Goal: Task Accomplishment & Management: Manage account settings

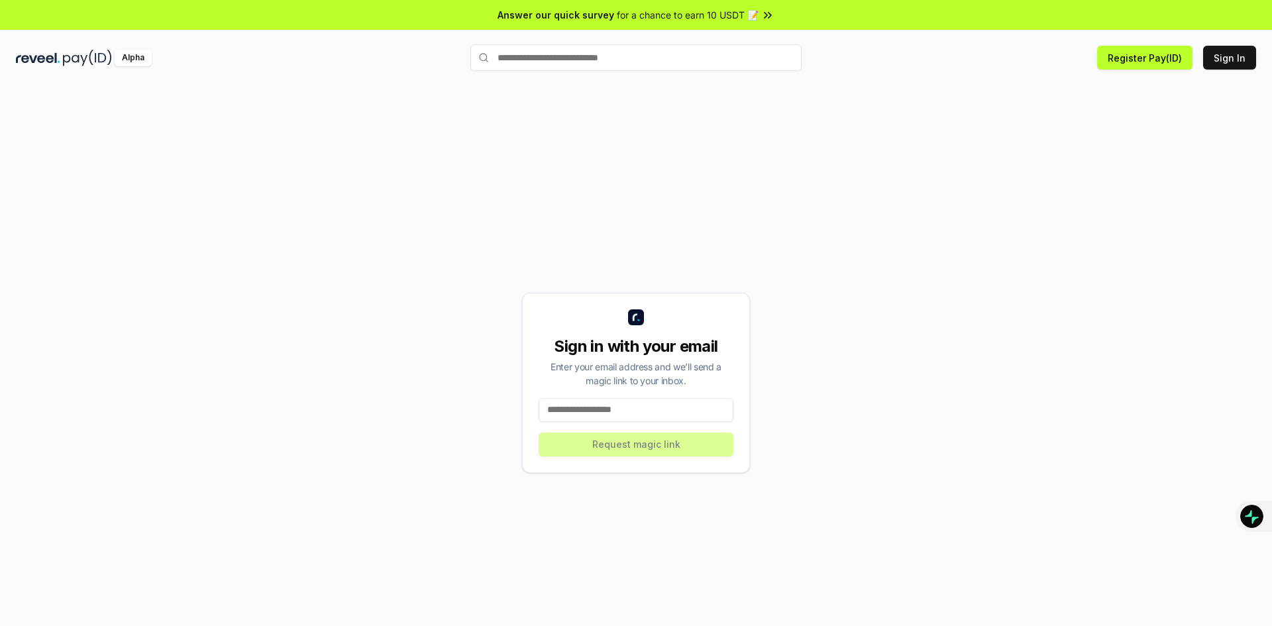
click at [629, 407] on input at bounding box center [636, 410] width 195 height 24
type input "**********"
click at [685, 464] on div "**********" at bounding box center [636, 383] width 228 height 180
click at [689, 455] on button "Request magic link" at bounding box center [636, 445] width 195 height 24
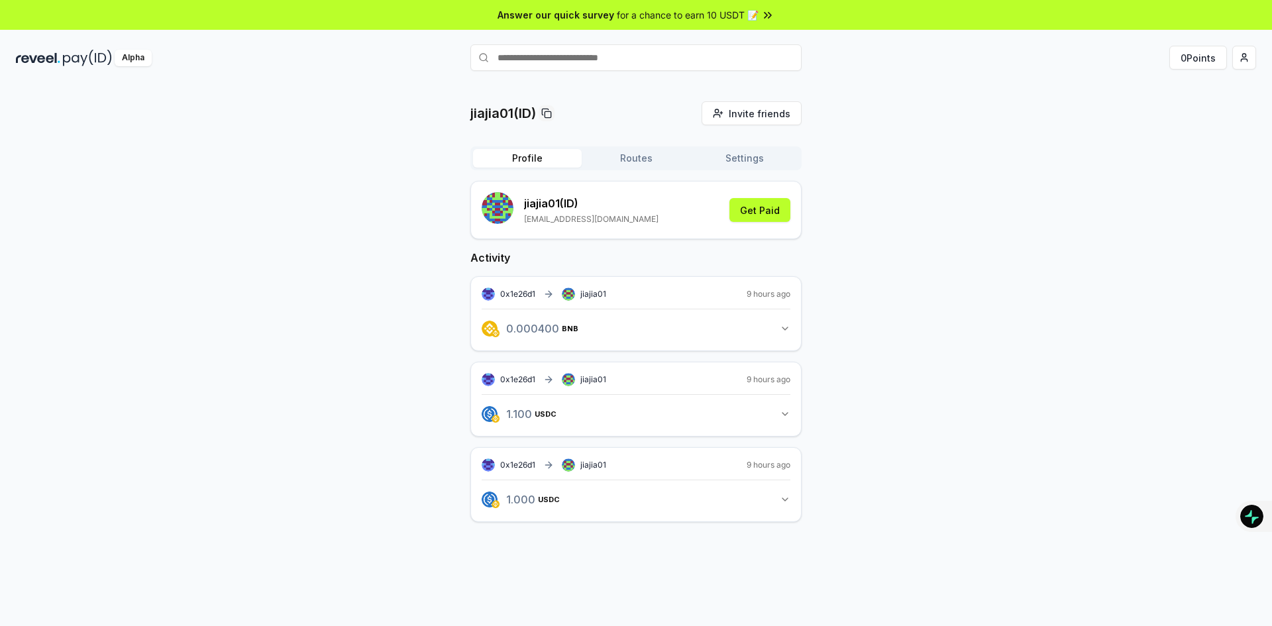
click at [784, 327] on icon "button" at bounding box center [785, 328] width 11 height 11
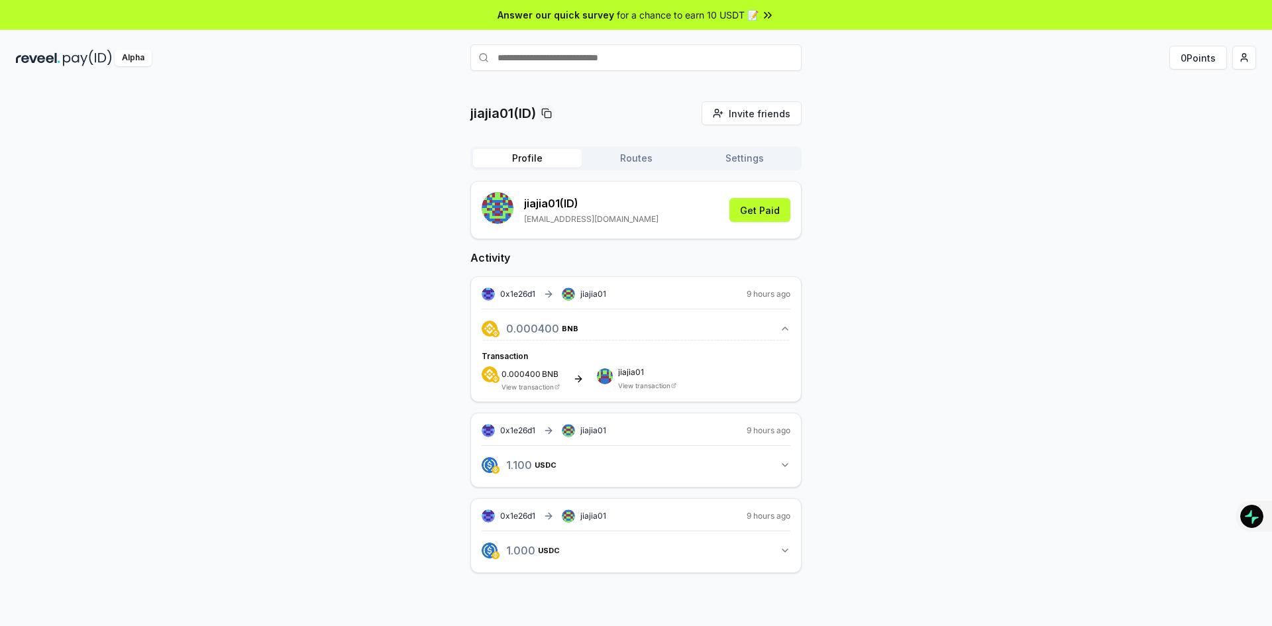
click at [782, 325] on icon "button" at bounding box center [785, 328] width 11 height 11
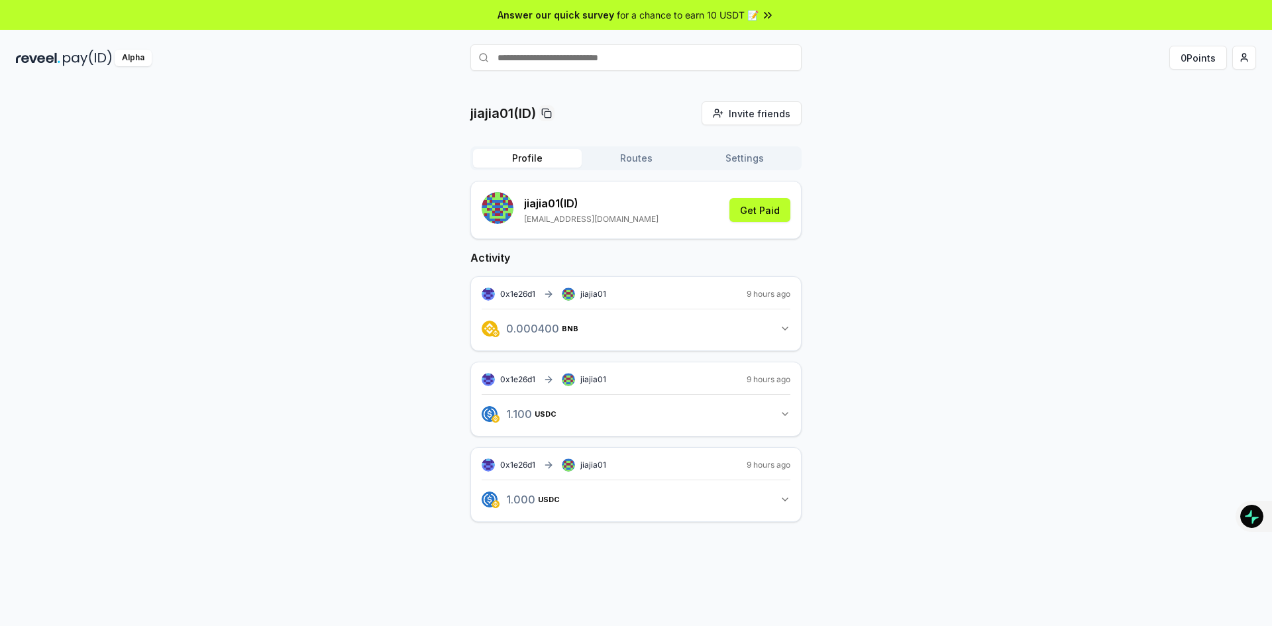
click at [749, 162] on button "Settings" at bounding box center [744, 158] width 109 height 19
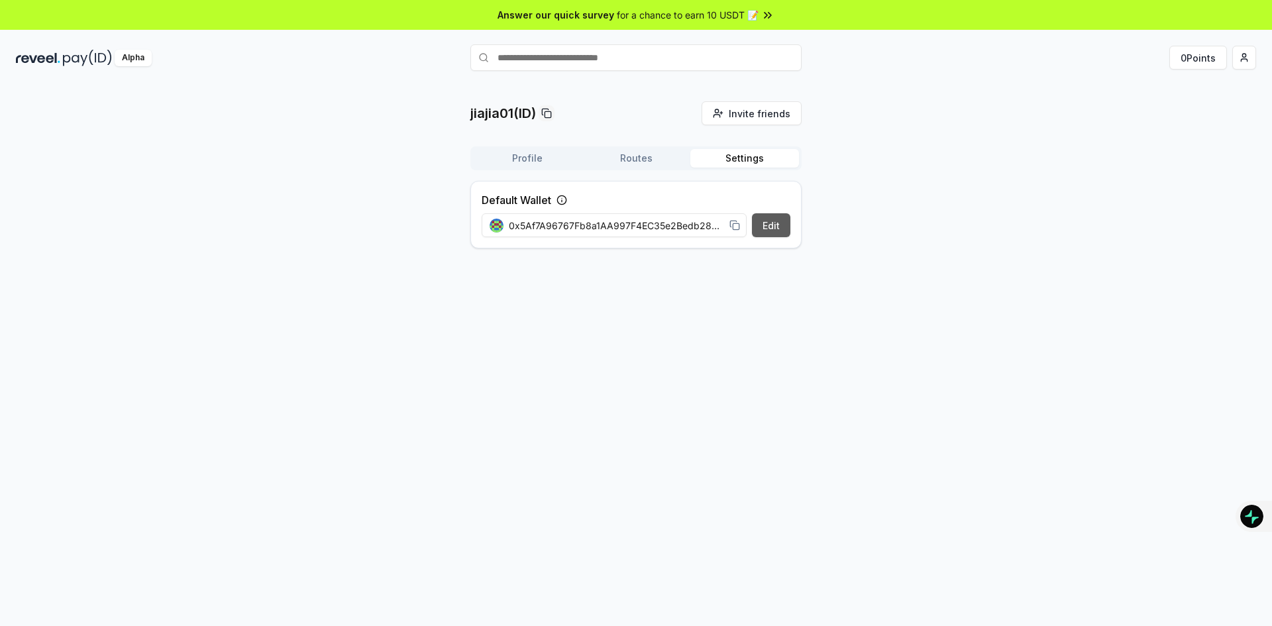
click at [775, 226] on button "Edit" at bounding box center [771, 225] width 38 height 24
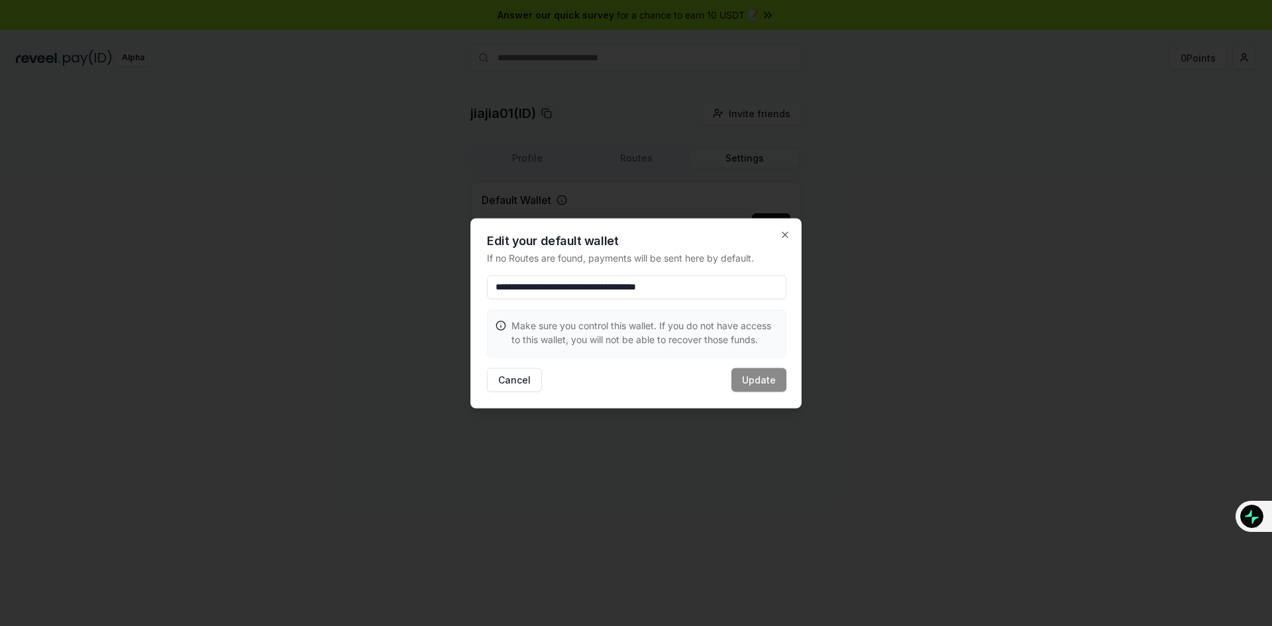
click at [768, 373] on div "Cancel Update" at bounding box center [636, 380] width 299 height 24
click at [748, 287] on input "**********" at bounding box center [636, 287] width 299 height 24
click at [786, 233] on icon "button" at bounding box center [785, 234] width 11 height 11
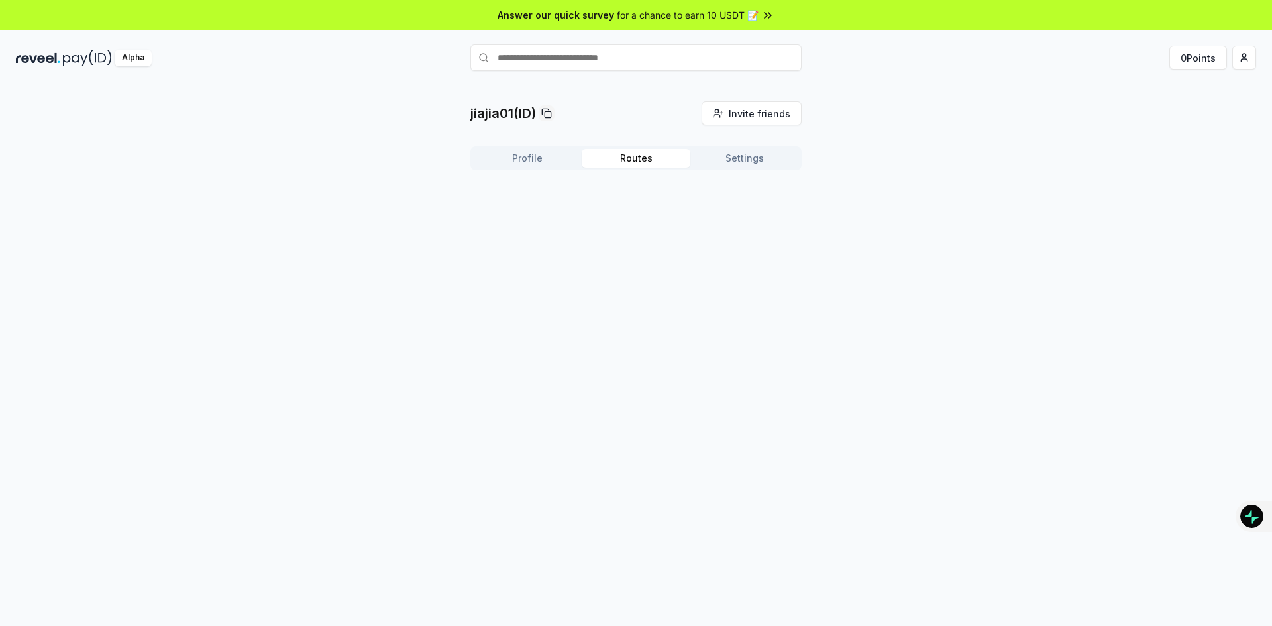
click at [644, 162] on button "Routes" at bounding box center [636, 158] width 109 height 19
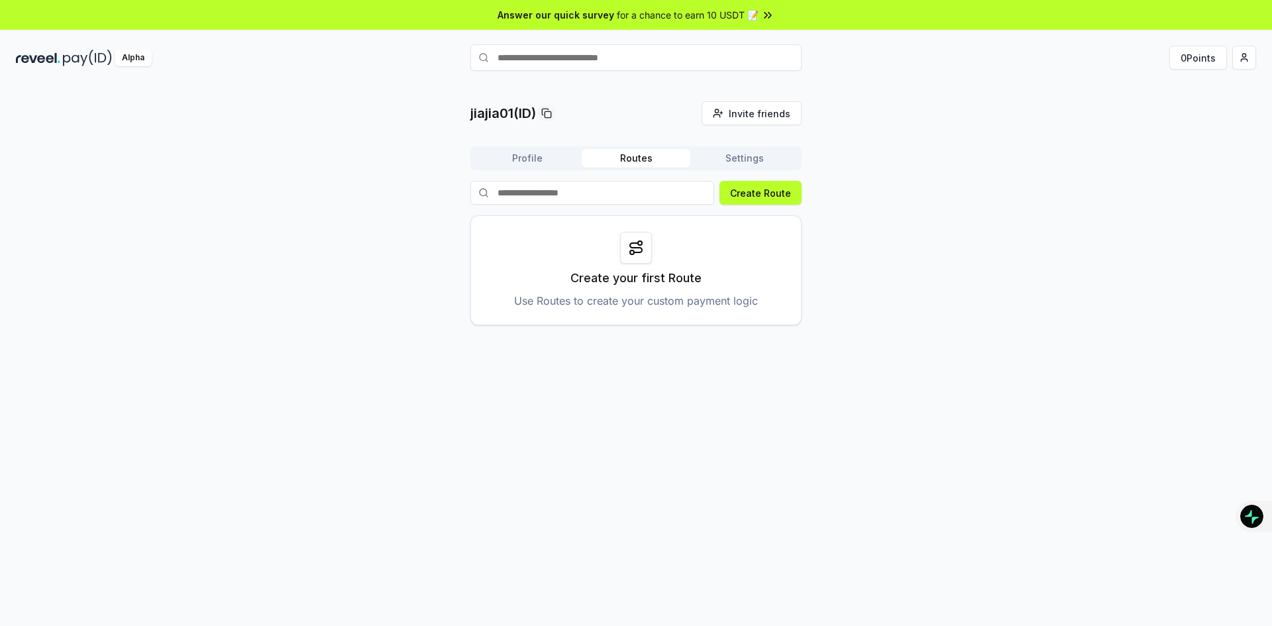
click at [633, 248] on icon at bounding box center [636, 247] width 12 height 9
click at [628, 270] on p "Create your first Route" at bounding box center [635, 278] width 131 height 19
click at [636, 280] on p "Create your first Route" at bounding box center [635, 278] width 131 height 19
click at [636, 282] on p "Create your first Route" at bounding box center [635, 278] width 131 height 19
click at [617, 197] on input at bounding box center [592, 193] width 244 height 24
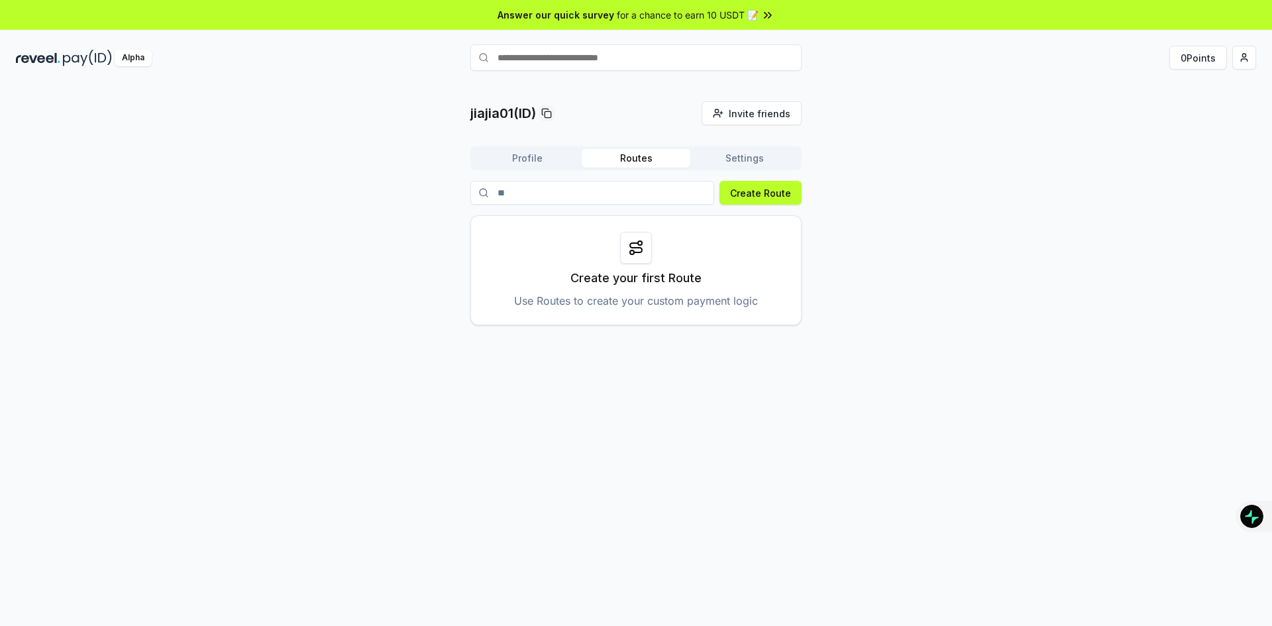
type input "*"
type input "********"
click at [748, 192] on button "Create Route" at bounding box center [760, 193] width 82 height 24
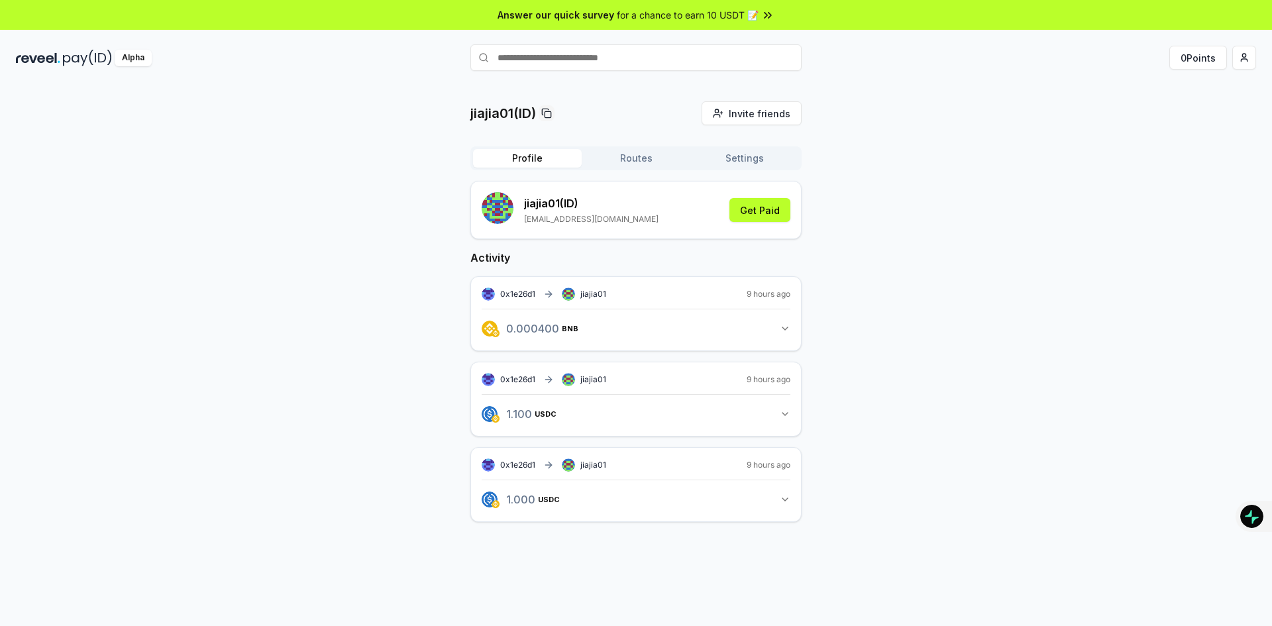
click at [641, 160] on button "Routes" at bounding box center [636, 158] width 109 height 19
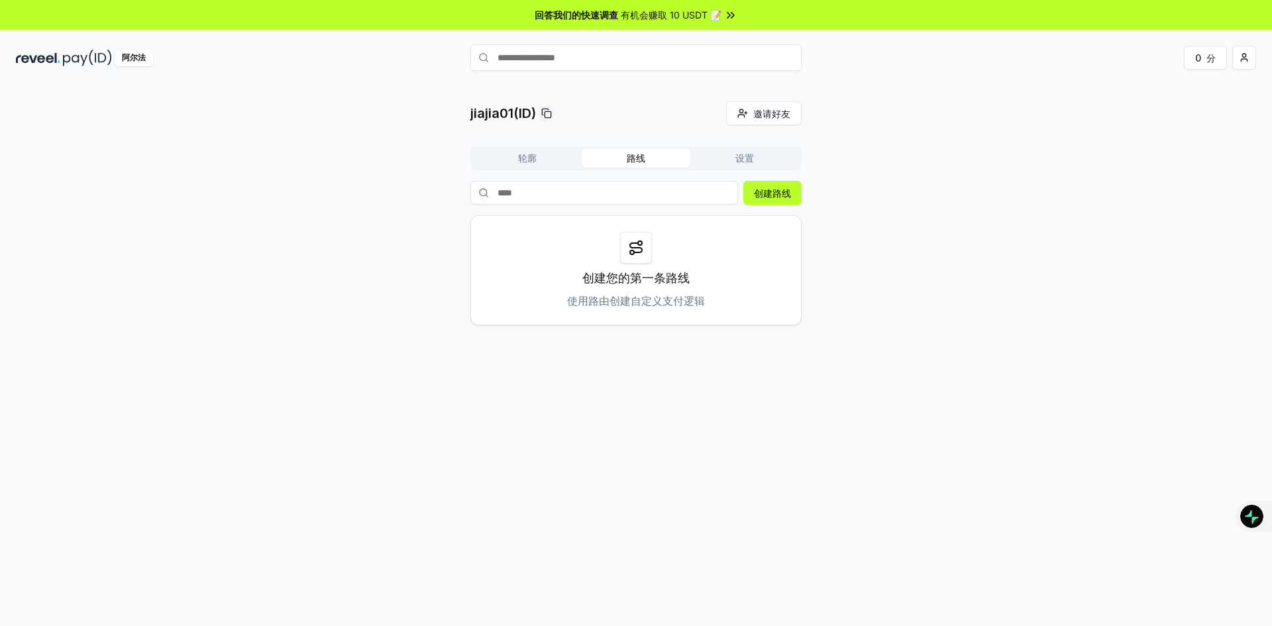
click at [640, 254] on icon at bounding box center [636, 248] width 16 height 16
click at [783, 195] on font "创建路线" at bounding box center [772, 192] width 37 height 11
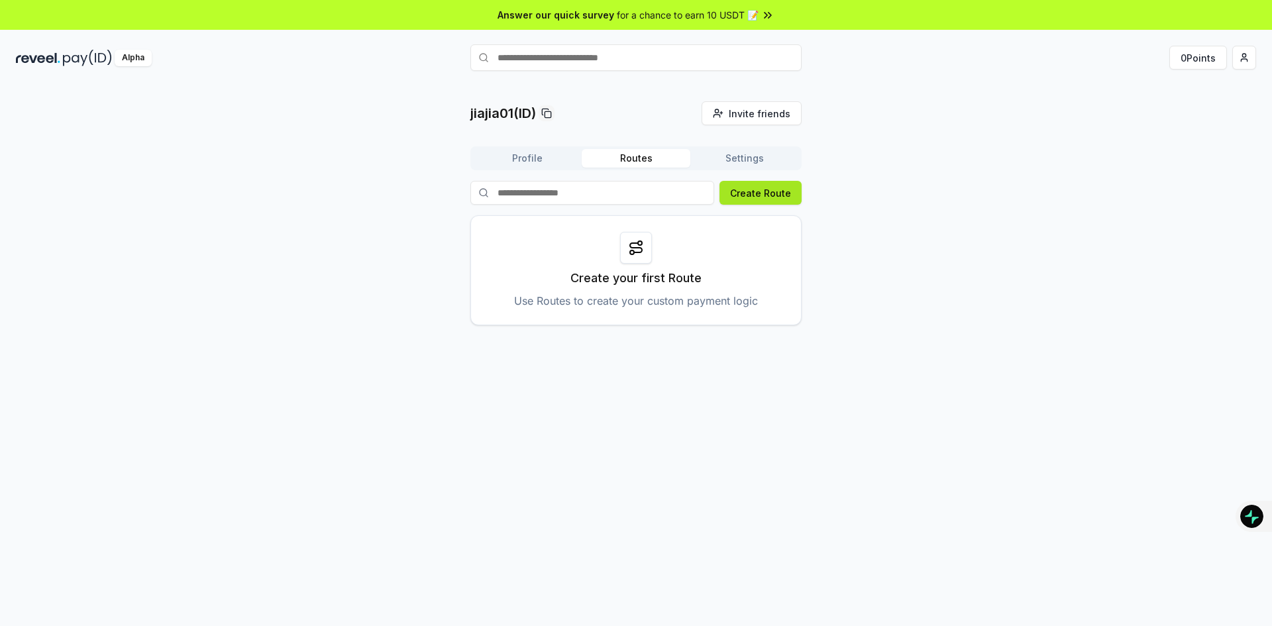
click at [751, 191] on button "Create Route" at bounding box center [760, 193] width 82 height 24
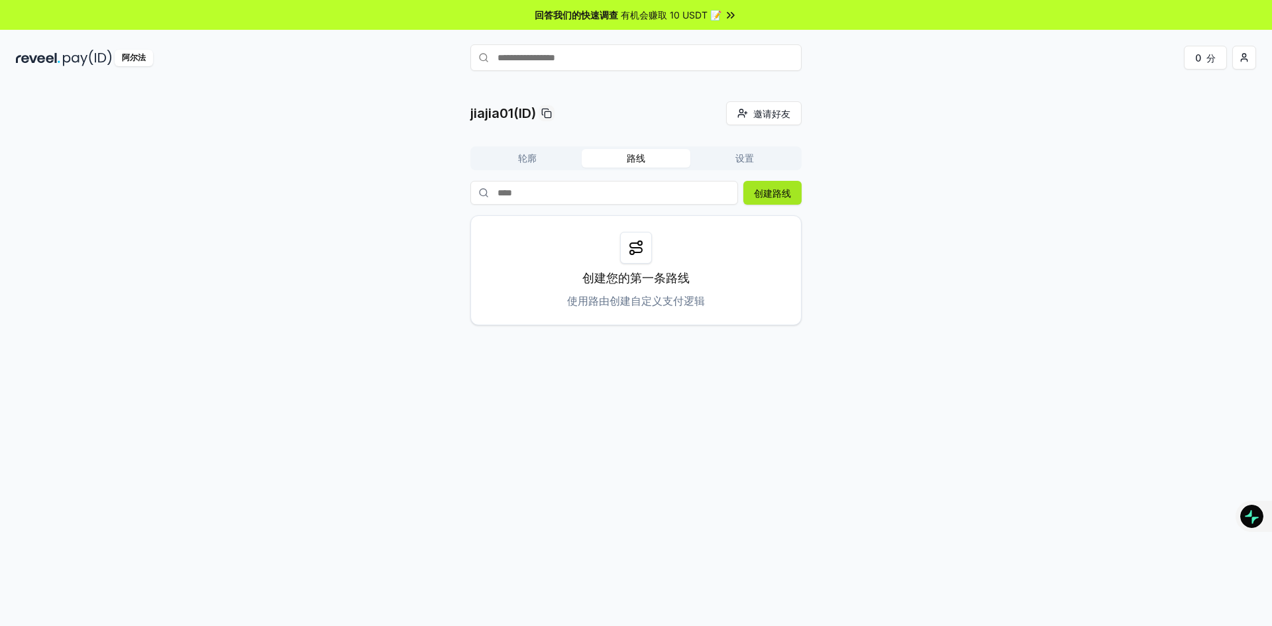
click at [768, 194] on font "创建路线" at bounding box center [772, 192] width 37 height 11
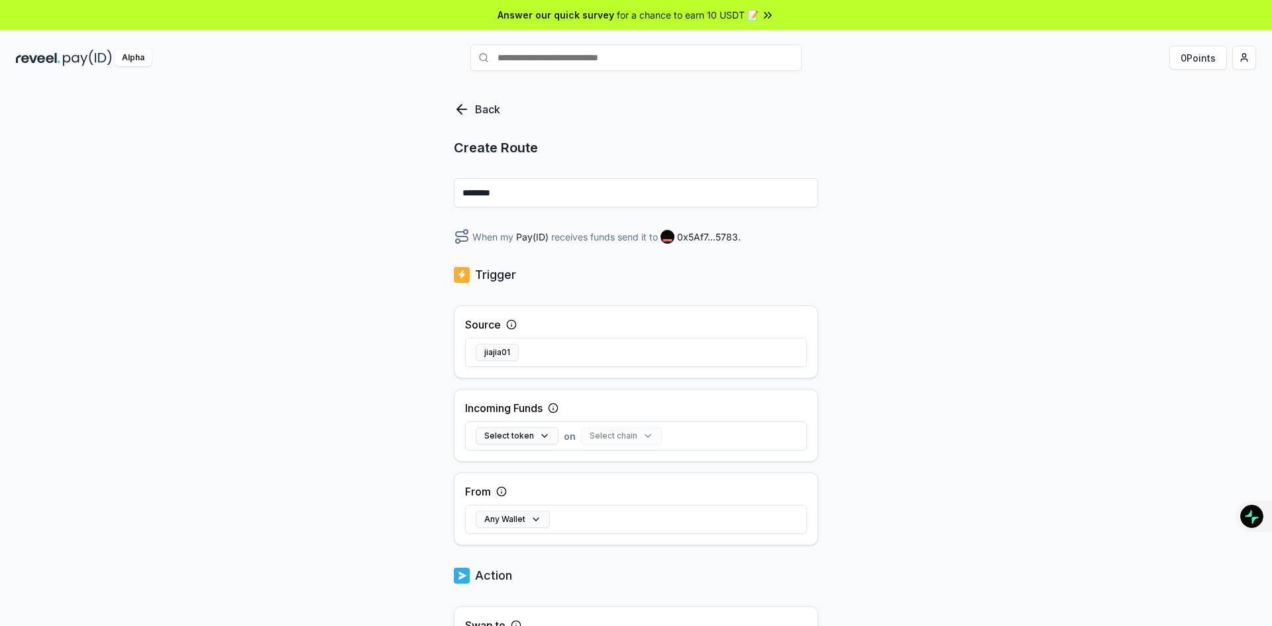
click at [456, 106] on icon at bounding box center [462, 109] width 16 height 16
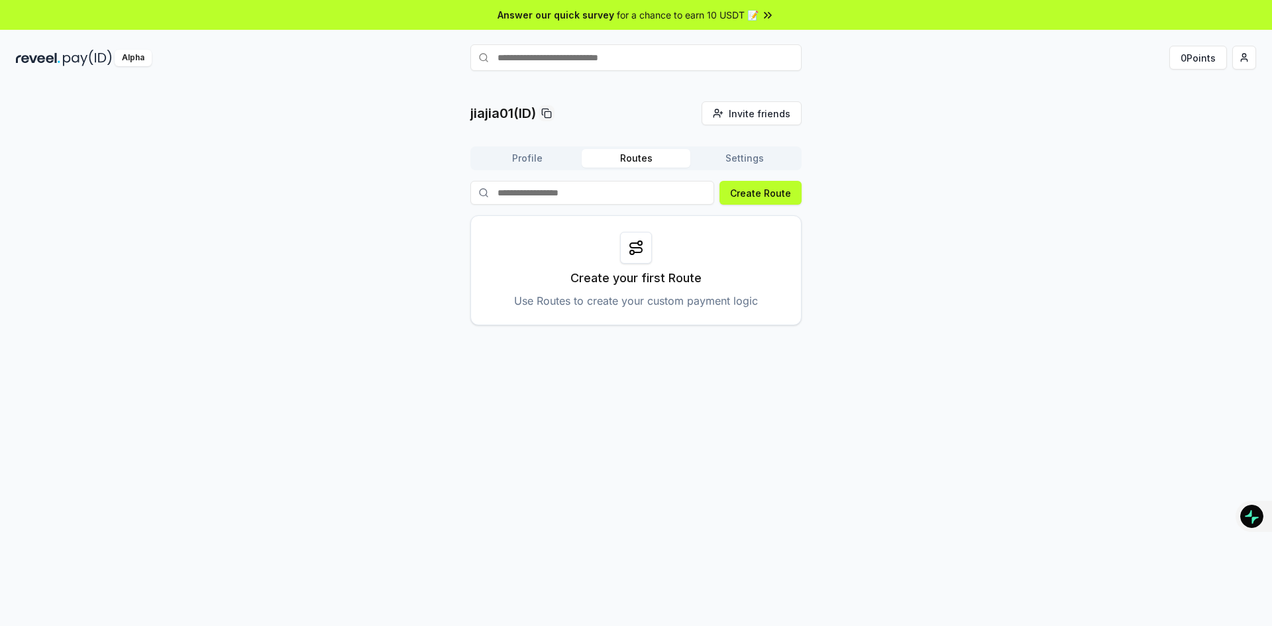
click at [517, 142] on div "jiajia01(ID) Invite friends Invite Profile Routes Settings Create Route Create …" at bounding box center [635, 213] width 331 height 224
click at [526, 155] on button "Profile" at bounding box center [527, 158] width 109 height 19
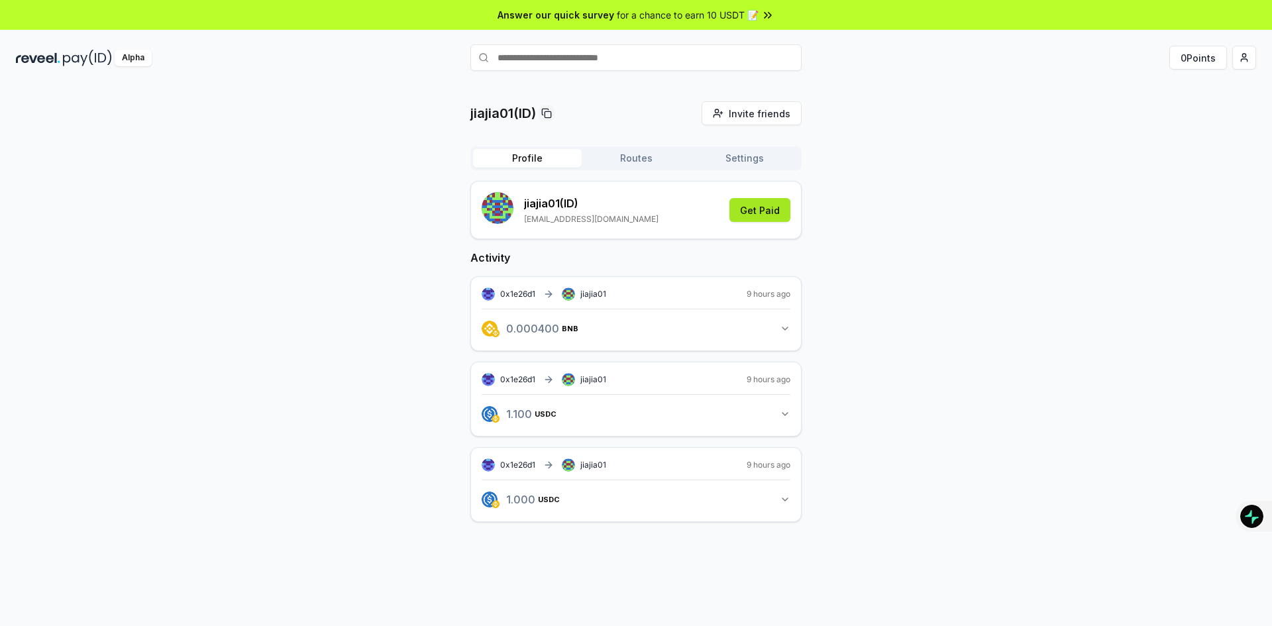
click at [762, 217] on button "Get Paid" at bounding box center [759, 210] width 61 height 24
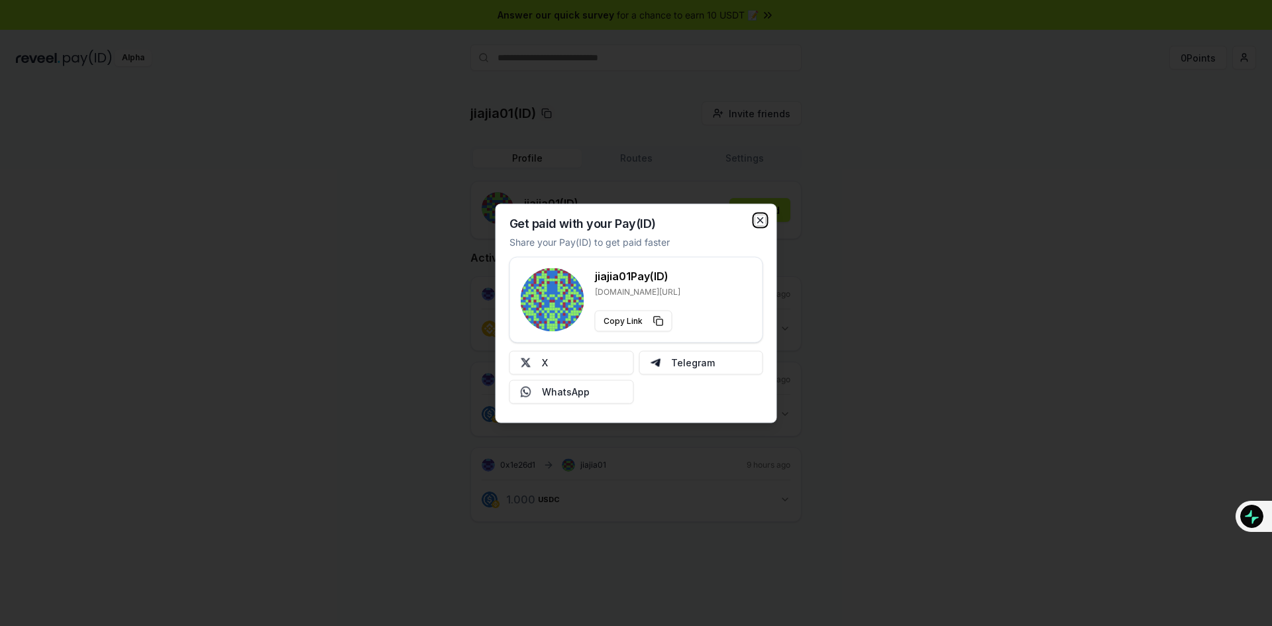
click at [758, 216] on icon "button" at bounding box center [760, 220] width 11 height 11
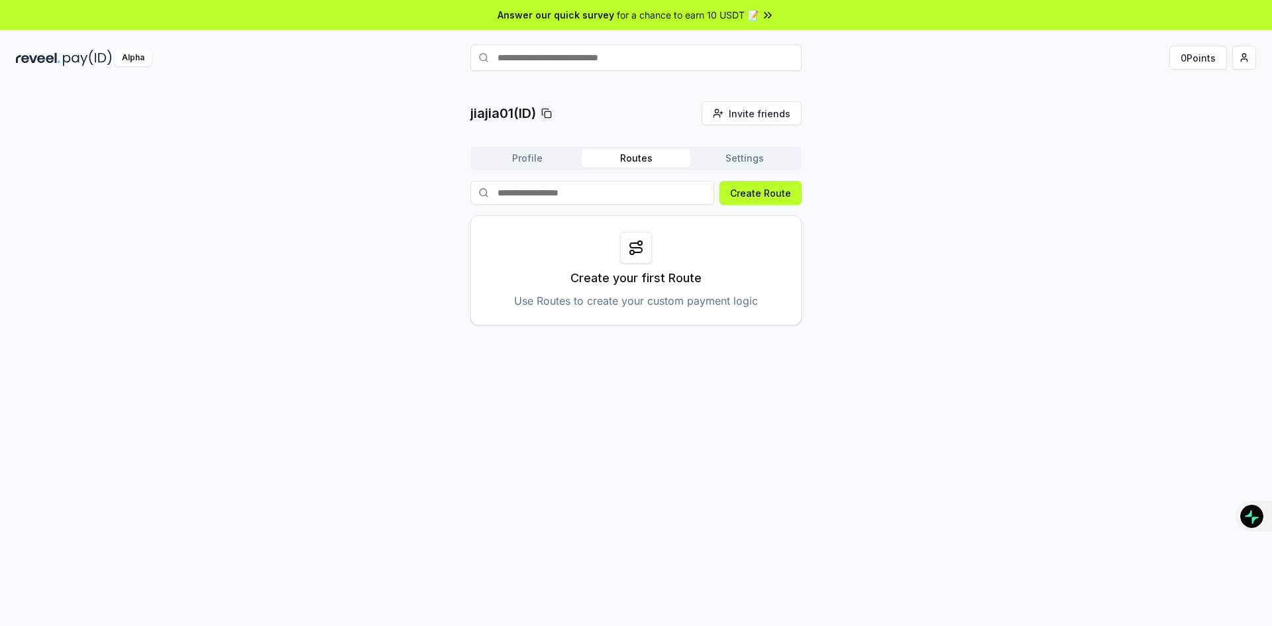
click at [655, 155] on button "Routes" at bounding box center [636, 158] width 109 height 19
click at [771, 150] on button "Settings" at bounding box center [744, 158] width 109 height 19
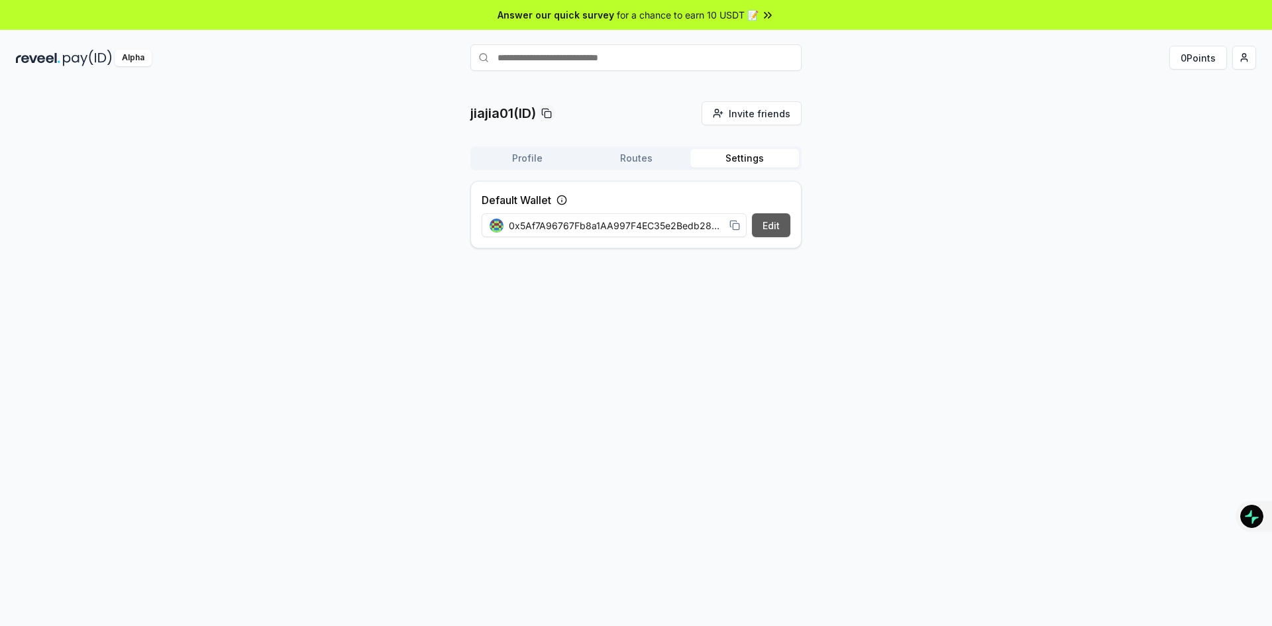
click at [772, 224] on button "Edit" at bounding box center [771, 225] width 38 height 24
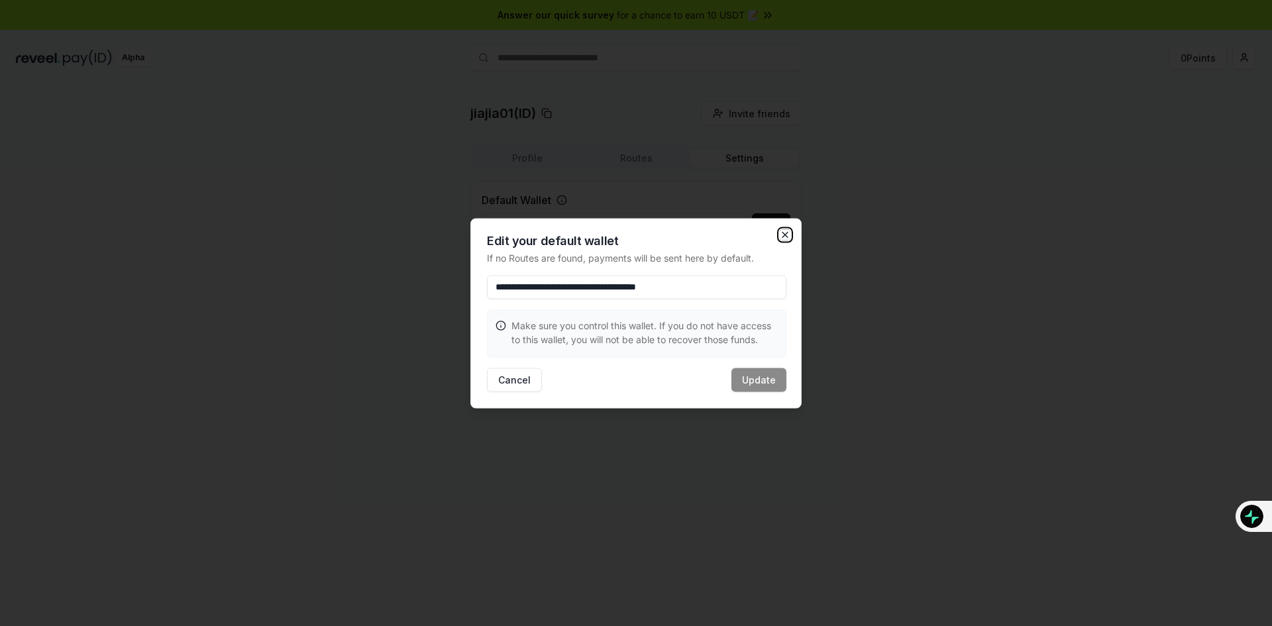
click at [785, 232] on icon "button" at bounding box center [785, 234] width 11 height 11
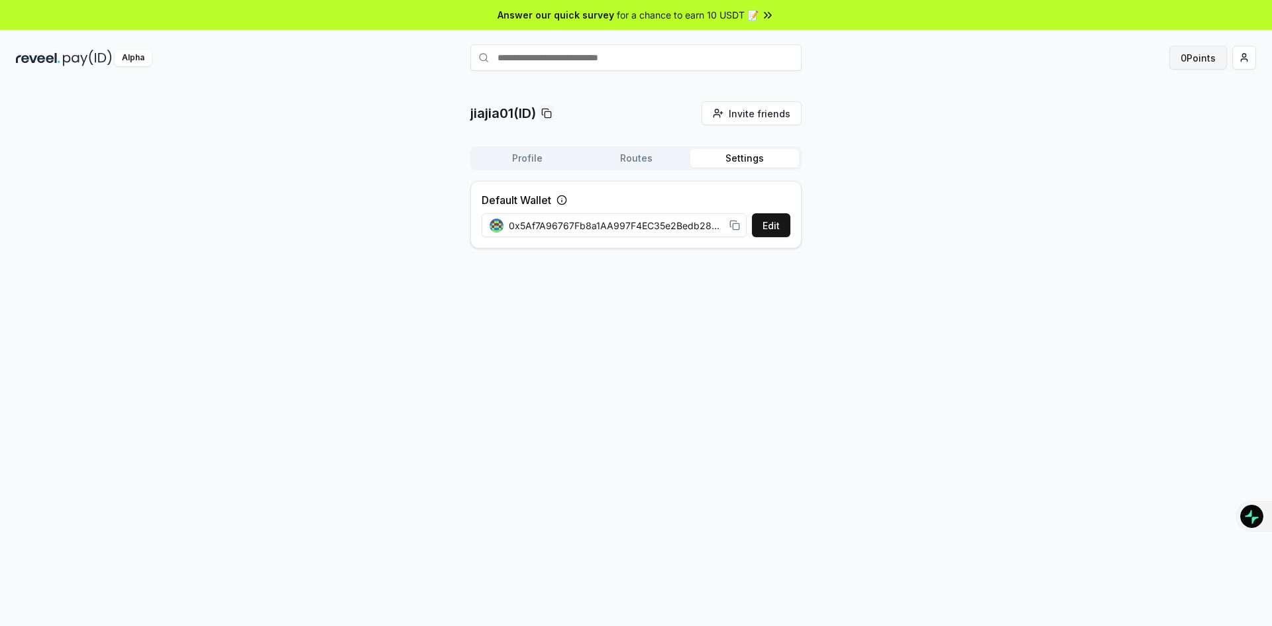
click at [1192, 54] on button "0 Points" at bounding box center [1198, 58] width 58 height 24
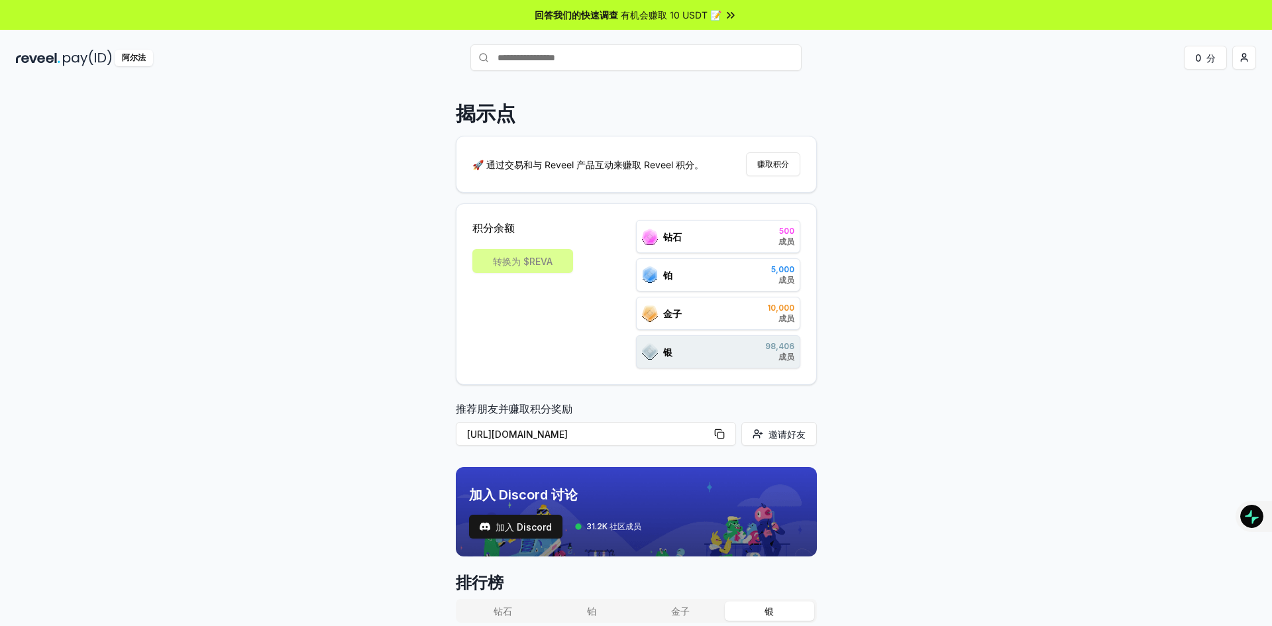
click at [137, 52] on font "阿尔法" at bounding box center [134, 57] width 24 height 10
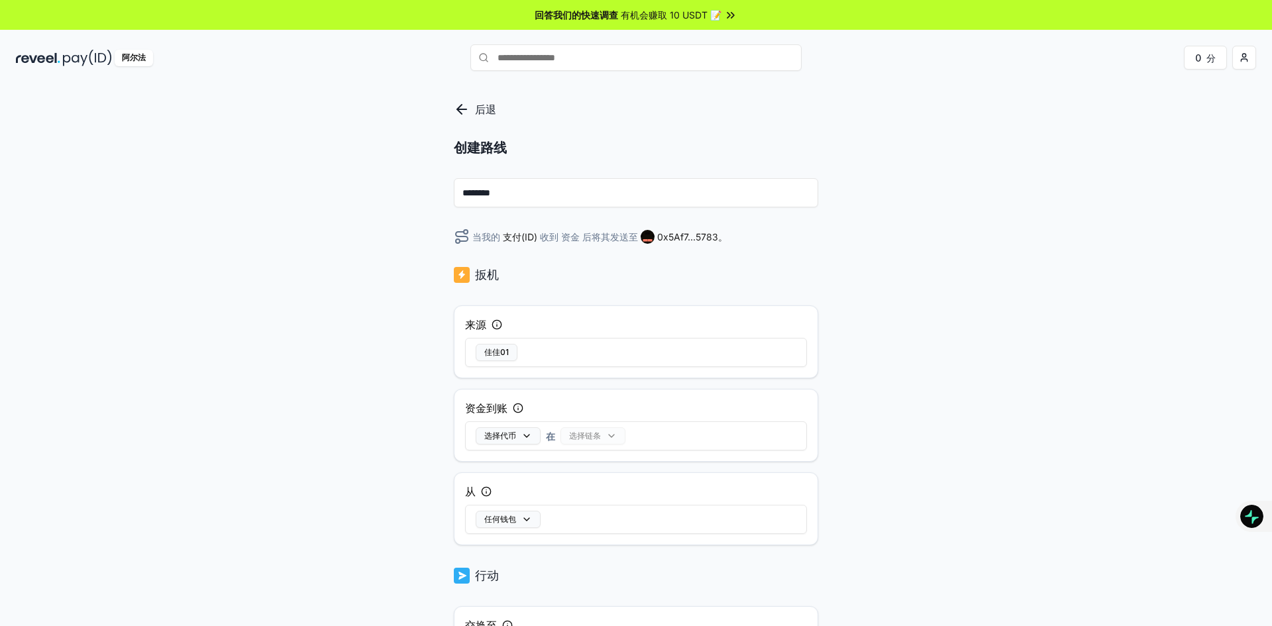
click at [503, 199] on input "********" at bounding box center [636, 192] width 364 height 29
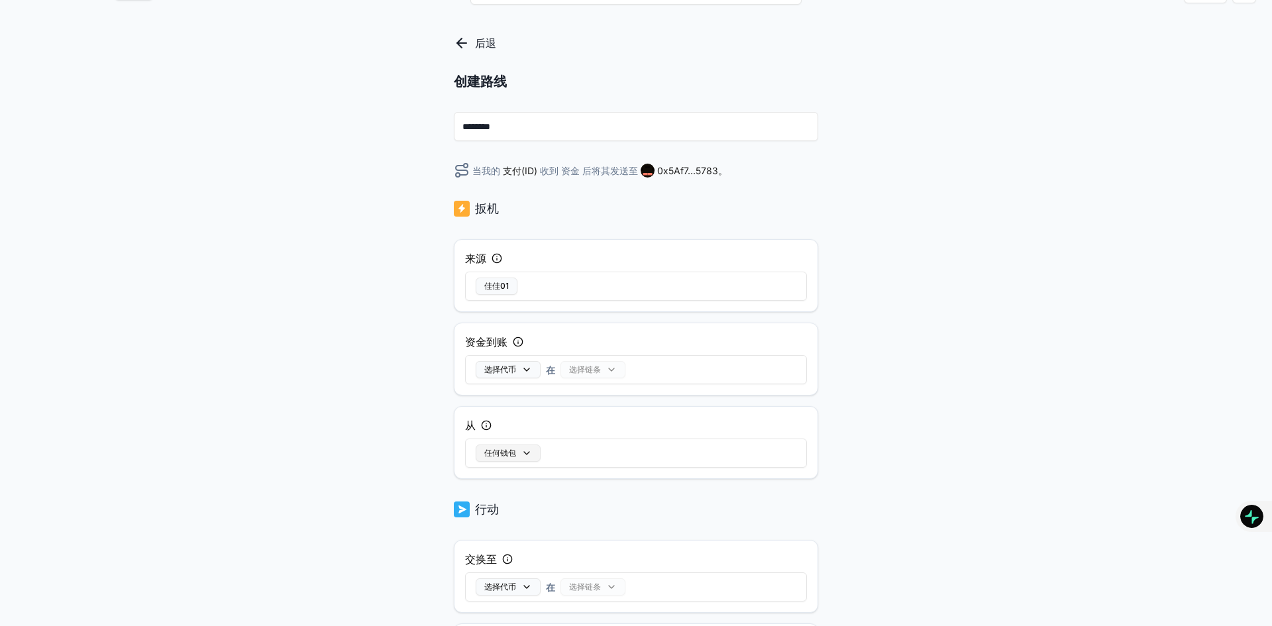
scroll to position [132, 0]
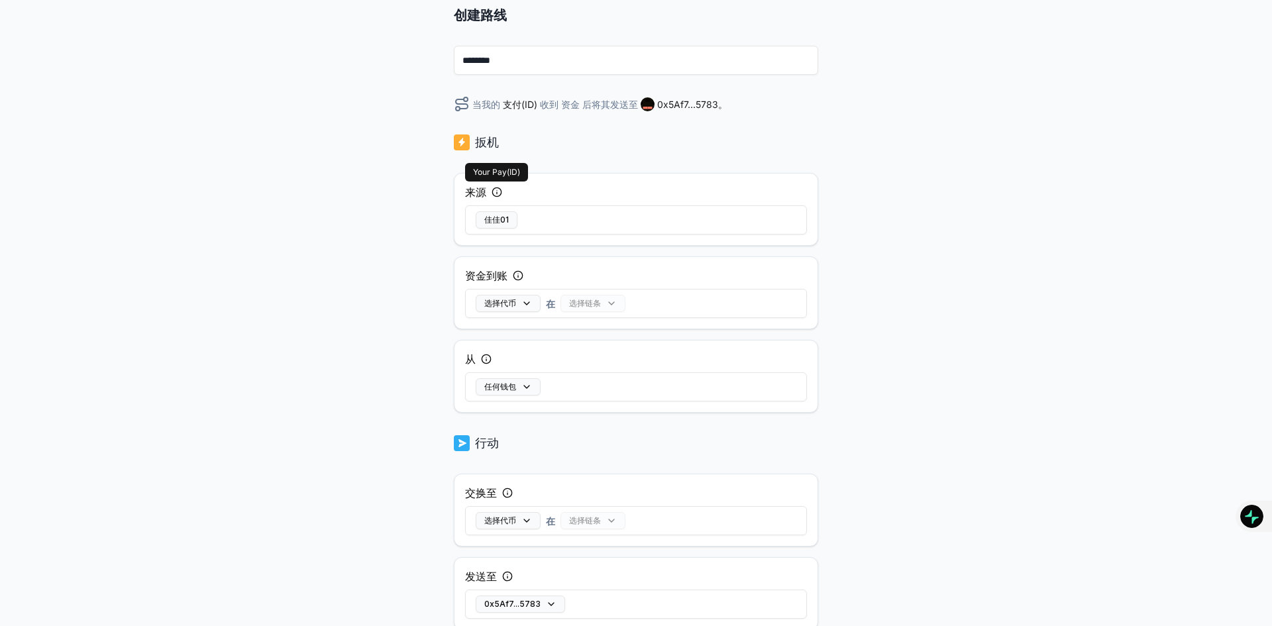
click at [498, 195] on icon at bounding box center [496, 192] width 11 height 11
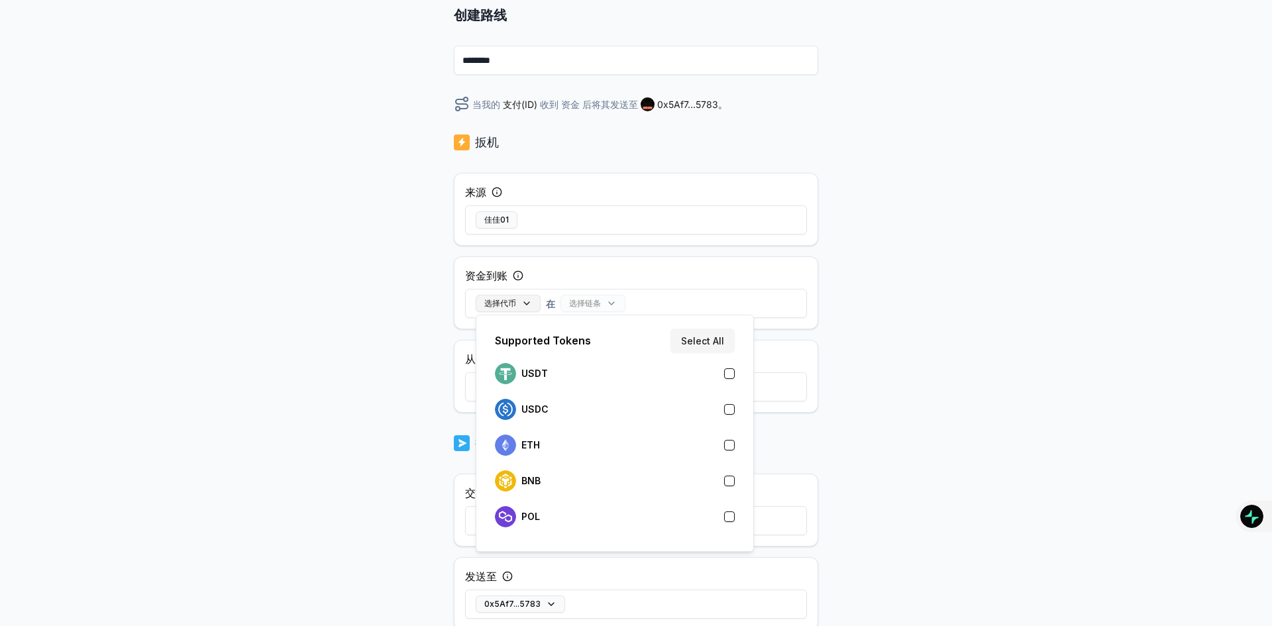
click at [518, 300] on button "选择代币" at bounding box center [508, 303] width 65 height 17
click at [727, 481] on button "button" at bounding box center [729, 481] width 11 height 11
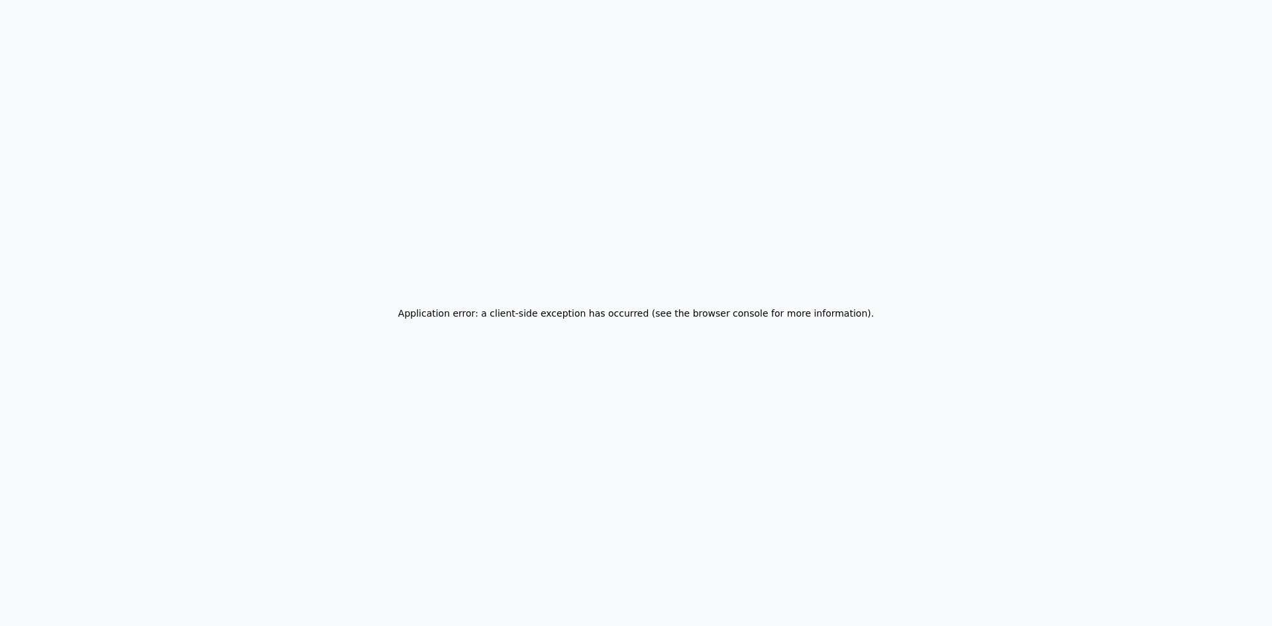
scroll to position [0, 0]
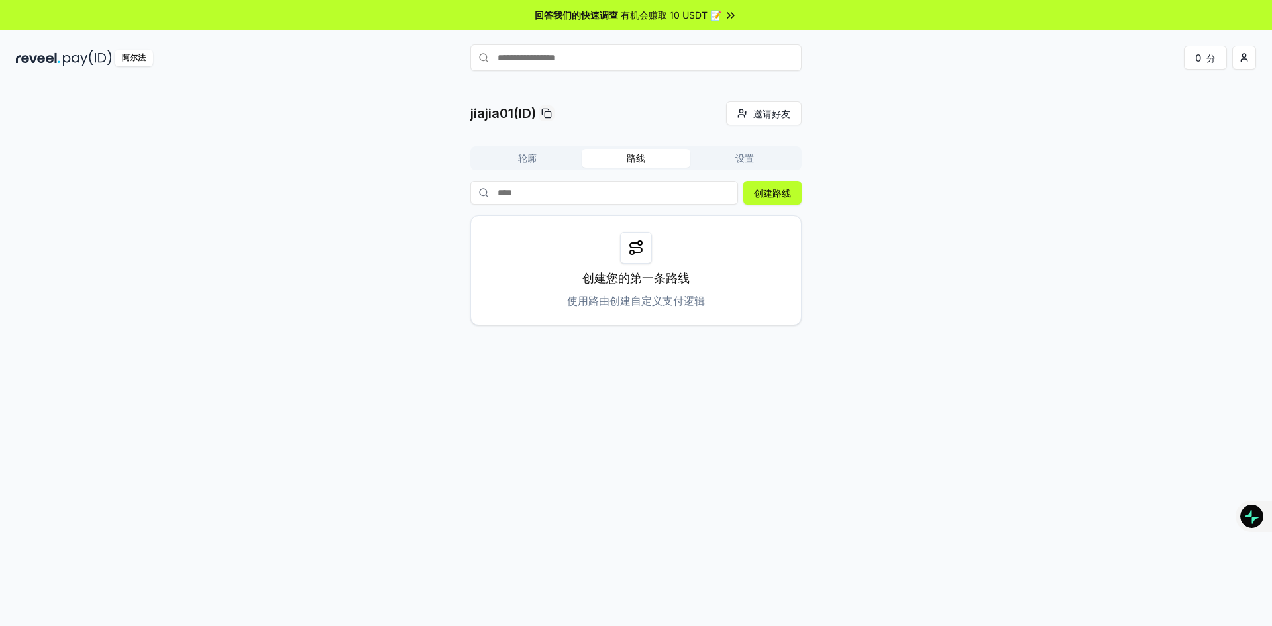
drag, startPoint x: 0, startPoint y: 0, endPoint x: 942, endPoint y: 103, distance: 947.5
click at [942, 103] on div "jiajia01(ID) 邀请好友 邀请 轮廓 路线 设置 创建路线 创建您的第一条路线 使用路由创建自定义支付逻辑" at bounding box center [636, 213] width 1240 height 224
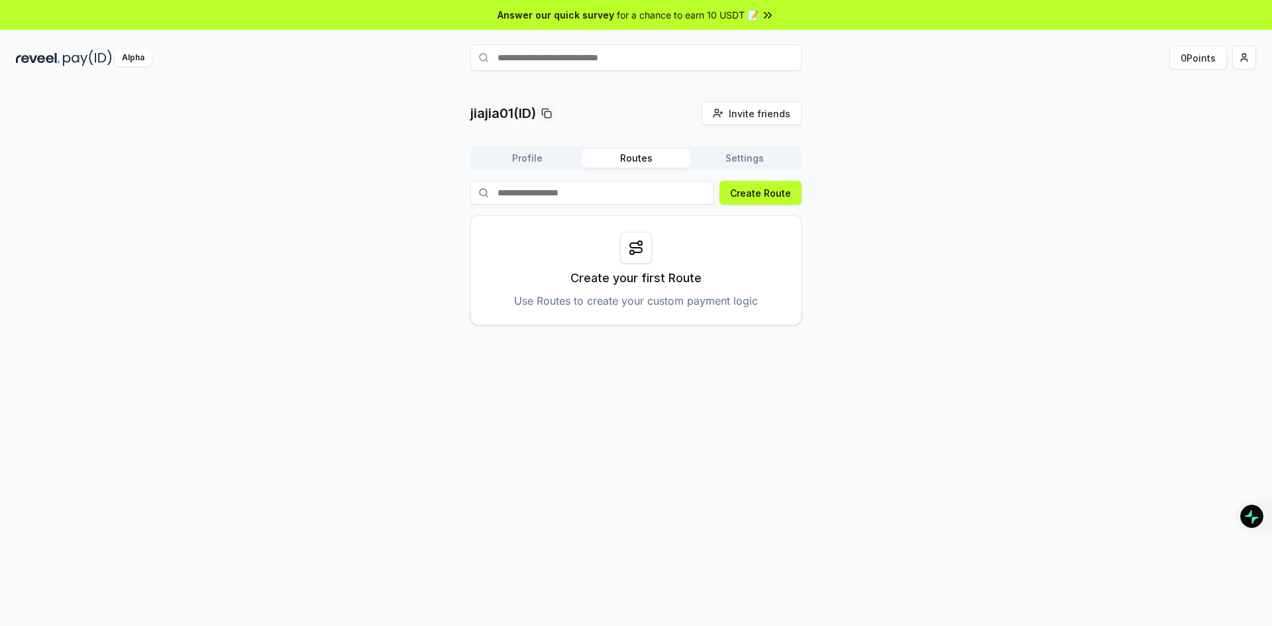
drag, startPoint x: 982, startPoint y: 183, endPoint x: 972, endPoint y: 183, distance: 9.3
click at [982, 183] on div "jiajia01(ID) Invite friends Invite Profile Routes Settings Create Route Create …" at bounding box center [636, 213] width 1240 height 224
click at [771, 195] on button "Create Route" at bounding box center [760, 193] width 82 height 24
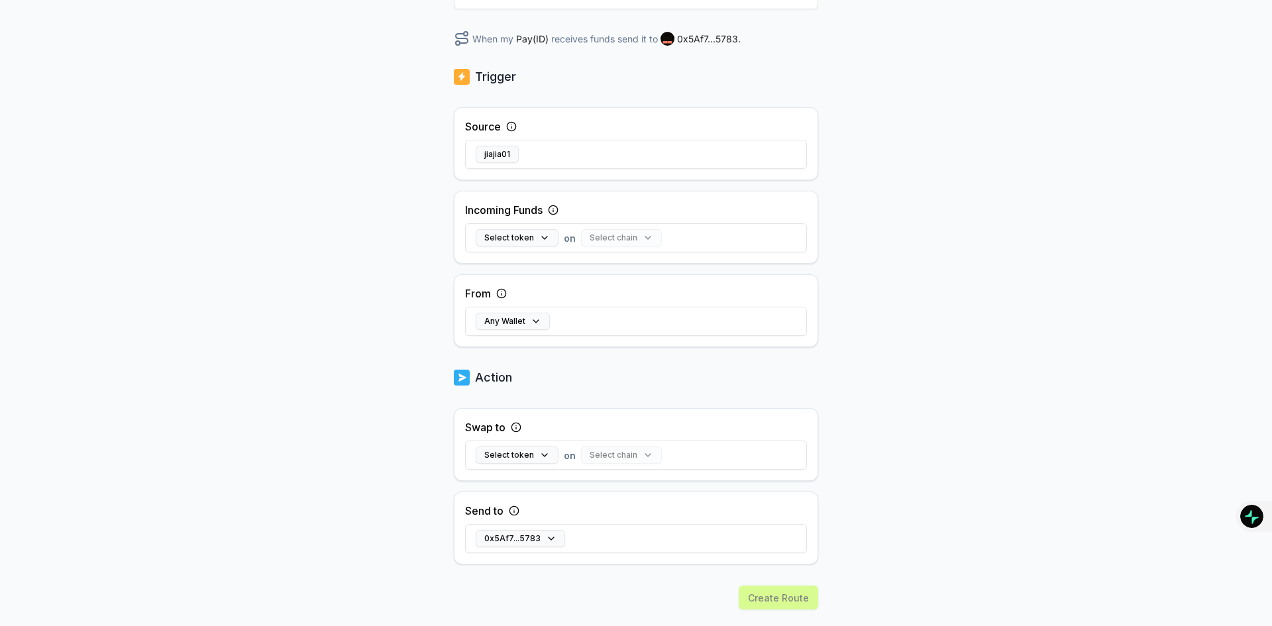
scroll to position [199, 0]
click at [544, 238] on button "Select token" at bounding box center [517, 237] width 83 height 17
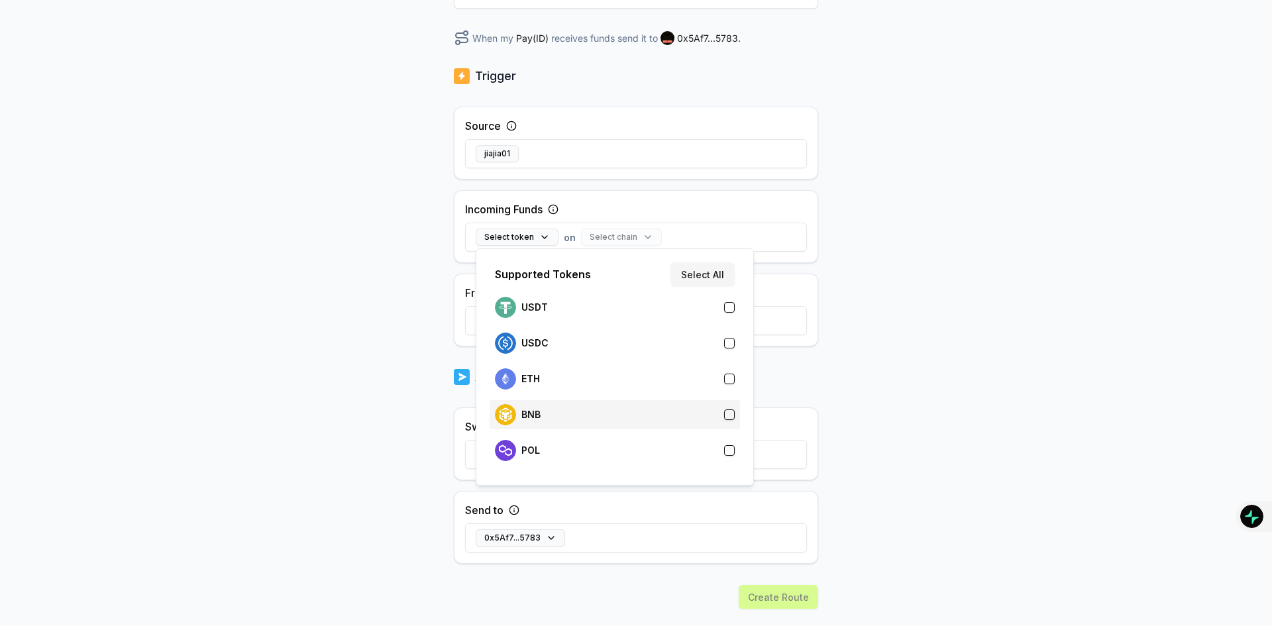
drag, startPoint x: 662, startPoint y: 420, endPoint x: 664, endPoint y: 405, distance: 14.6
click at [663, 420] on div "BNB" at bounding box center [615, 414] width 240 height 21
click at [607, 231] on button "Select chain" at bounding box center [588, 237] width 81 height 17
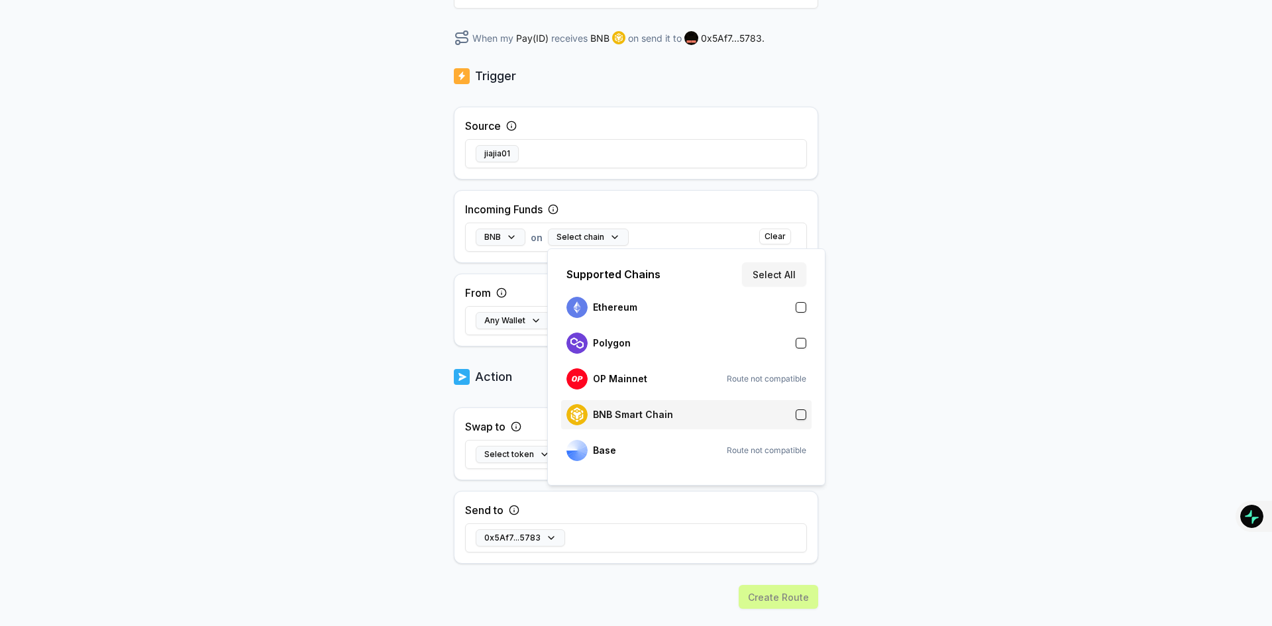
click at [781, 413] on div "BNB Smart Chain" at bounding box center [686, 414] width 240 height 21
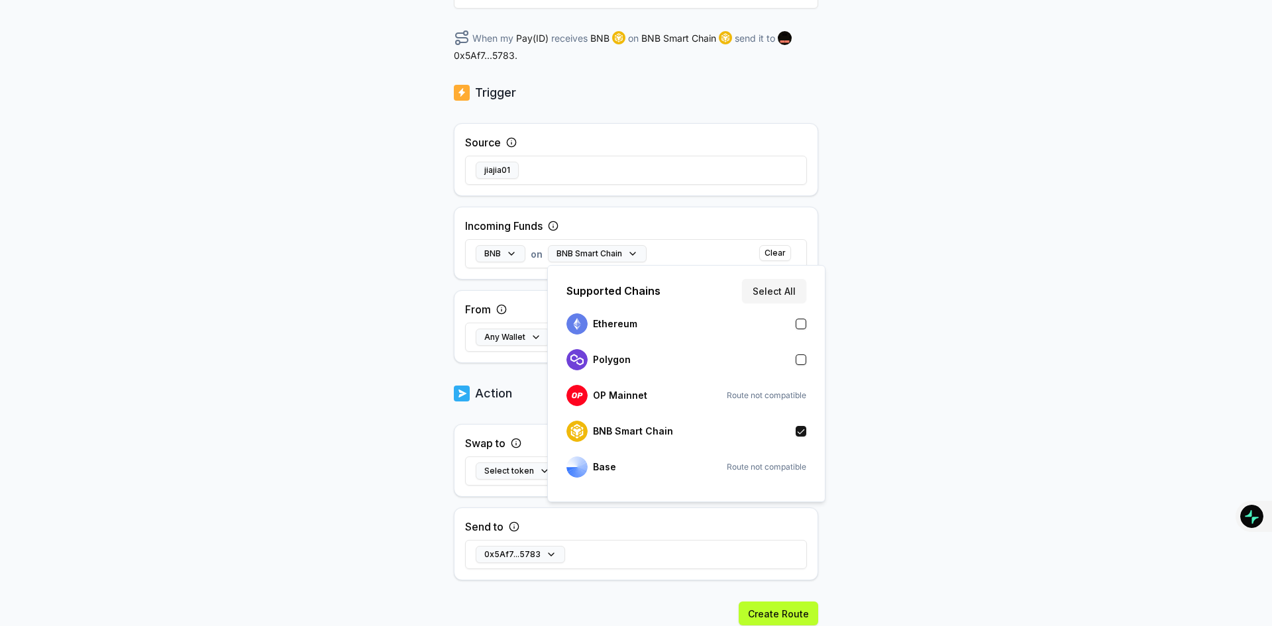
click at [969, 331] on div "Back Create Route ******** When my Pay(ID) receives BNB on BNB Smart Chain send…" at bounding box center [636, 170] width 1272 height 589
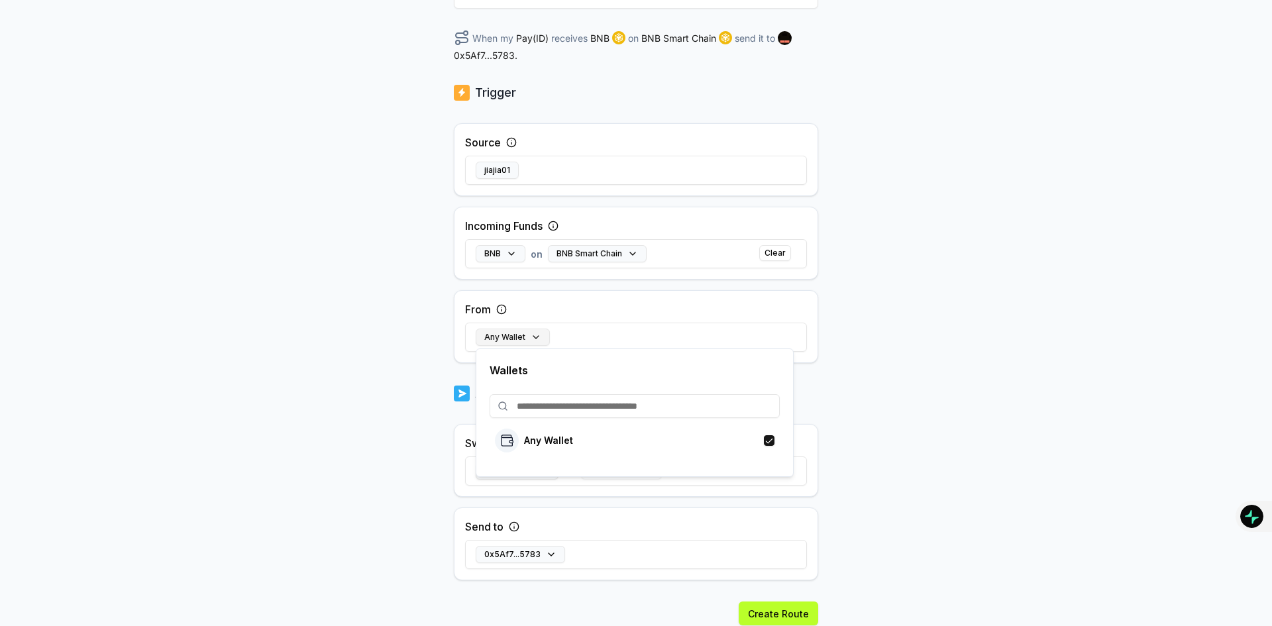
click at [511, 336] on button "Any Wallet" at bounding box center [513, 337] width 74 height 17
drag, startPoint x: 958, startPoint y: 327, endPoint x: 881, endPoint y: 73, distance: 265.3
click at [529, 341] on button "Any Wallet" at bounding box center [513, 337] width 74 height 17
click at [588, 412] on input at bounding box center [634, 406] width 290 height 24
type input "********"
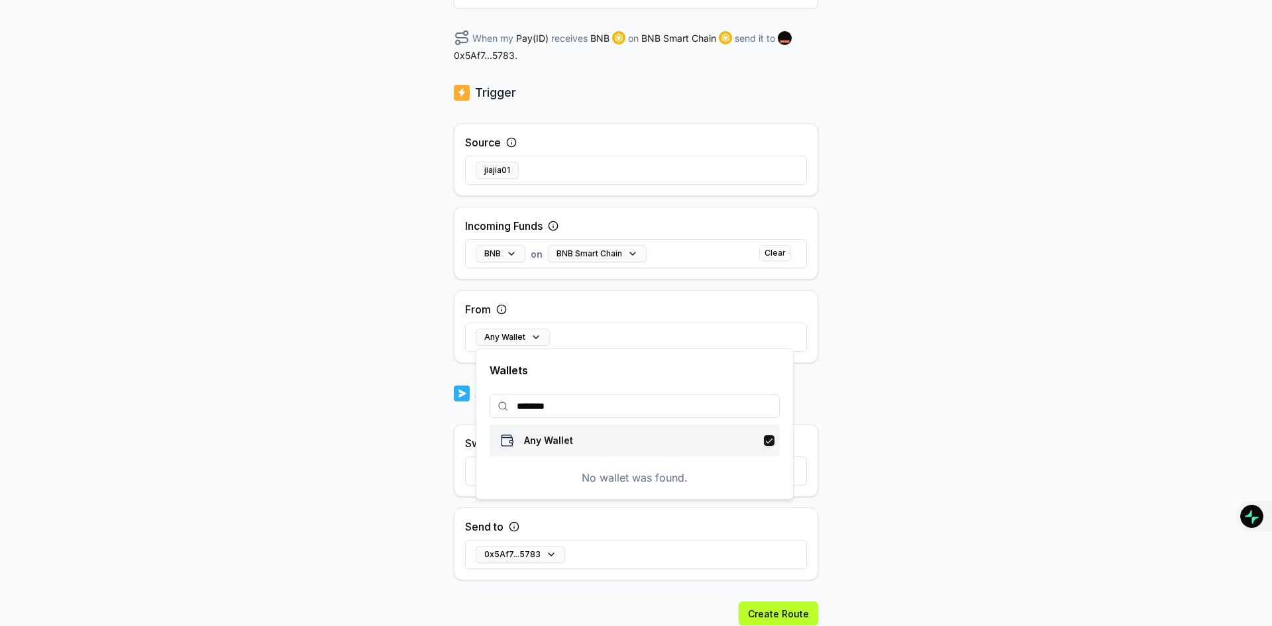
click at [552, 449] on div "Any Wallet" at bounding box center [534, 441] width 78 height 24
click at [998, 438] on div "Back Create Route ******** When my Pay(ID) receives BNB on BNB Smart Chain send…" at bounding box center [636, 170] width 1272 height 589
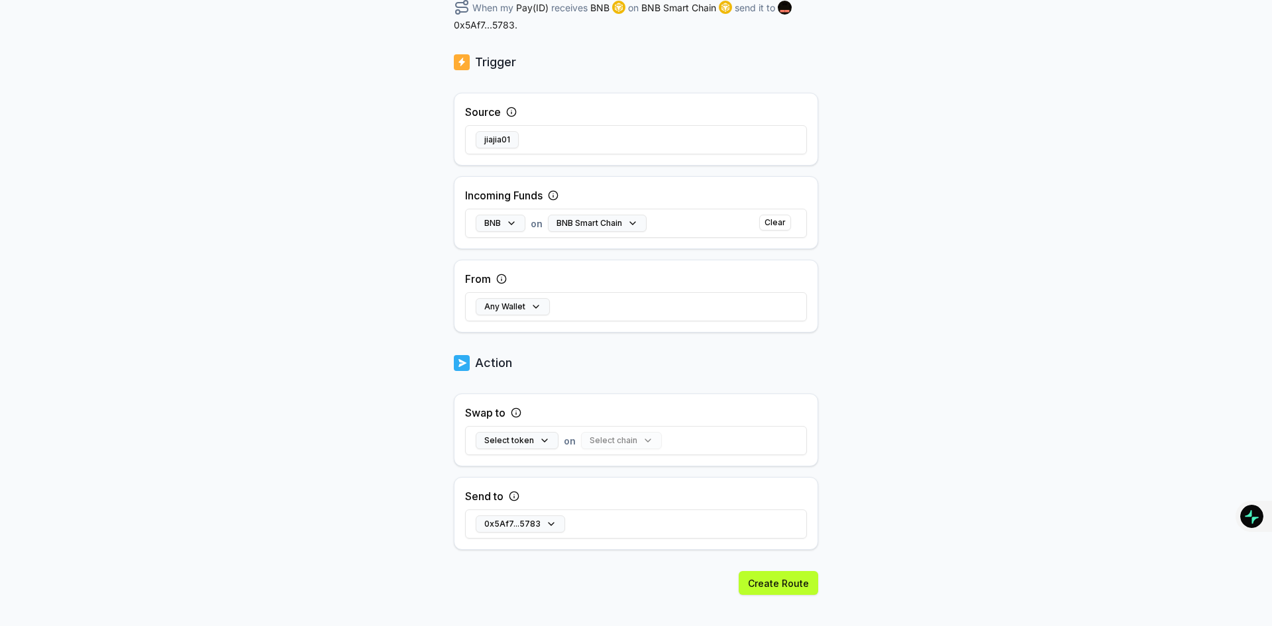
scroll to position [244, 0]
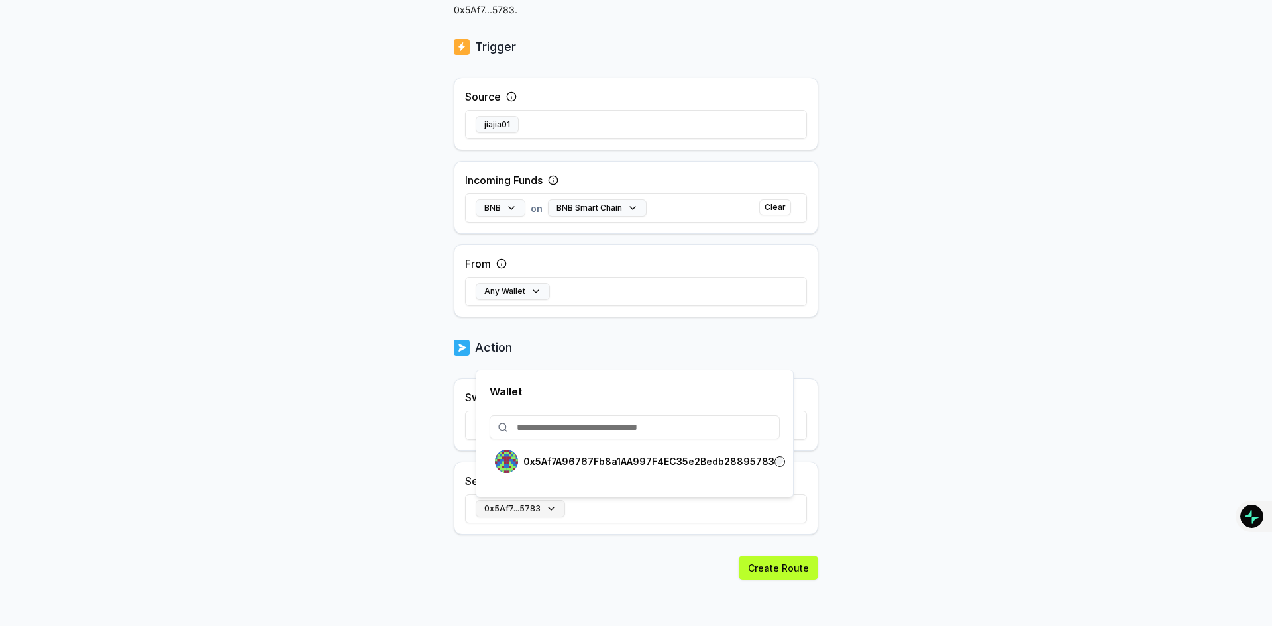
click at [549, 507] on button "0x5Af7...5783" at bounding box center [520, 508] width 89 height 17
click at [895, 471] on body "Answer our quick survey for a chance to earn 10 USDT 📝 Alpha 0 Points Back Crea…" at bounding box center [636, 313] width 1272 height 626
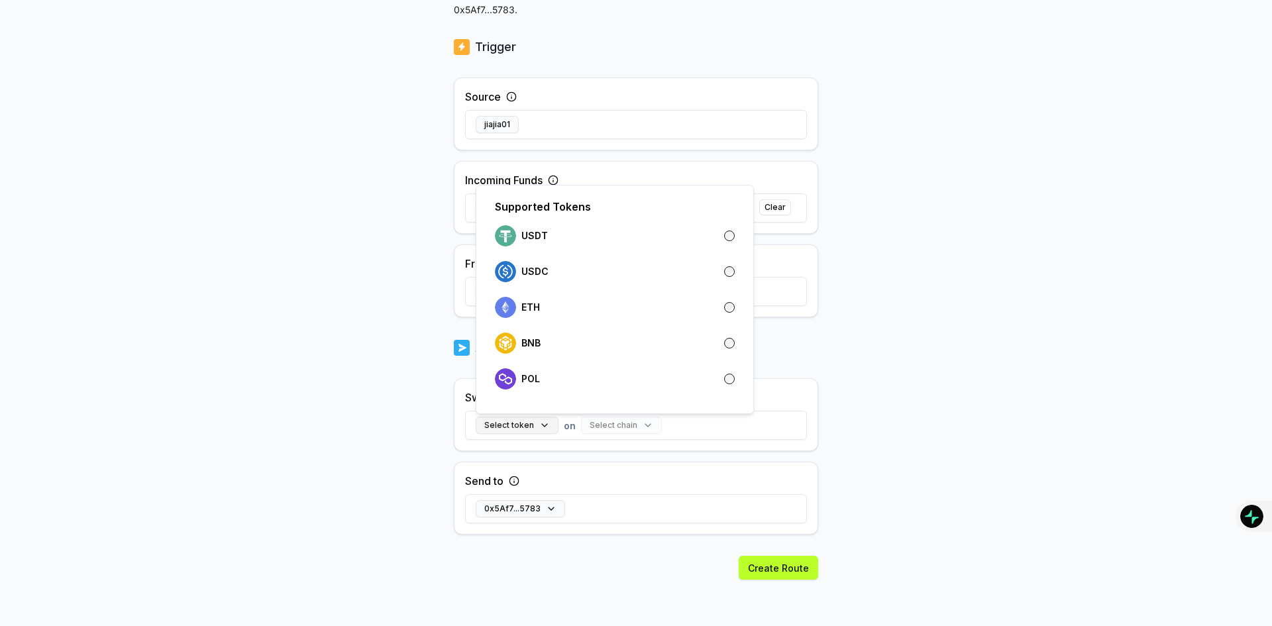
click at [535, 427] on button "Select token" at bounding box center [517, 425] width 83 height 17
click at [576, 338] on div "BNB" at bounding box center [615, 343] width 240 height 21
click at [729, 429] on div "BNB on Select chain Clear" at bounding box center [636, 425] width 342 height 38
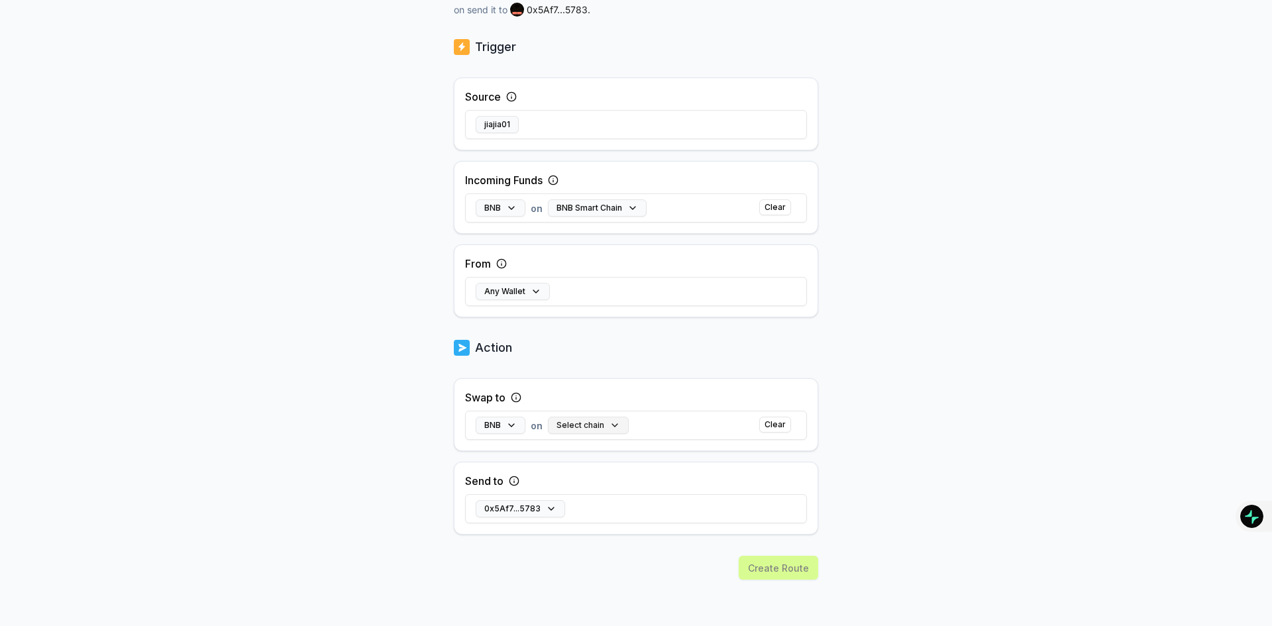
click at [611, 423] on button "Select chain" at bounding box center [588, 425] width 81 height 17
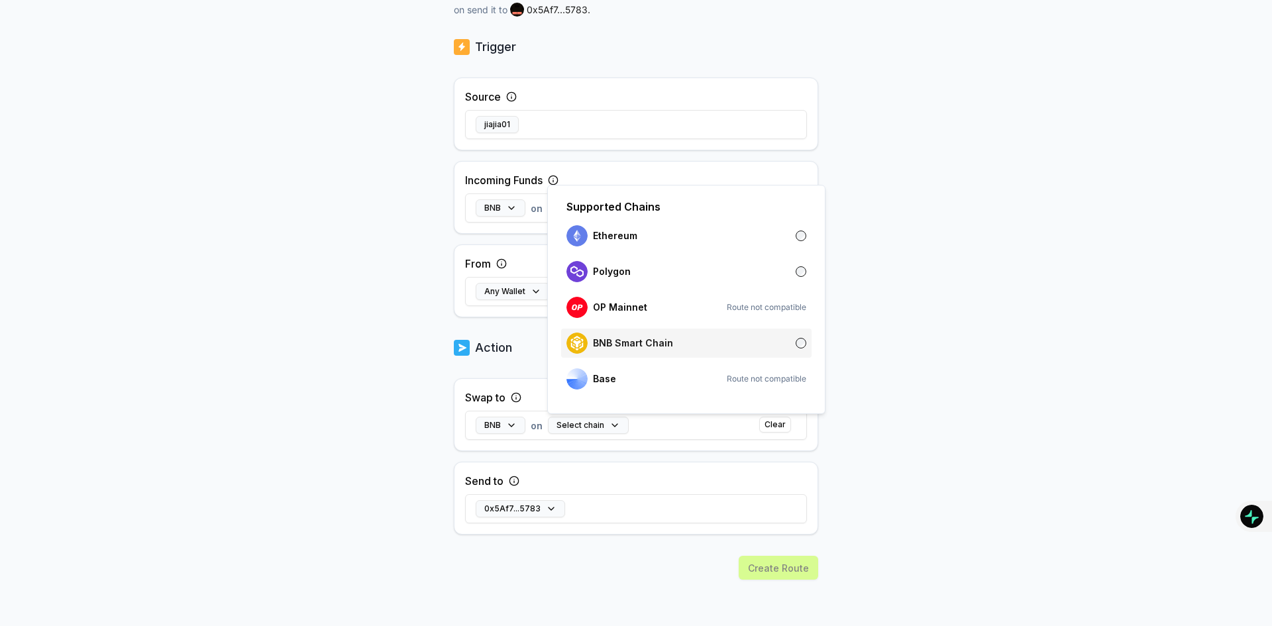
click at [734, 338] on div "BNB Smart Chain" at bounding box center [686, 343] width 240 height 21
click at [910, 437] on body "Answer our quick survey for a chance to earn 10 USDT 📝 Alpha 0 Points Back Crea…" at bounding box center [636, 313] width 1272 height 626
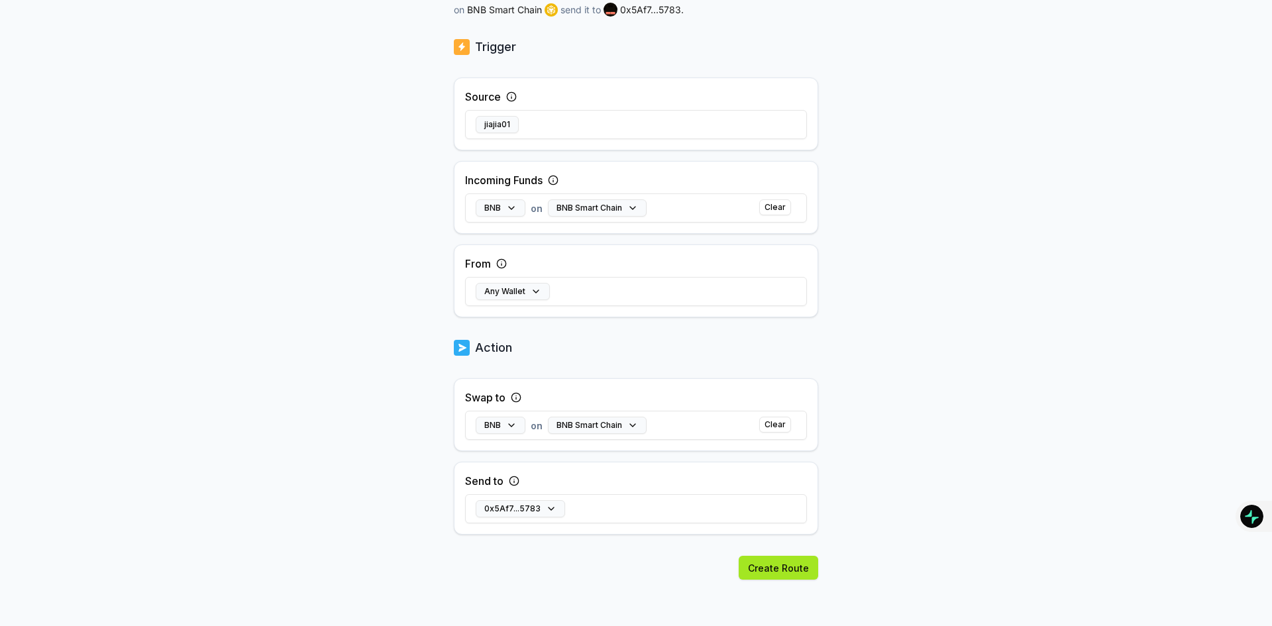
click at [786, 562] on button "Create Route" at bounding box center [778, 568] width 79 height 24
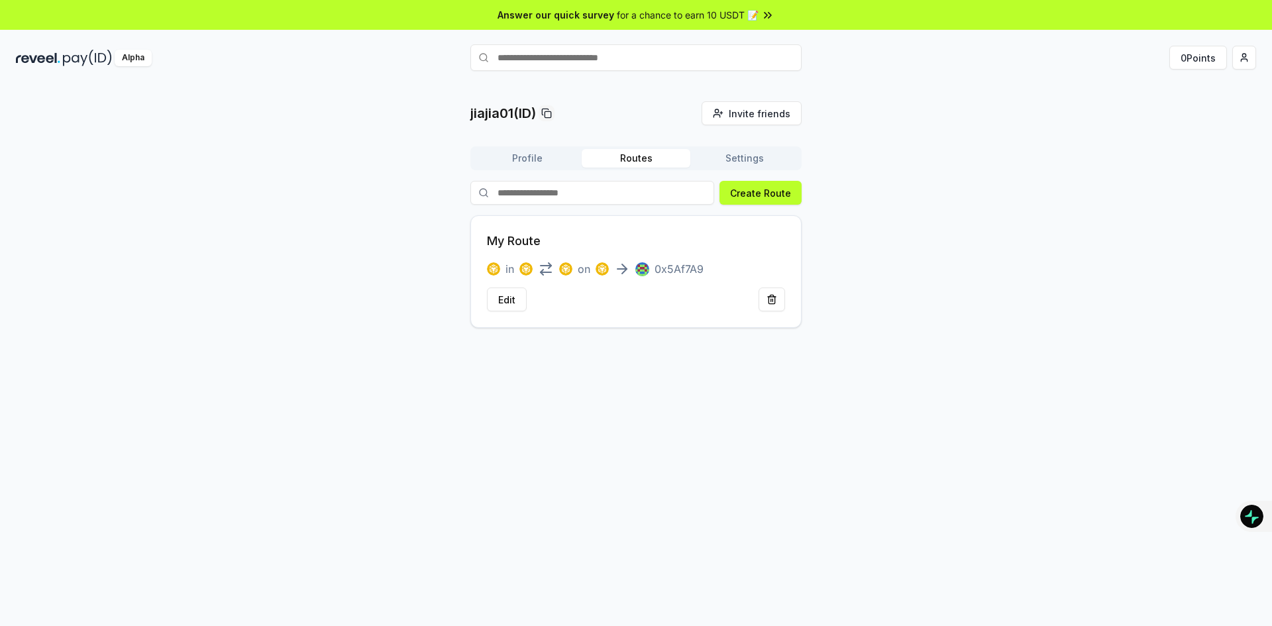
drag, startPoint x: 899, startPoint y: 103, endPoint x: 780, endPoint y: 442, distance: 359.7
click at [780, 442] on div "jiajia01(ID) Invite friends Invite Profile Routes Settings Create Route My Rout…" at bounding box center [636, 369] width 1272 height 589
click at [533, 164] on button "Profile" at bounding box center [527, 158] width 109 height 19
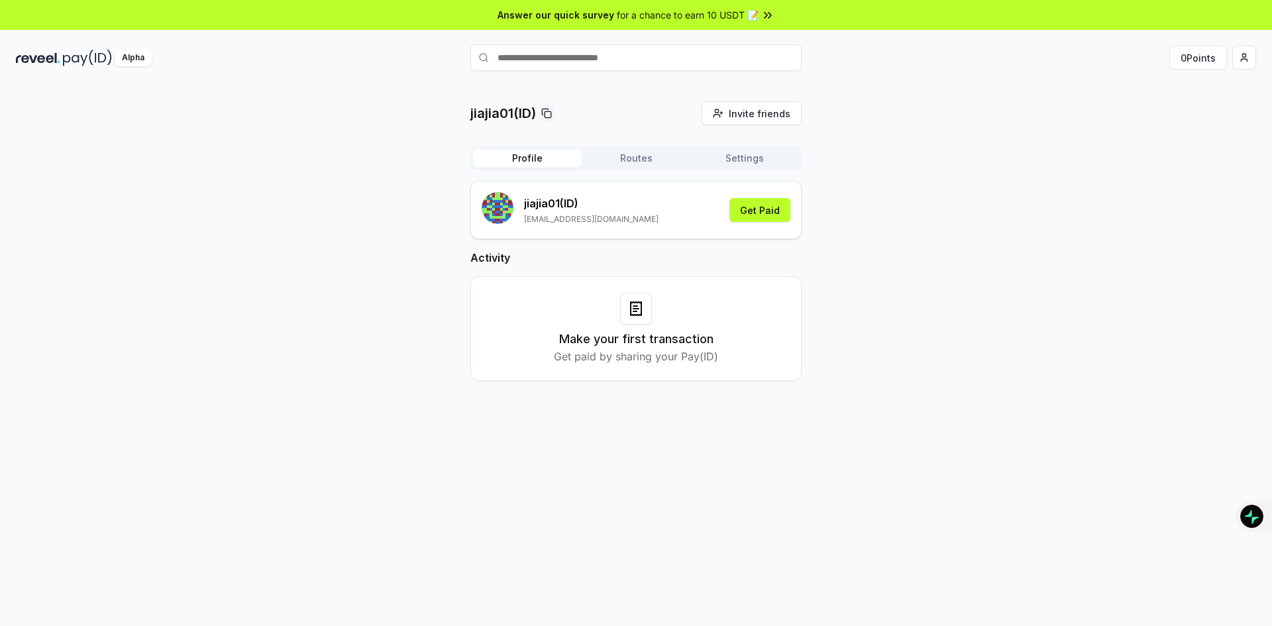
click at [646, 160] on button "Routes" at bounding box center [636, 158] width 109 height 19
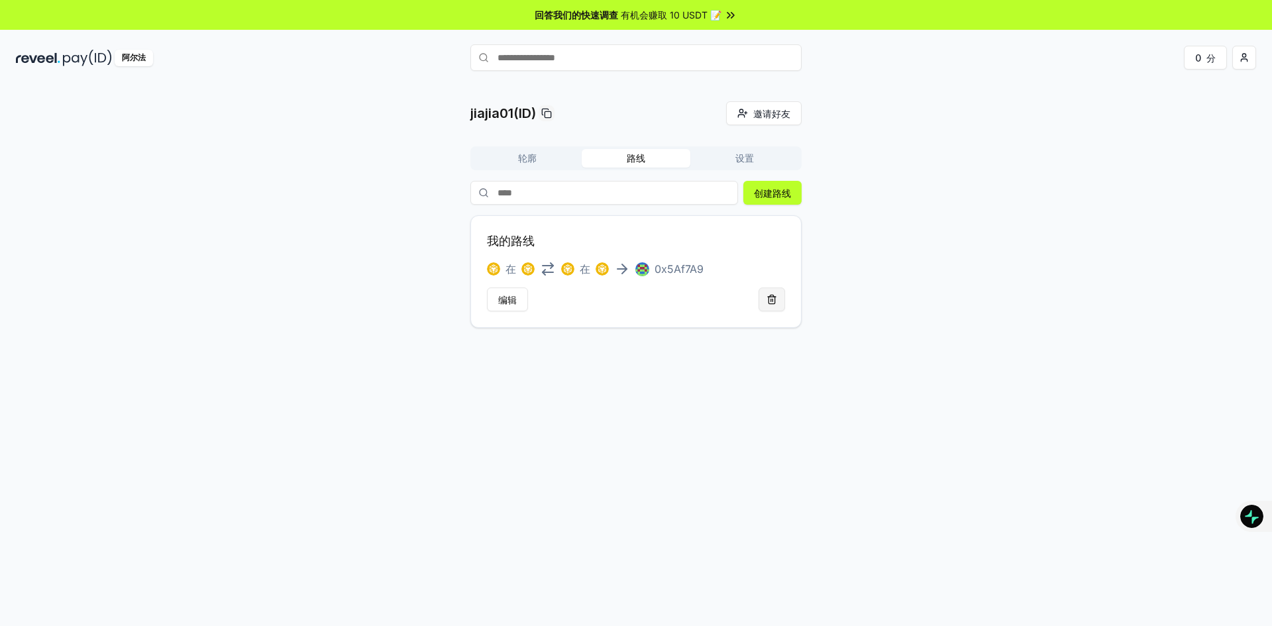
click at [778, 297] on button at bounding box center [771, 299] width 26 height 24
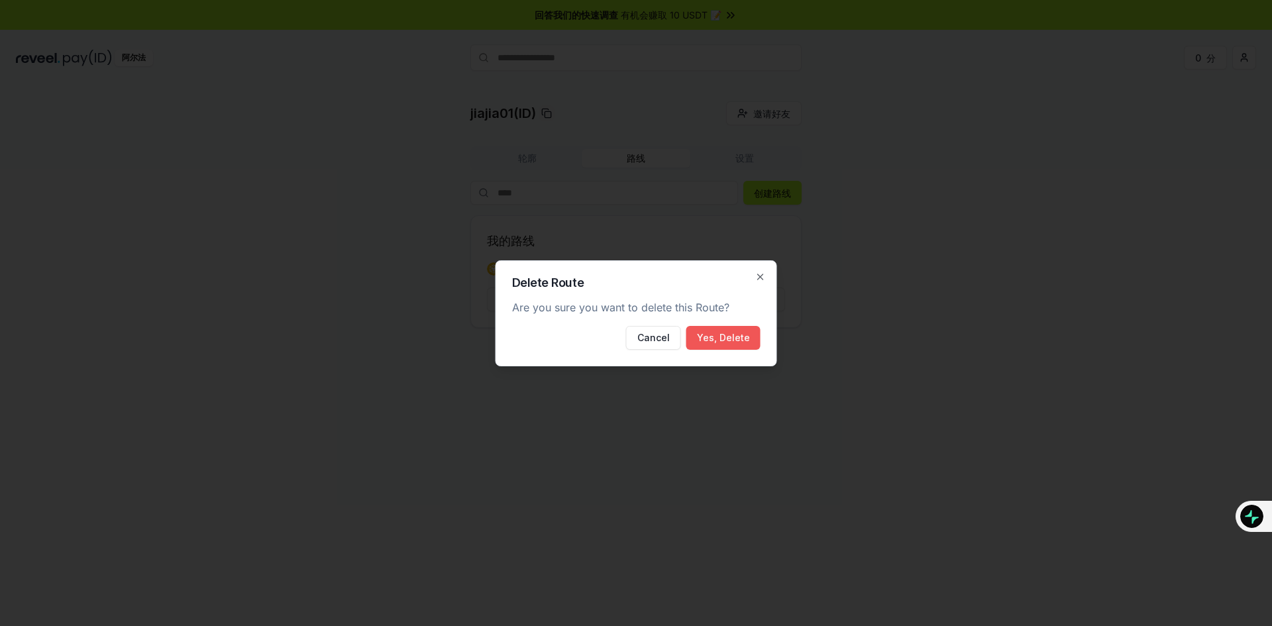
click at [712, 336] on button "Yes, Delete" at bounding box center [723, 338] width 74 height 24
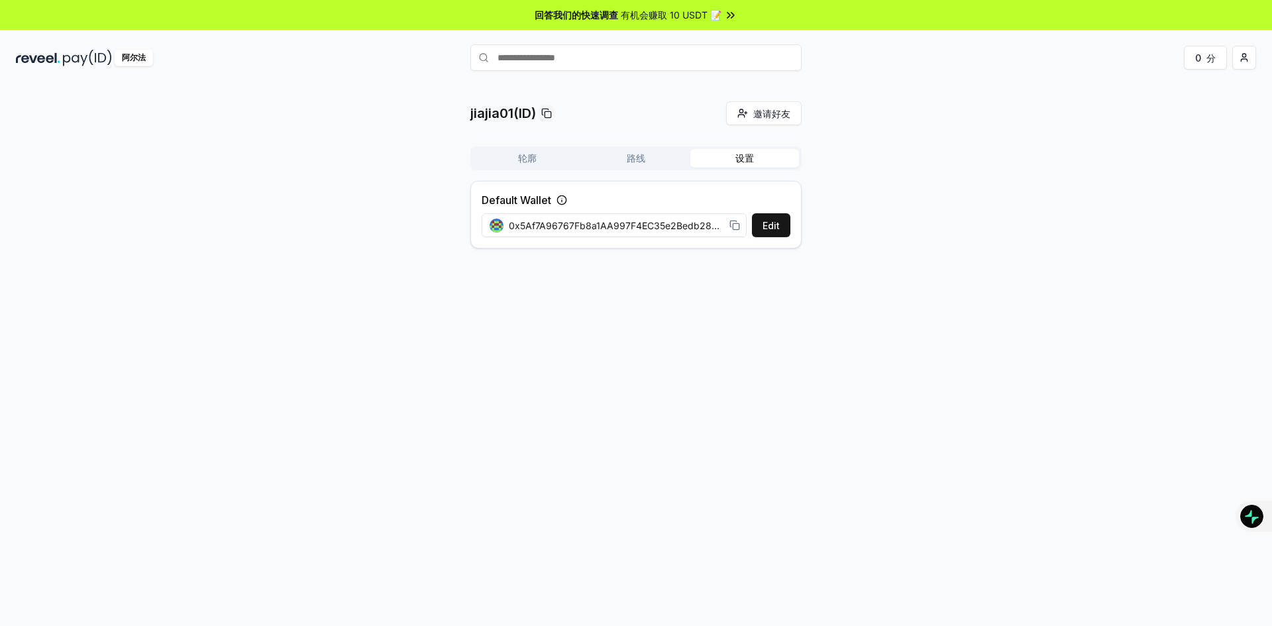
click at [730, 156] on button "设置" at bounding box center [744, 158] width 109 height 19
click at [644, 154] on font "路线" at bounding box center [636, 157] width 19 height 11
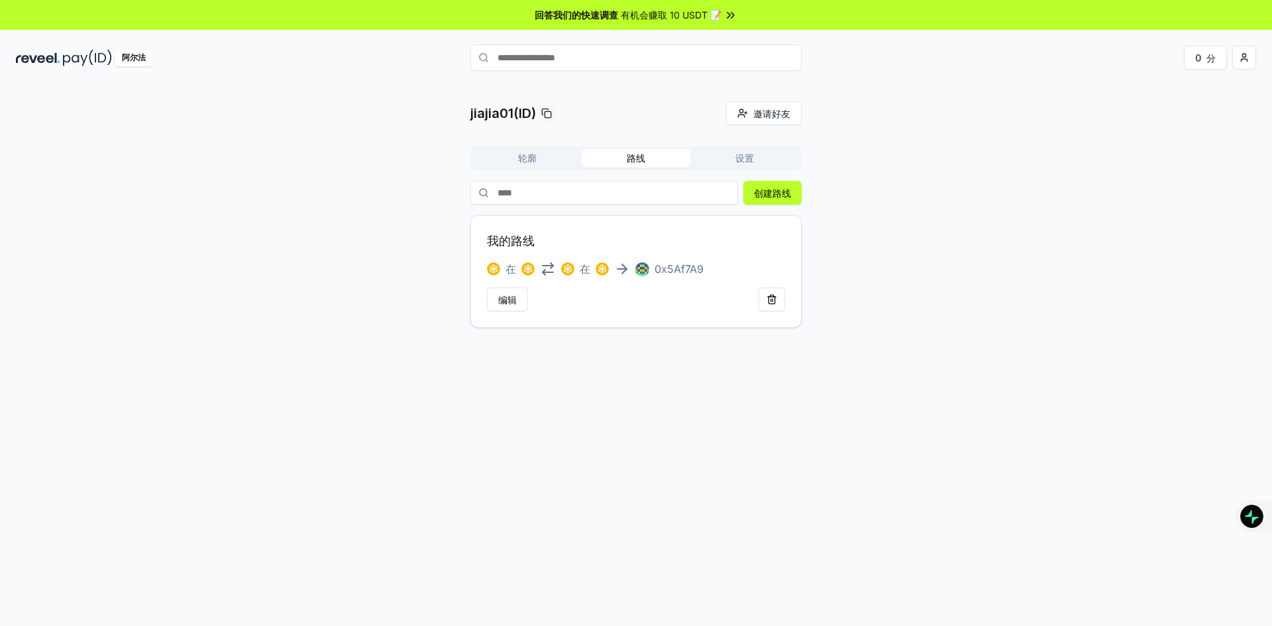
click at [543, 152] on button "轮廓" at bounding box center [527, 158] width 109 height 19
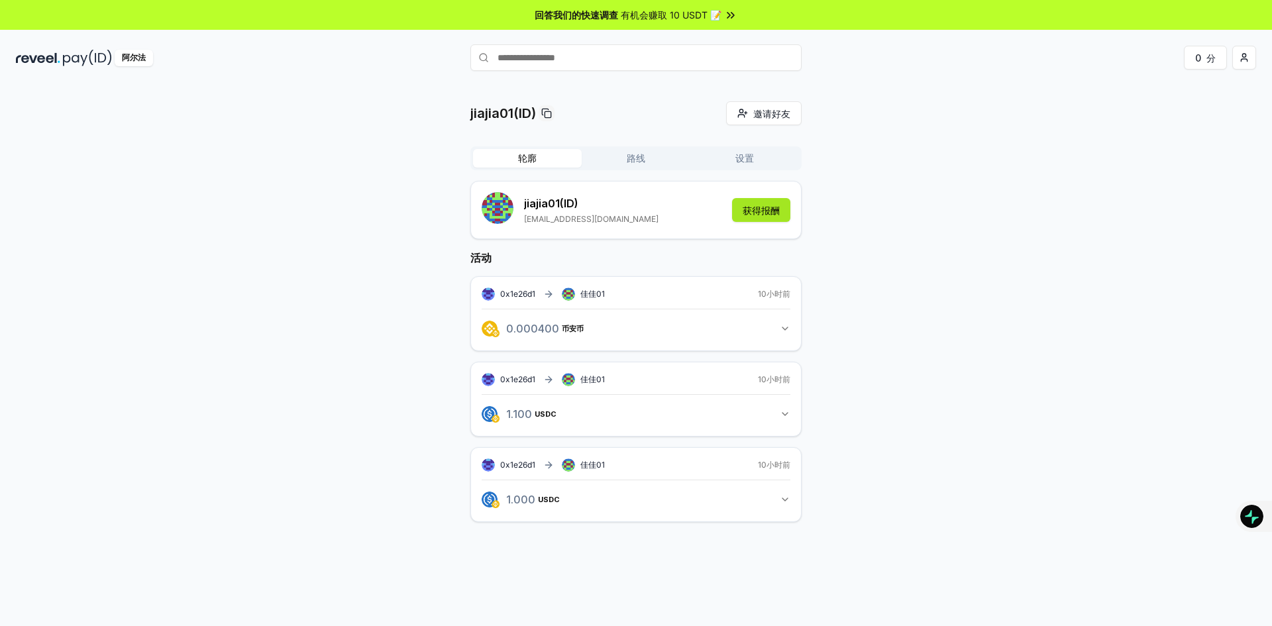
click at [772, 214] on font "获得报酬" at bounding box center [761, 210] width 37 height 11
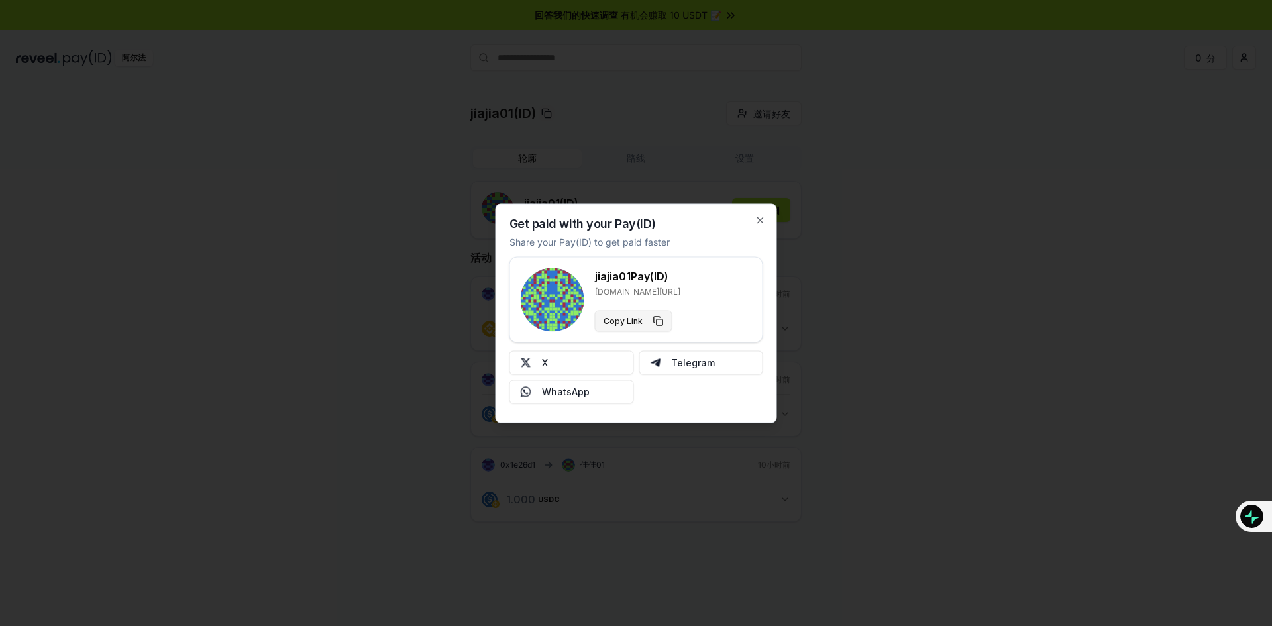
click at [654, 313] on button "Copy Link" at bounding box center [633, 320] width 77 height 21
click at [646, 319] on button "复制链接" at bounding box center [630, 320] width 70 height 21
click at [754, 228] on div "使用您的 Pay(ID) 收款 分享您的Pay(ID)以更快获得付款 jiajia01 支付(ID) reveel.id/pay/jiajia01 复制链接 …" at bounding box center [636, 312] width 282 height 219
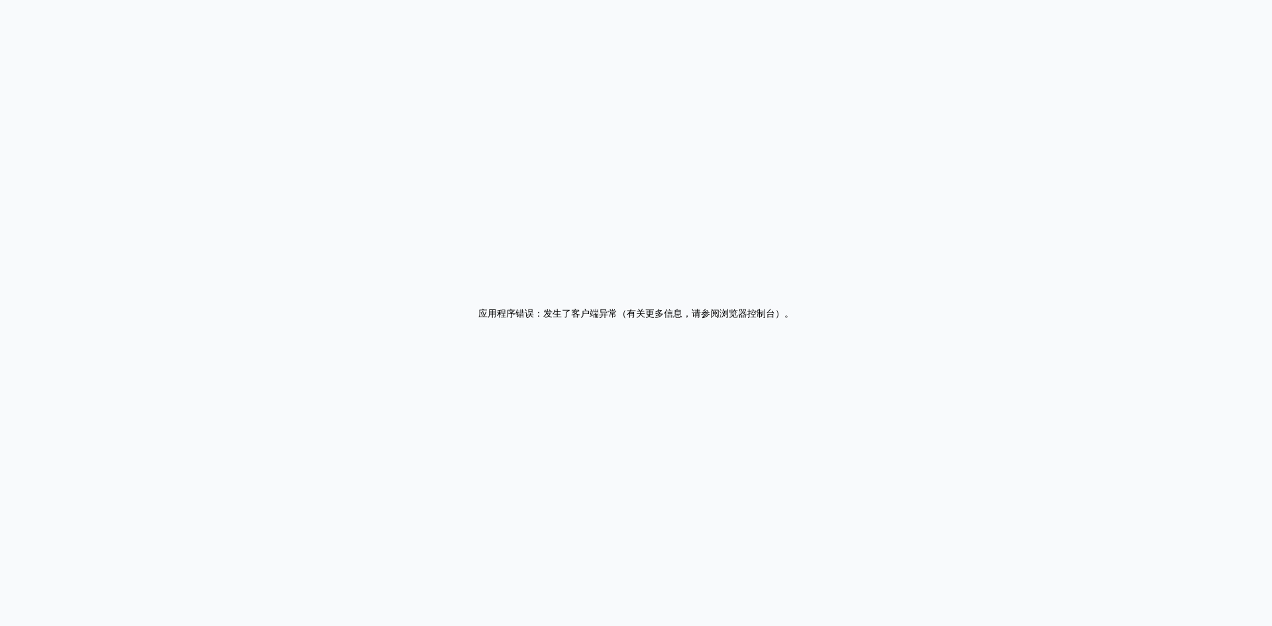
drag, startPoint x: 282, startPoint y: 53, endPoint x: 284, endPoint y: 63, distance: 10.1
click at [365, 79] on div "Application error: a client-side exception has occurred (see the browser consol…" at bounding box center [636, 313] width 1272 height 626
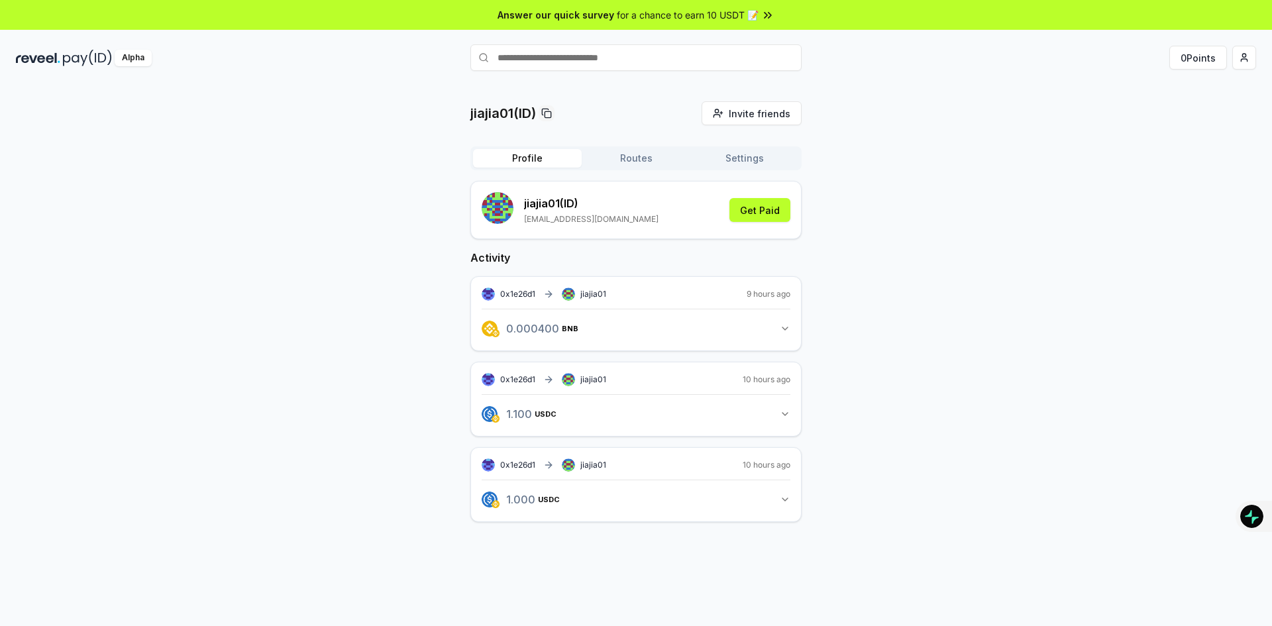
click at [784, 319] on button "0.000400 BNB 0.0004 BNB" at bounding box center [636, 328] width 309 height 23
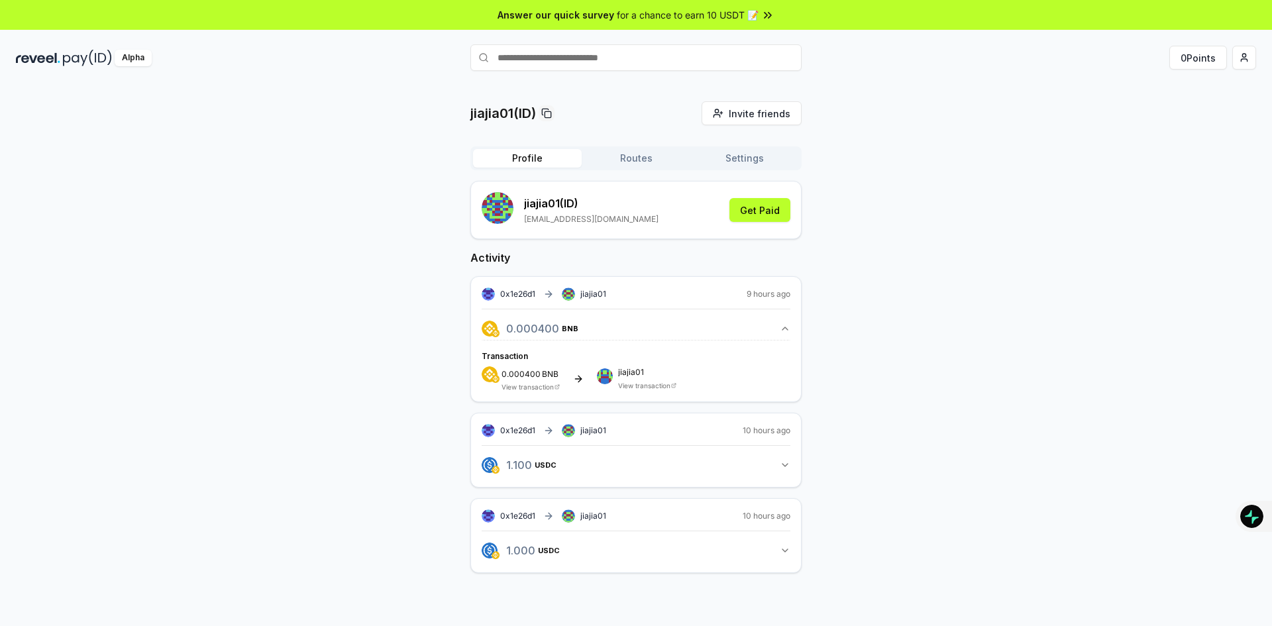
click at [791, 463] on div "0x1e26d1 jiajia01 10 hours ago 1.100 USDC 1.1 USDC" at bounding box center [635, 450] width 331 height 75
click at [786, 462] on icon "button" at bounding box center [785, 465] width 11 height 11
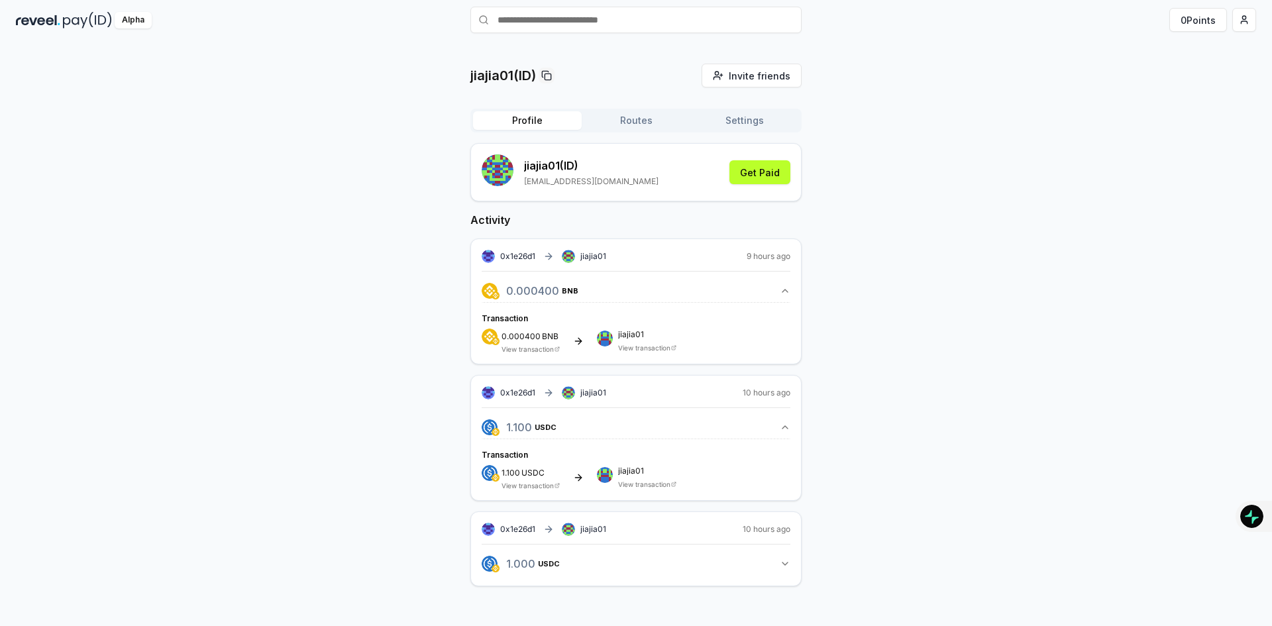
click at [823, 410] on div "jiajia01(ID) Invite friends Invite Profile Routes Settings jiajia01 (ID) 993168…" at bounding box center [636, 336] width 1240 height 544
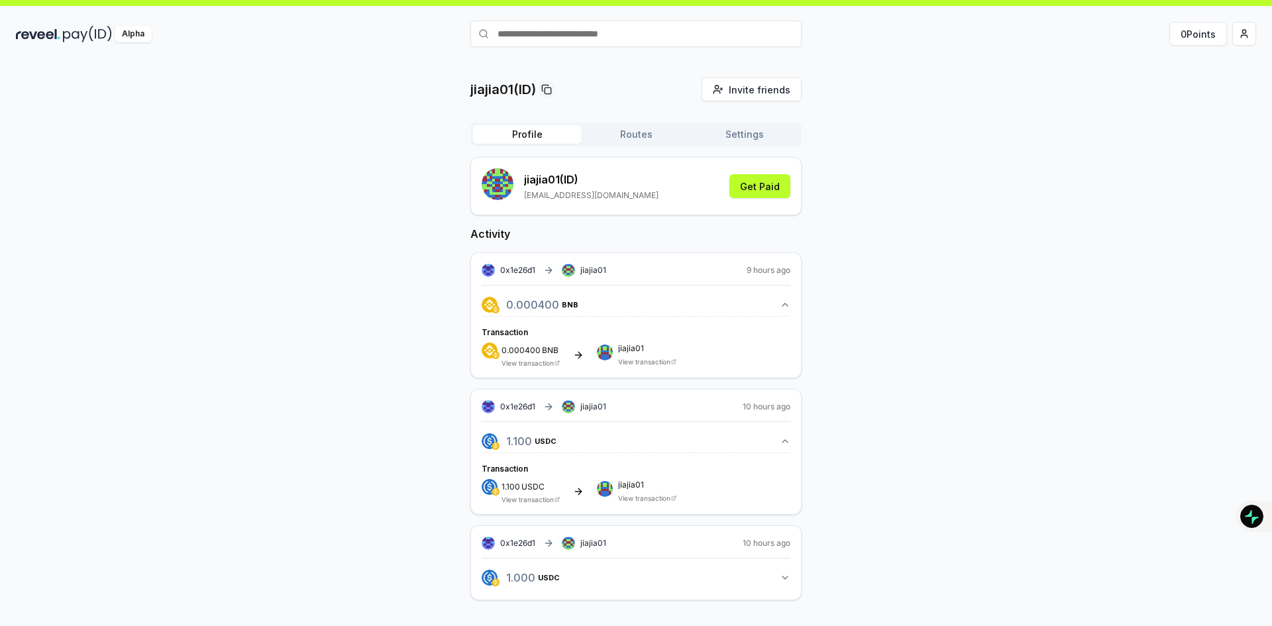
scroll to position [0, 0]
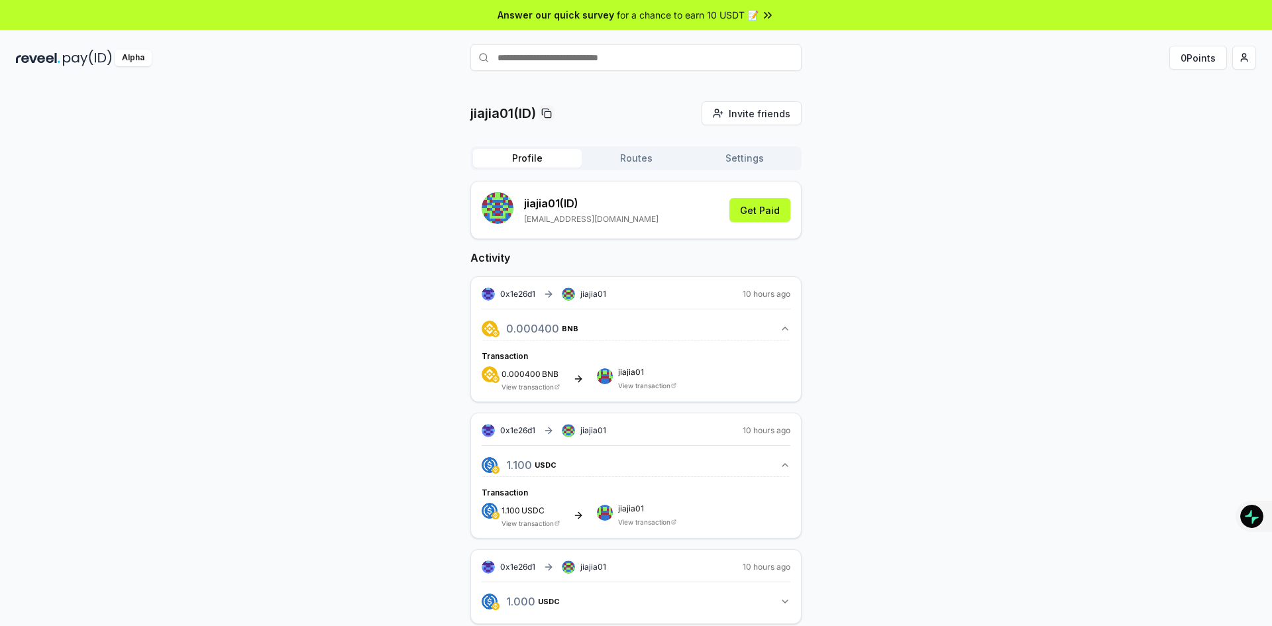
click at [634, 147] on div "Profile Routes Settings" at bounding box center [635, 158] width 331 height 24
click at [639, 156] on button "Routes" at bounding box center [636, 158] width 109 height 19
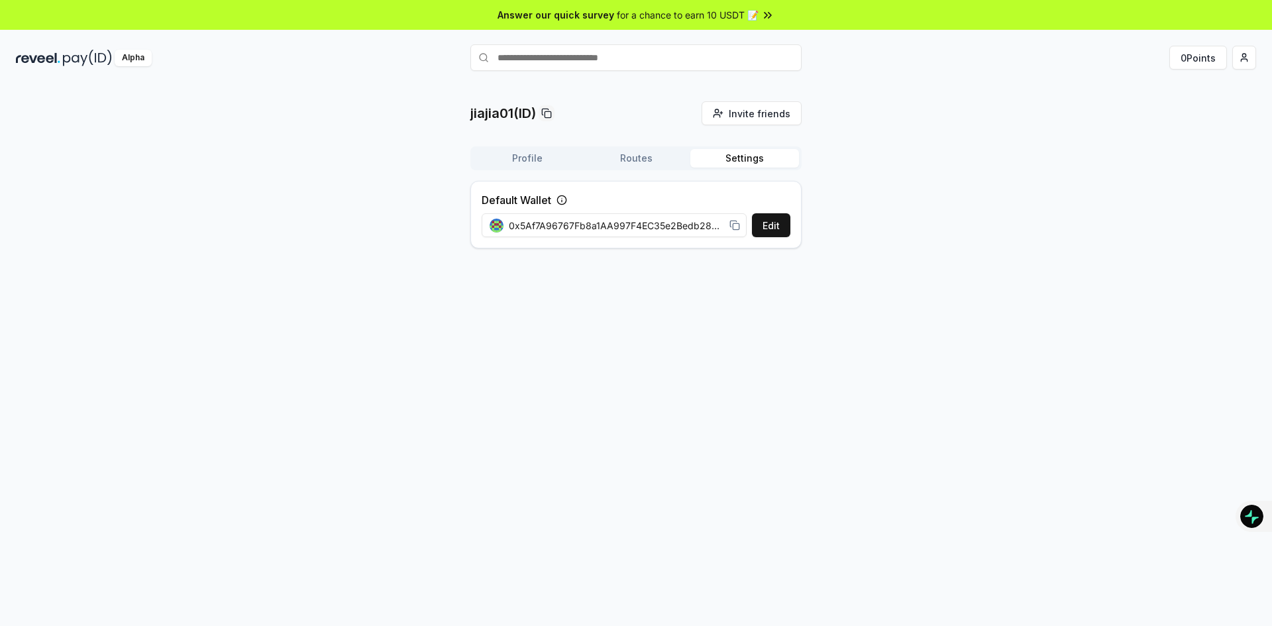
click at [737, 154] on button "Settings" at bounding box center [744, 158] width 109 height 19
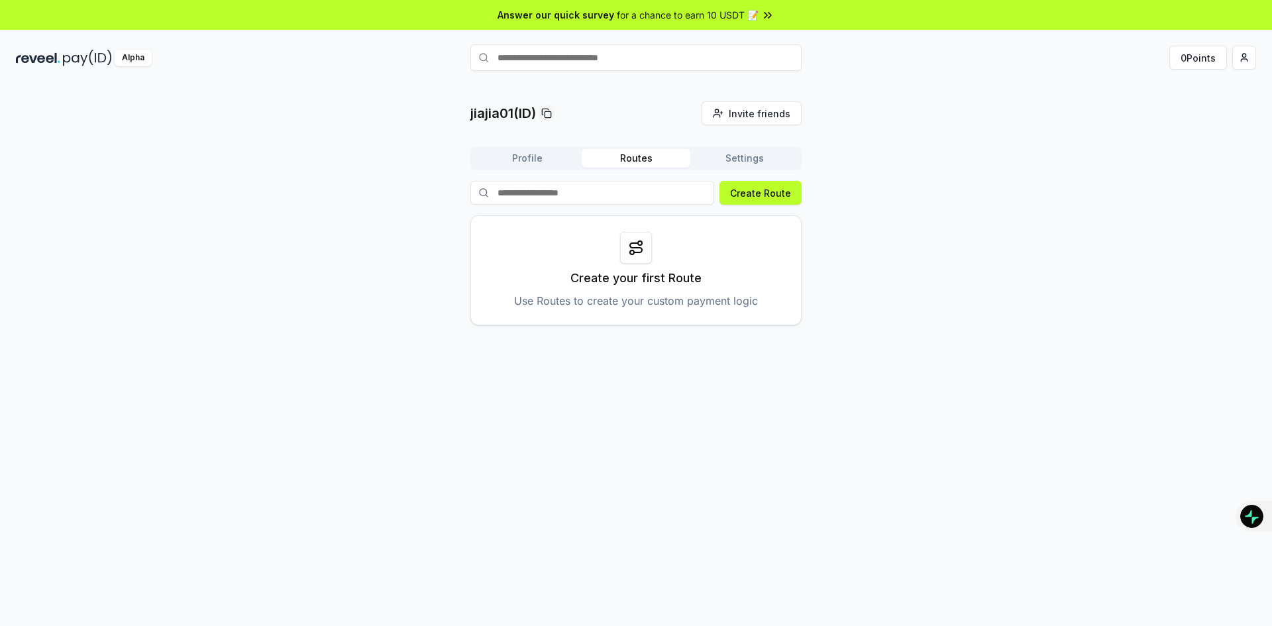
click at [630, 164] on button "Routes" at bounding box center [636, 158] width 109 height 19
click at [642, 249] on icon at bounding box center [636, 247] width 12 height 9
click at [755, 187] on button "Create Route" at bounding box center [760, 193] width 82 height 24
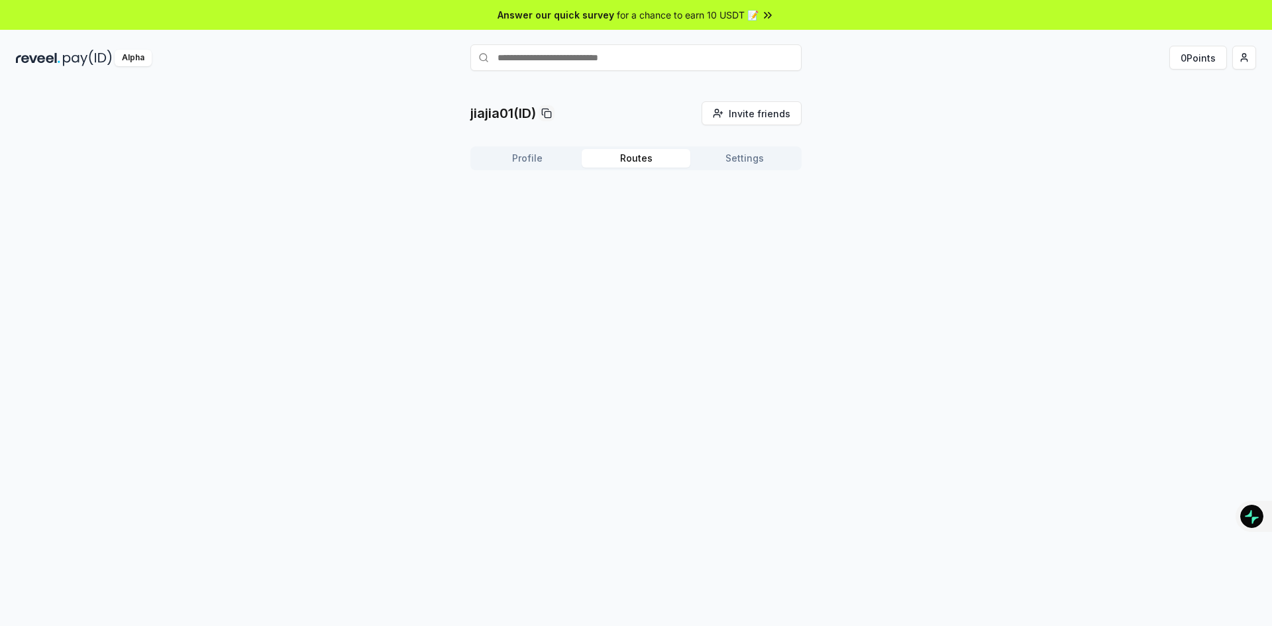
click at [628, 158] on button "Routes" at bounding box center [636, 158] width 109 height 19
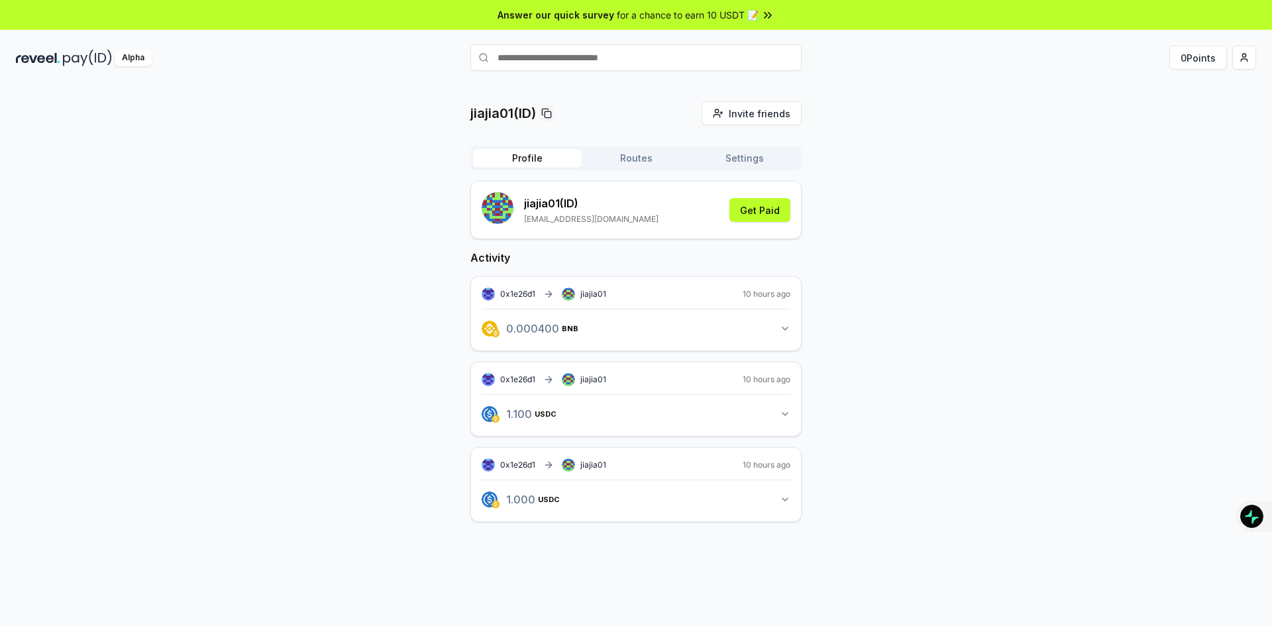
click at [540, 152] on button "Profile" at bounding box center [527, 158] width 109 height 19
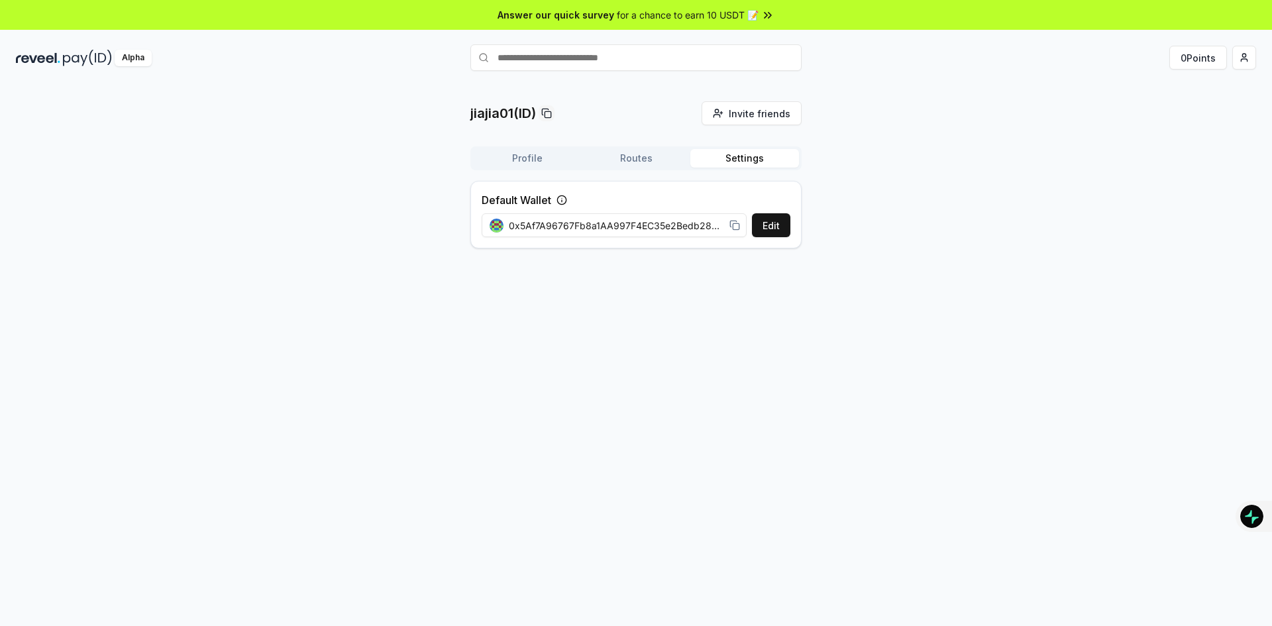
click at [748, 164] on button "Settings" at bounding box center [744, 158] width 109 height 19
click at [648, 168] on div "Profile Routes Settings" at bounding box center [635, 158] width 331 height 24
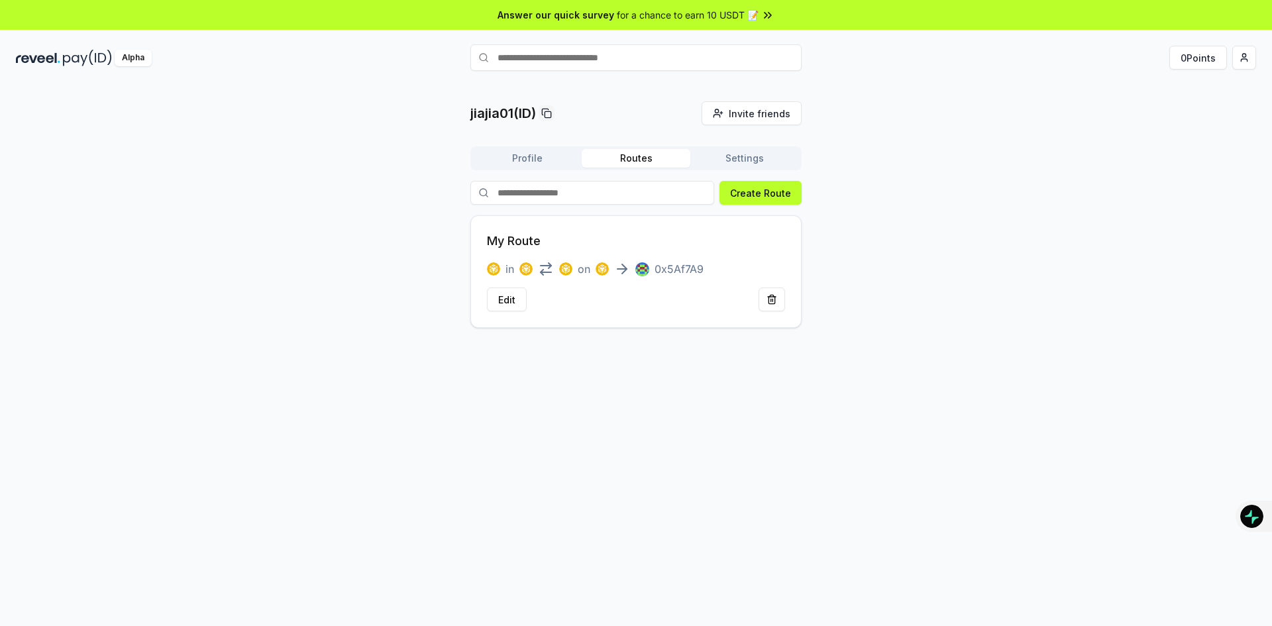
click at [643, 158] on button "Routes" at bounding box center [636, 158] width 109 height 19
click at [664, 270] on p "0x5Af7A9" at bounding box center [678, 269] width 49 height 16
click at [500, 299] on button "Edit" at bounding box center [507, 299] width 40 height 24
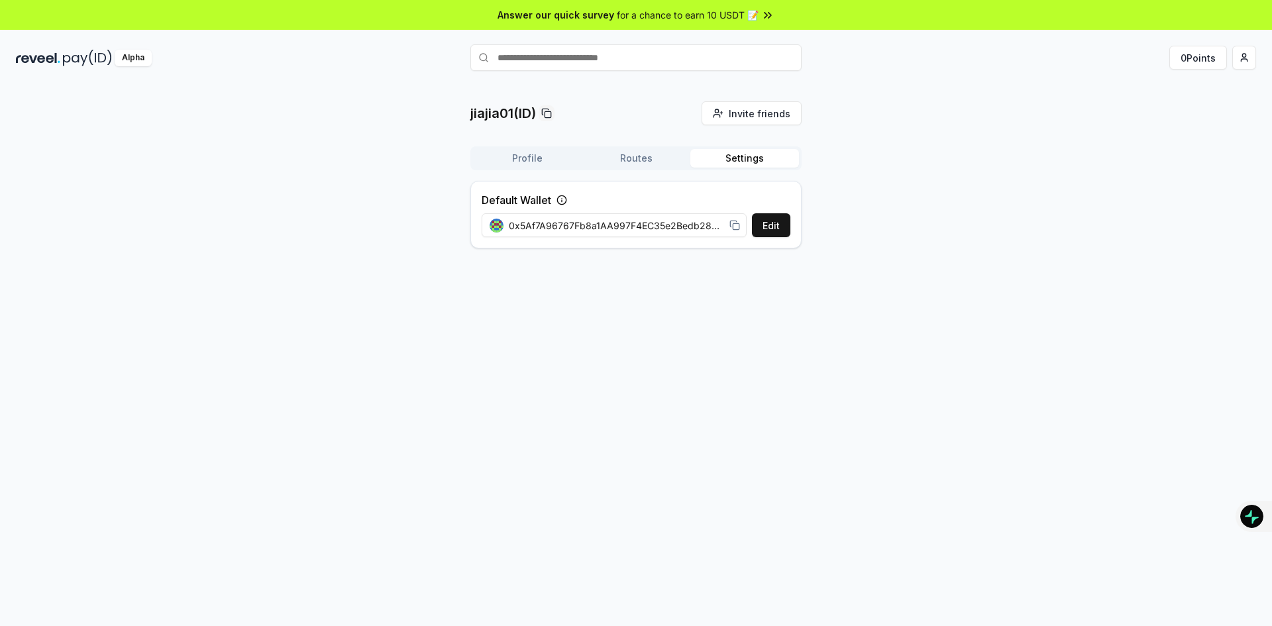
click at [641, 154] on button "Routes" at bounding box center [636, 158] width 109 height 19
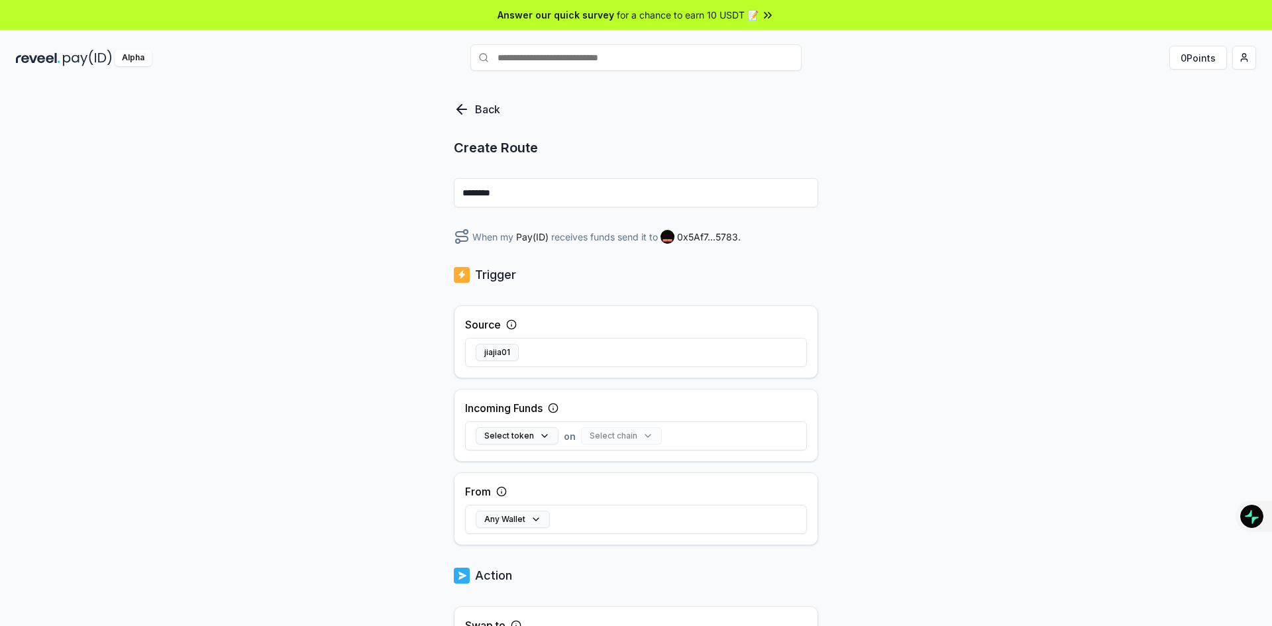
click at [511, 326] on icon at bounding box center [511, 326] width 0 height 2
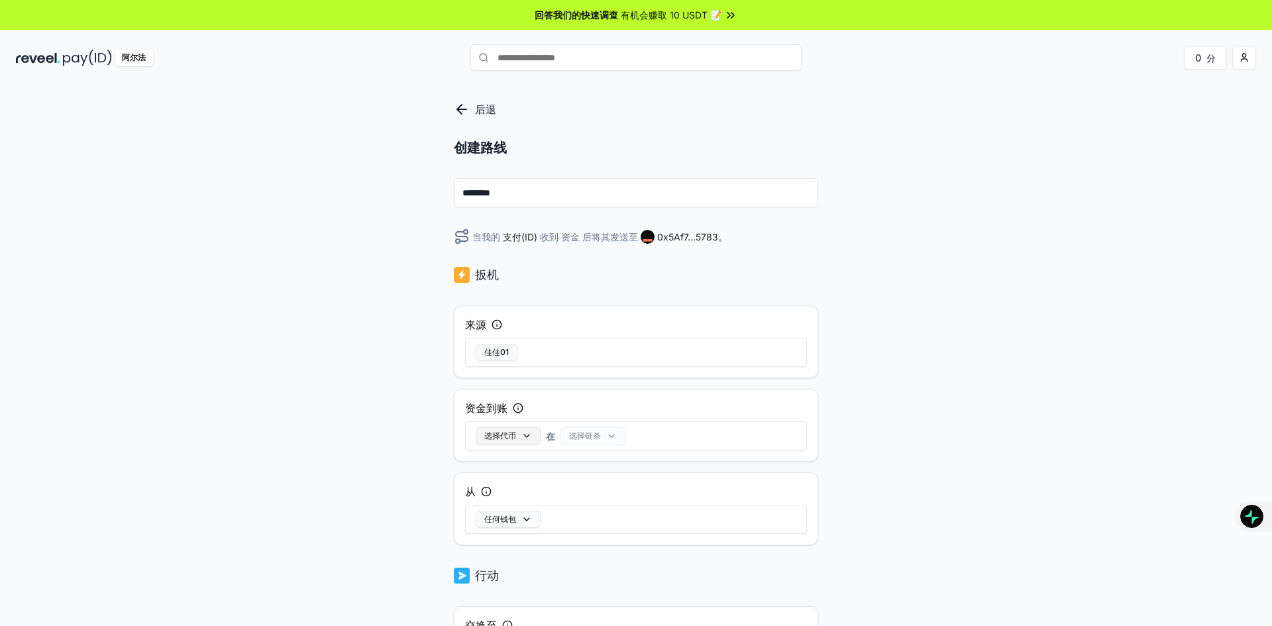
click at [533, 437] on button "选择代币" at bounding box center [508, 435] width 65 height 17
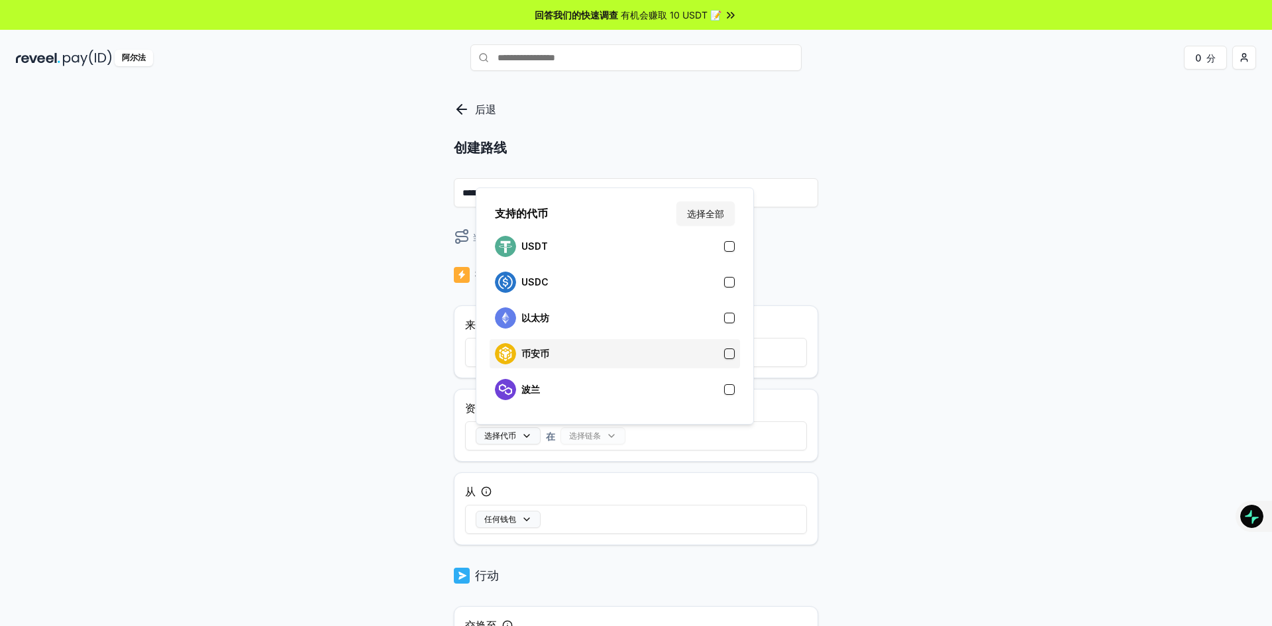
click at [572, 355] on div "币安币" at bounding box center [615, 353] width 240 height 21
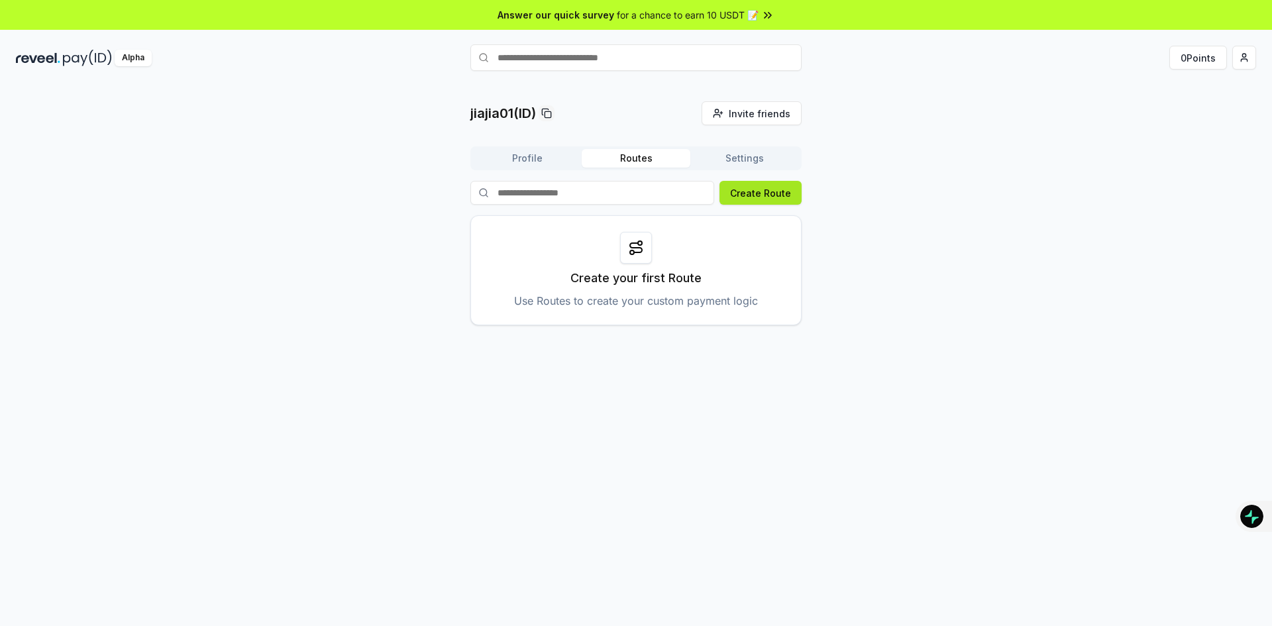
click at [756, 187] on button "Create Route" at bounding box center [760, 193] width 82 height 24
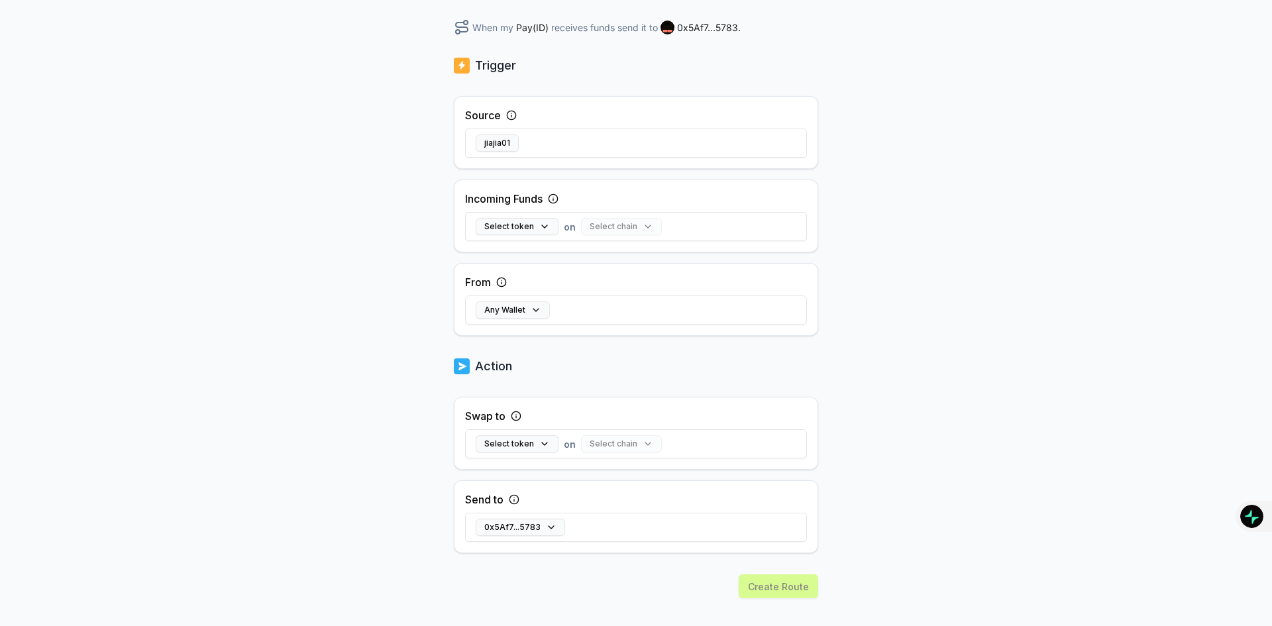
scroll to position [228, 0]
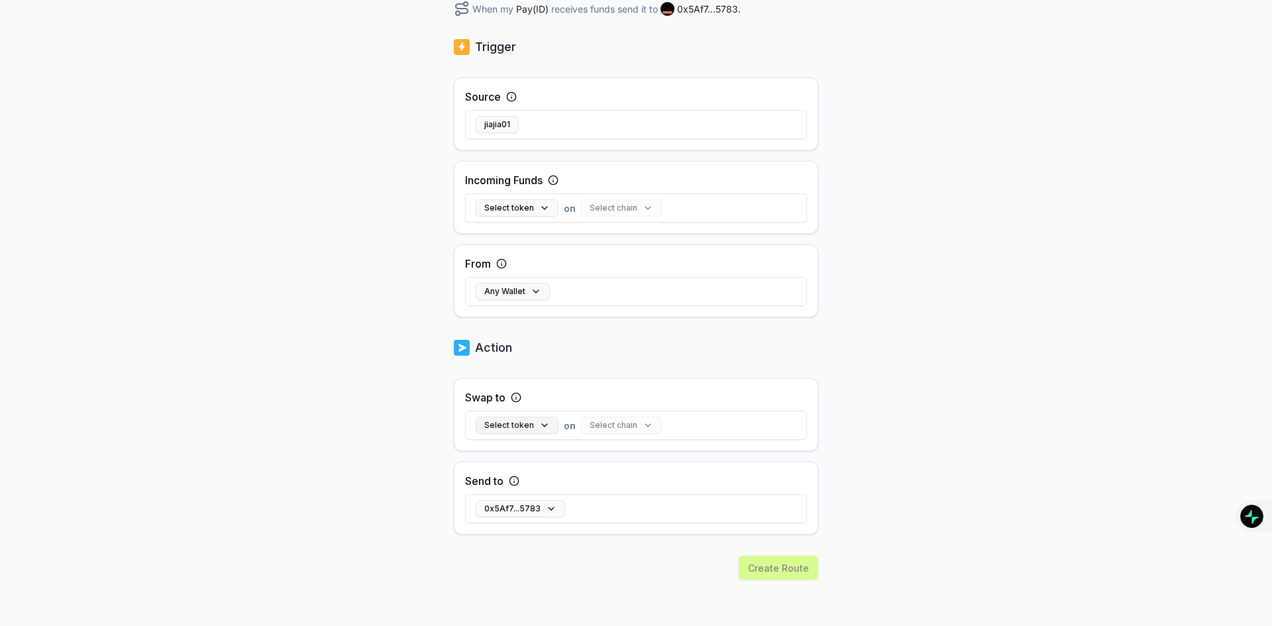
click at [541, 424] on button "Select token" at bounding box center [517, 425] width 83 height 17
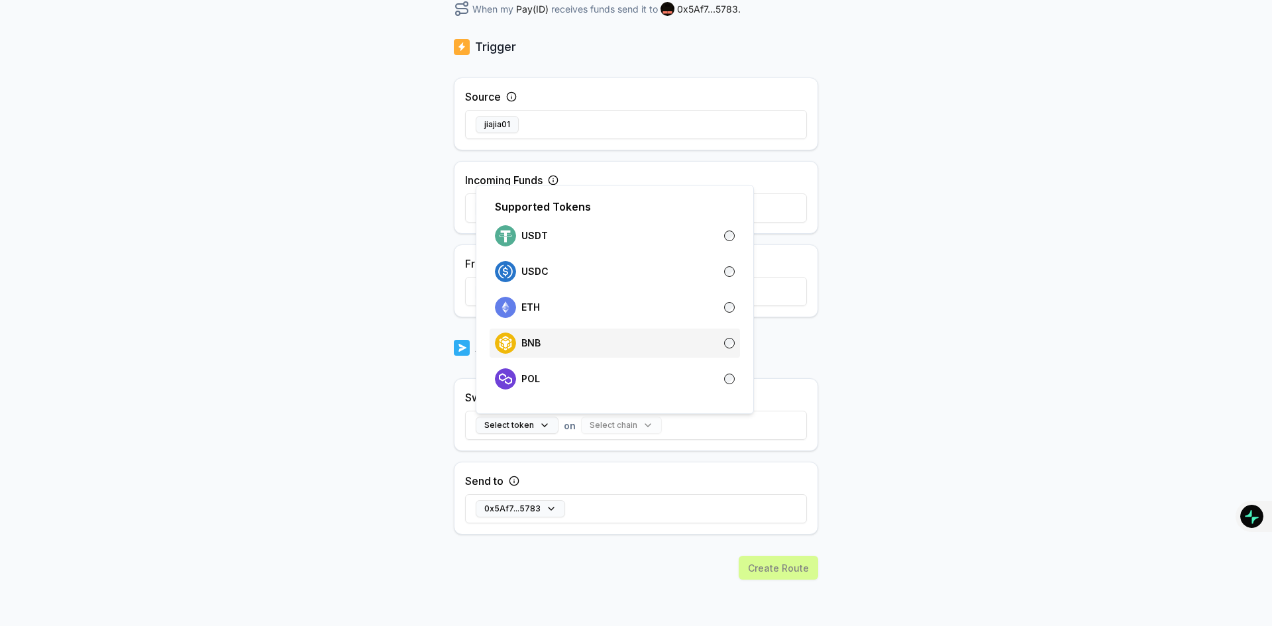
click at [692, 346] on div "BNB" at bounding box center [615, 343] width 240 height 21
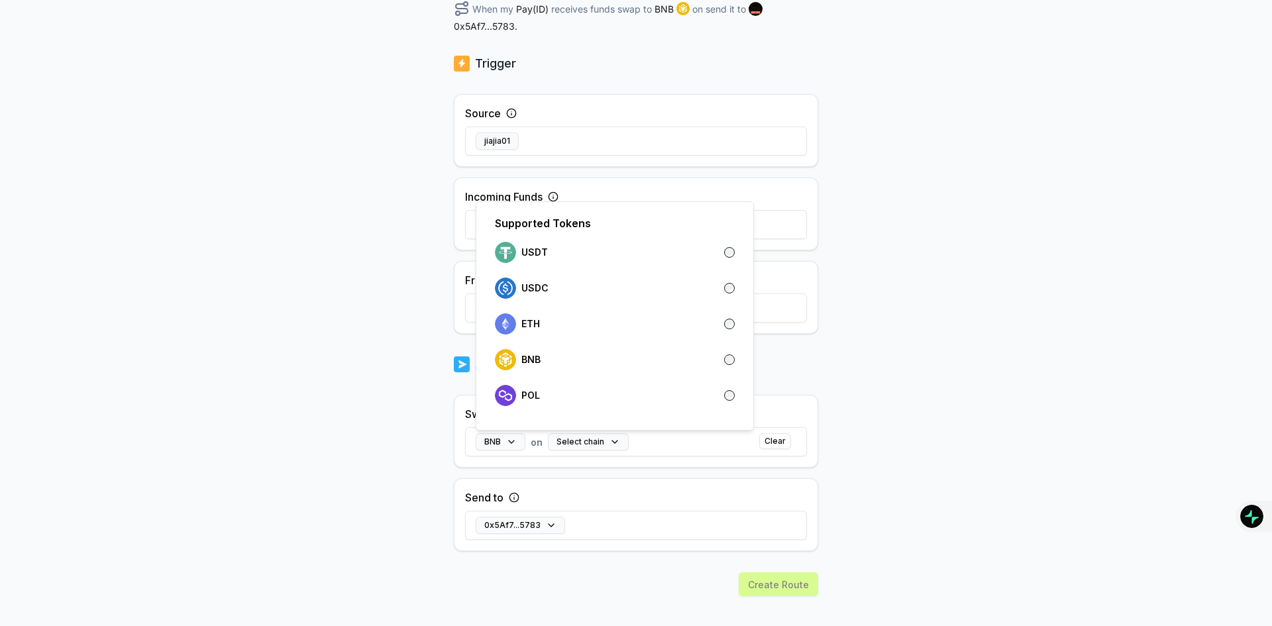
click at [939, 363] on div "Back Create Route ******** When my Pay(ID) receives funds swap to BNB on send i…" at bounding box center [636, 141] width 1272 height 589
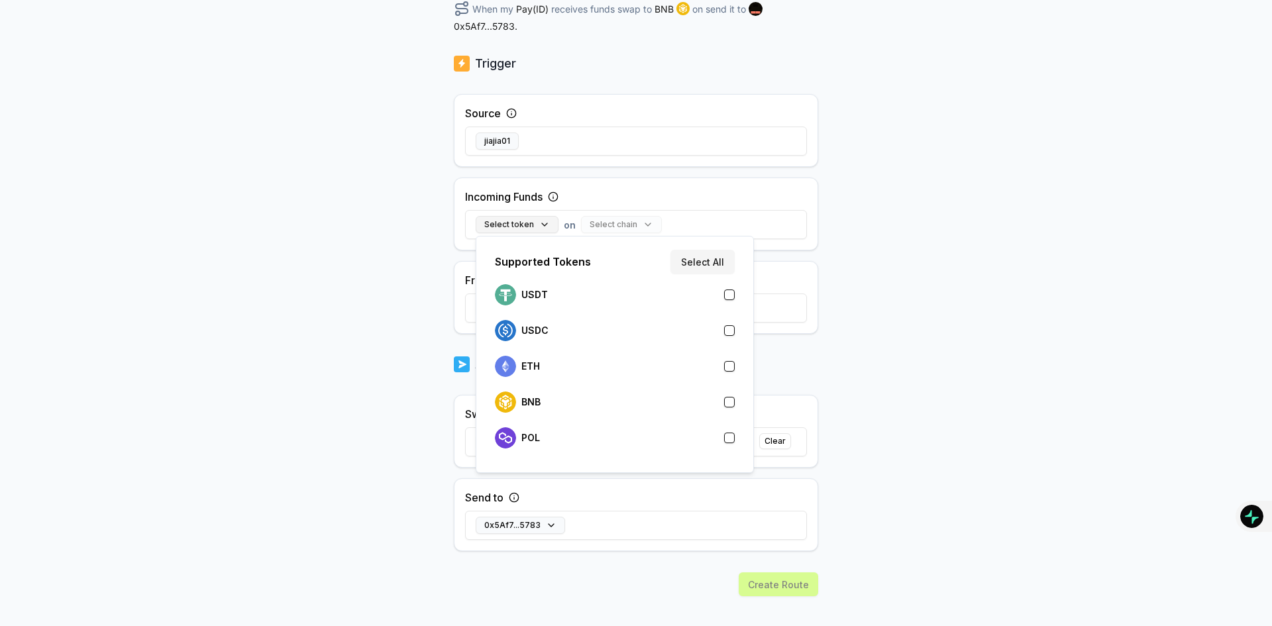
click at [544, 225] on button "Select token" at bounding box center [517, 224] width 83 height 17
click at [593, 405] on div "BNB" at bounding box center [615, 401] width 240 height 21
click at [984, 340] on div "Back Create Route ******** When my Pay(ID) receives BNB on swap to BNB on send …" at bounding box center [636, 141] width 1272 height 589
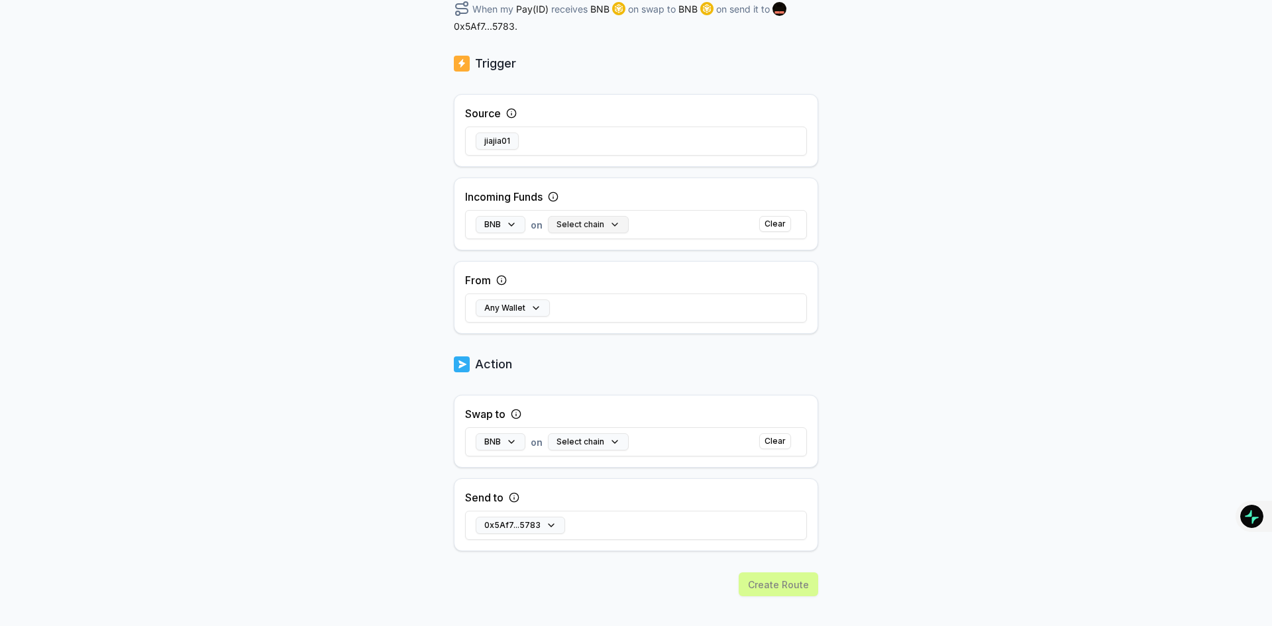
click at [599, 228] on button "Select chain" at bounding box center [588, 224] width 81 height 17
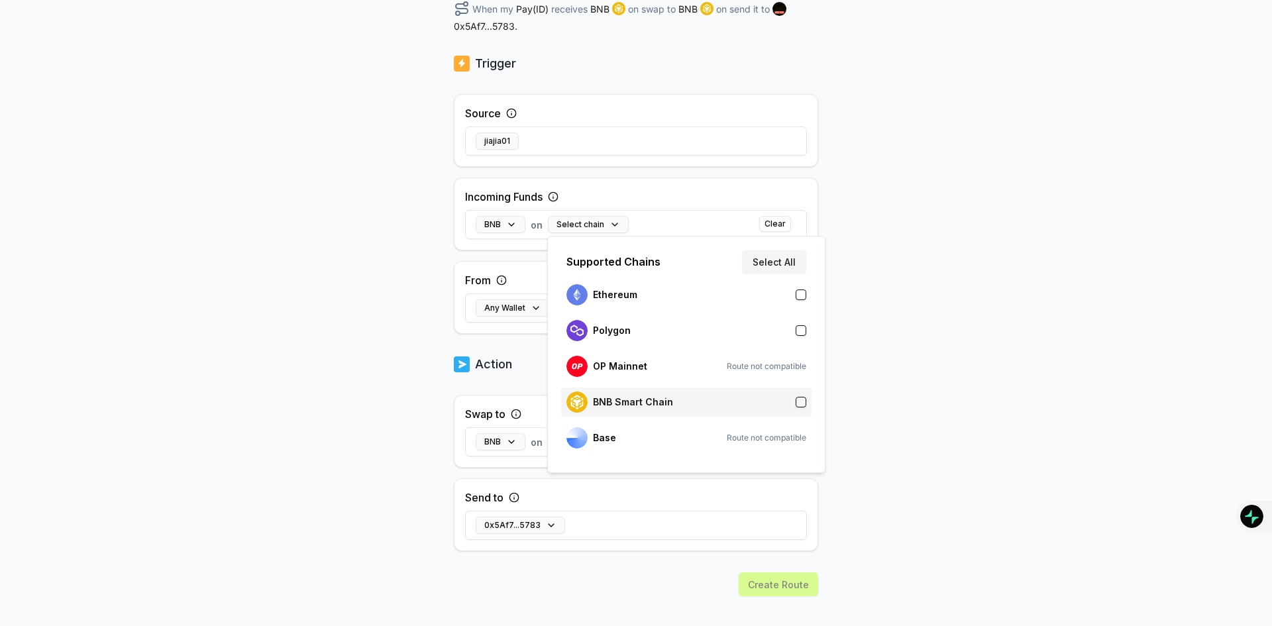
click at [696, 396] on div "BNB Smart Chain" at bounding box center [686, 401] width 240 height 21
click at [907, 389] on div "Back Create Route ******** When my Pay(ID) receives BNB on BNB Smart Chain swap…" at bounding box center [636, 141] width 1272 height 589
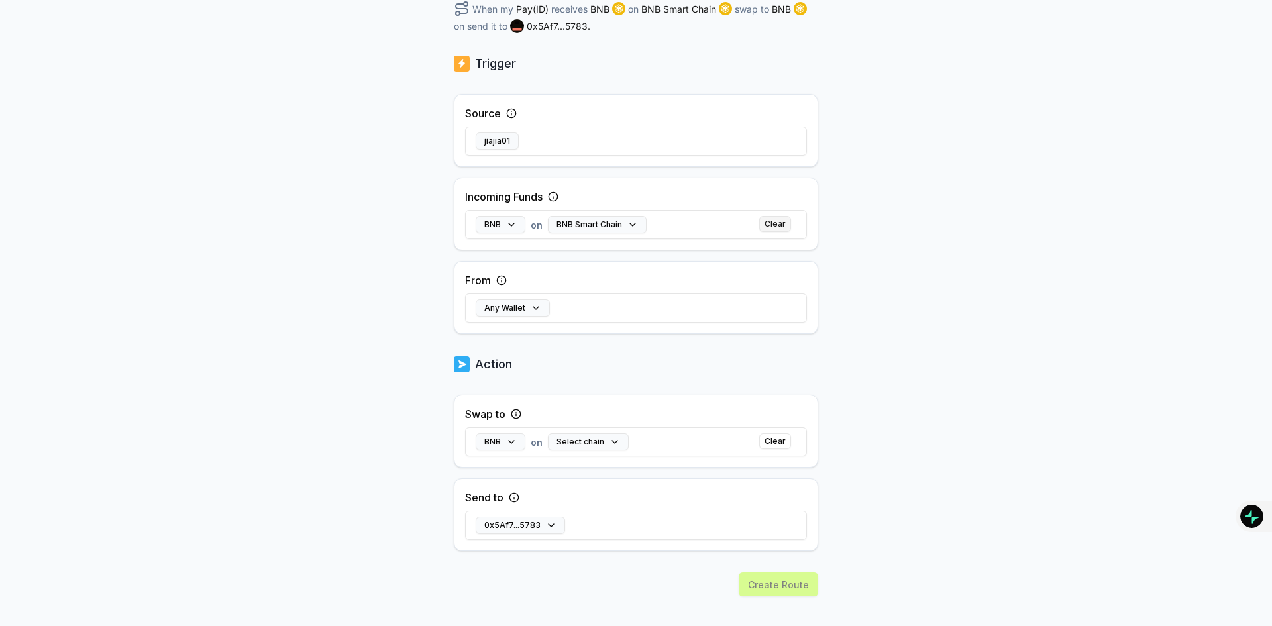
click at [775, 217] on button "Clear" at bounding box center [775, 224] width 32 height 16
click at [630, 227] on div "Select chain" at bounding box center [621, 224] width 81 height 17
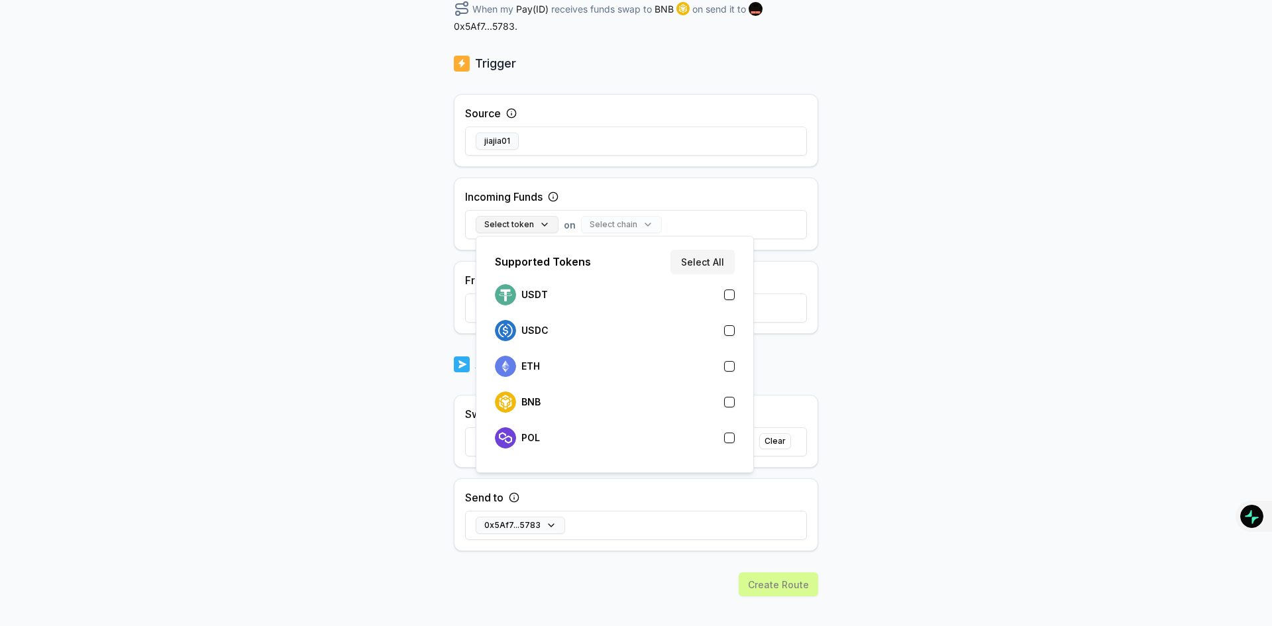
click at [539, 221] on button "Select token" at bounding box center [517, 224] width 83 height 17
click at [543, 409] on div "BNB" at bounding box center [615, 401] width 240 height 21
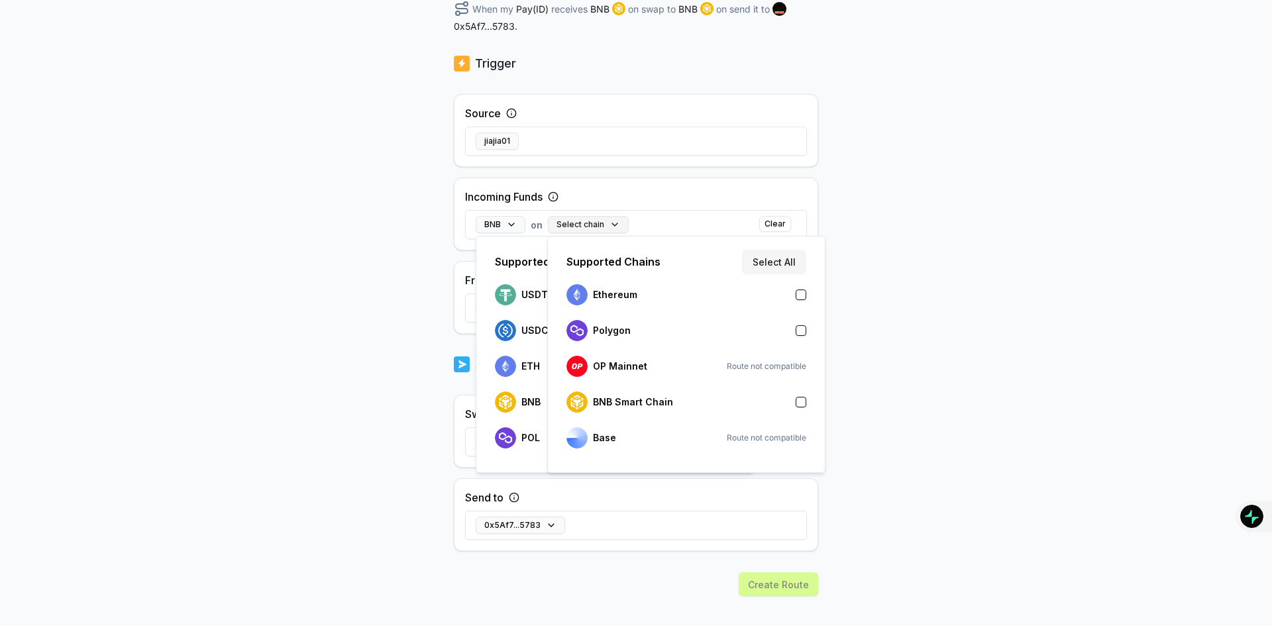
click at [610, 227] on button "Select chain" at bounding box center [588, 224] width 81 height 17
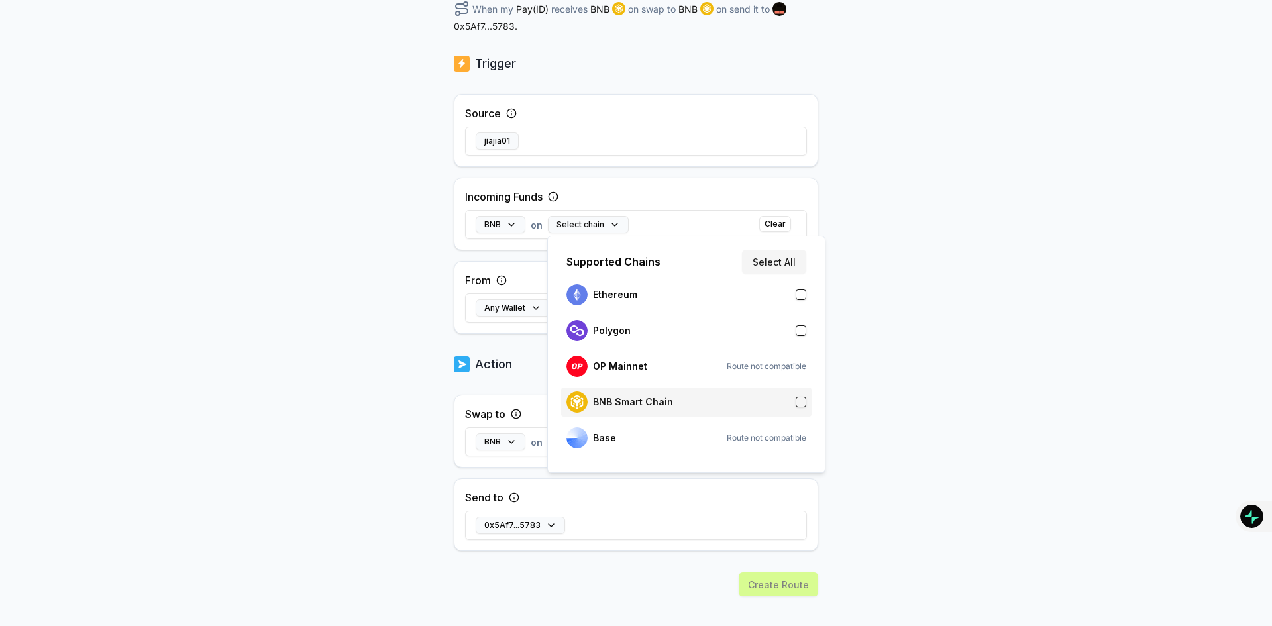
click at [609, 400] on p "BNB Smart Chain" at bounding box center [633, 402] width 80 height 11
click at [691, 213] on div "BNB on BNB Smart Chain Clear" at bounding box center [636, 224] width 342 height 38
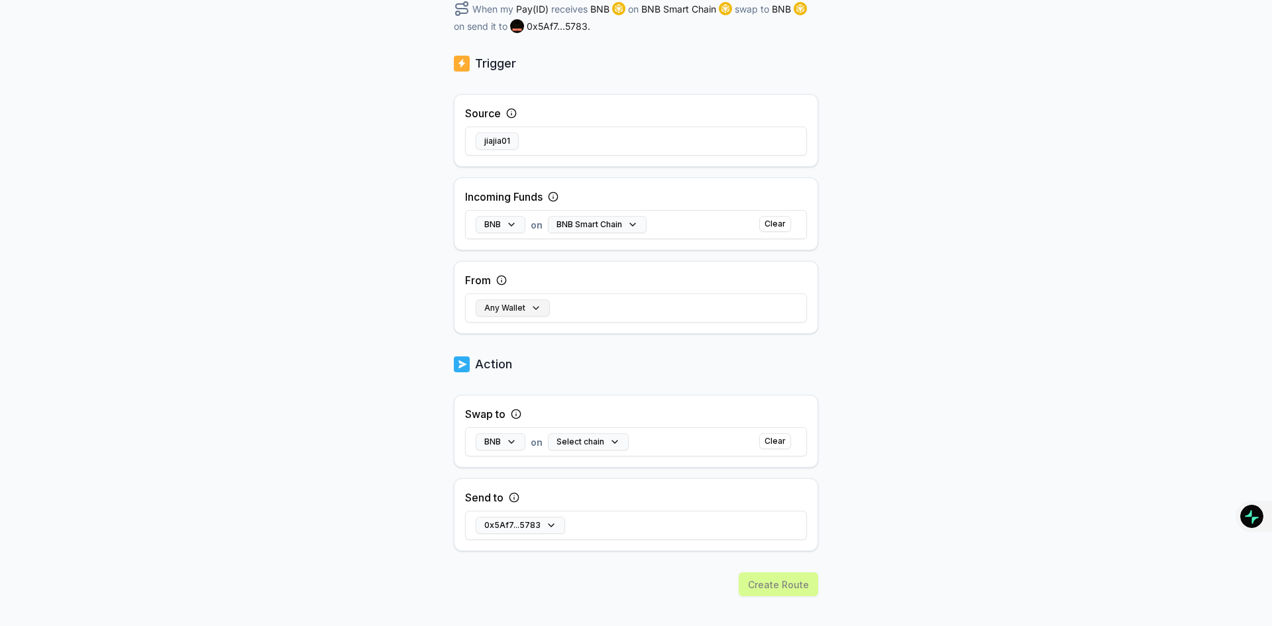
click at [543, 306] on button "Any Wallet" at bounding box center [513, 307] width 74 height 17
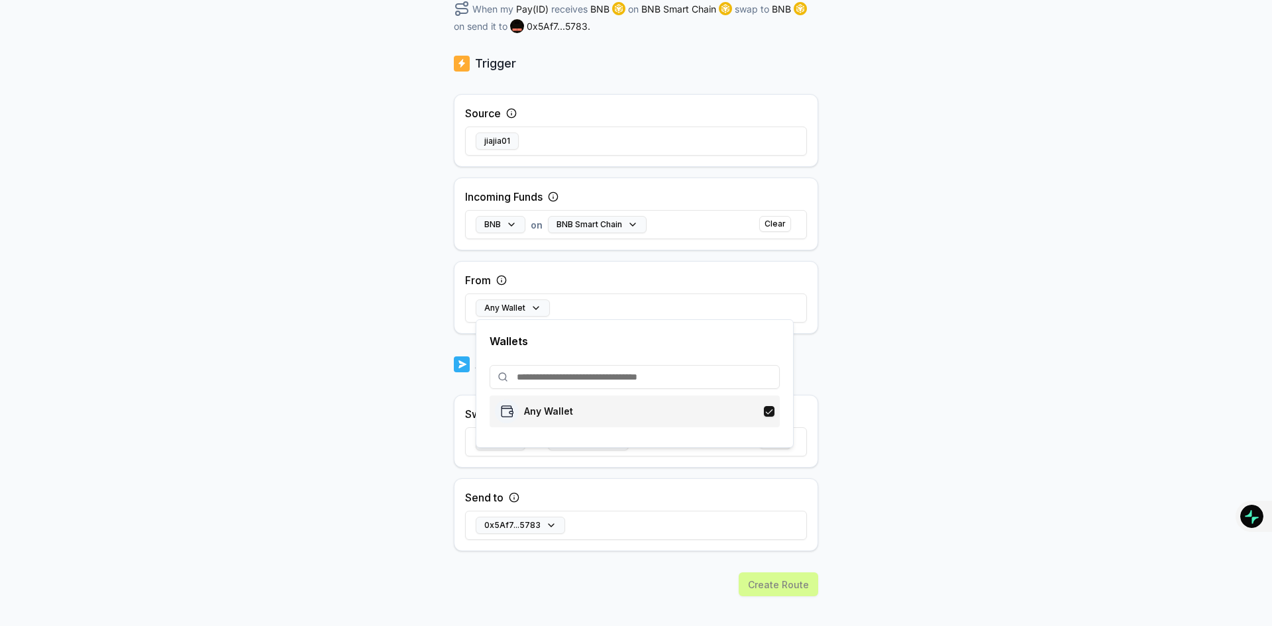
click at [552, 417] on div "Any Wallet" at bounding box center [534, 411] width 78 height 24
click at [613, 378] on input at bounding box center [634, 377] width 290 height 24
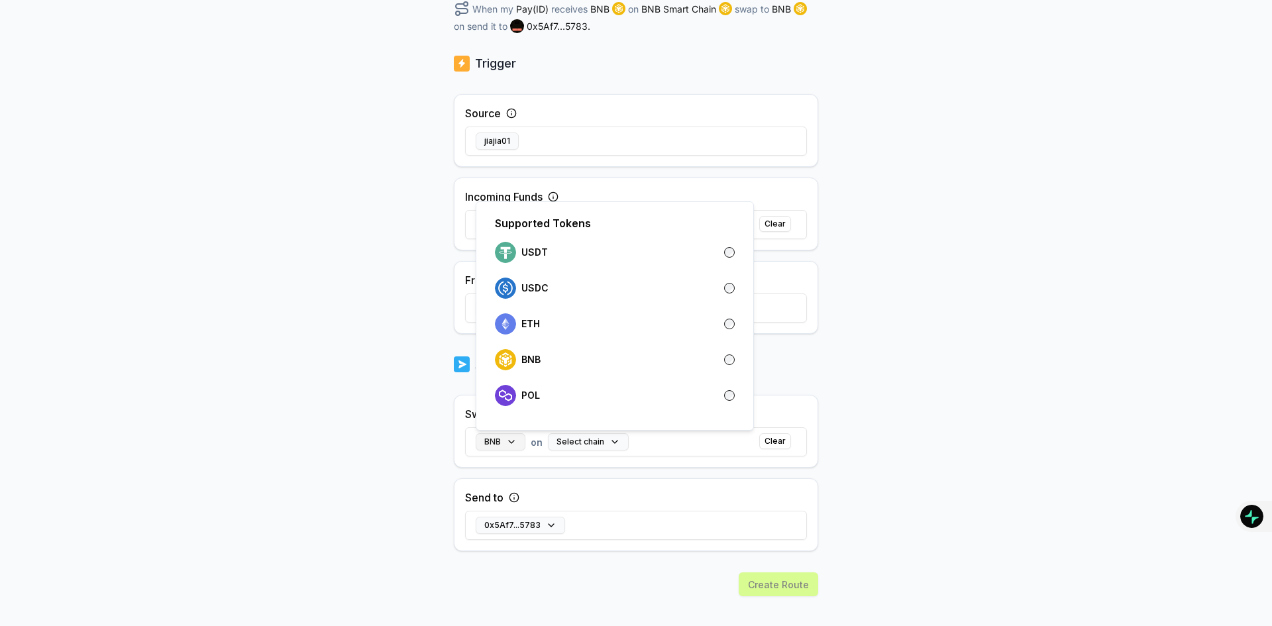
click at [505, 449] on button "BNB" at bounding box center [501, 441] width 50 height 17
click at [590, 440] on button "Select chain" at bounding box center [588, 441] width 81 height 17
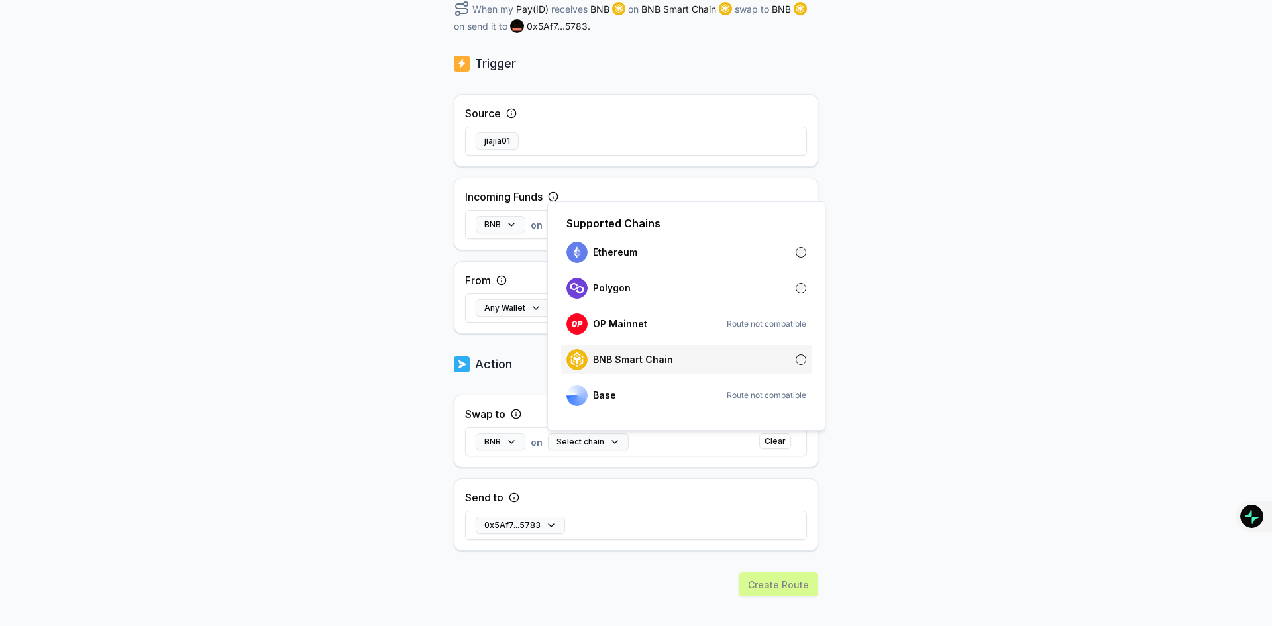
click at [619, 367] on div "BNB Smart Chain" at bounding box center [619, 359] width 107 height 21
drag, startPoint x: 748, startPoint y: 493, endPoint x: 686, endPoint y: 504, distance: 62.5
click at [747, 494] on div "Send to 0x5Af7...5783" at bounding box center [636, 514] width 364 height 73
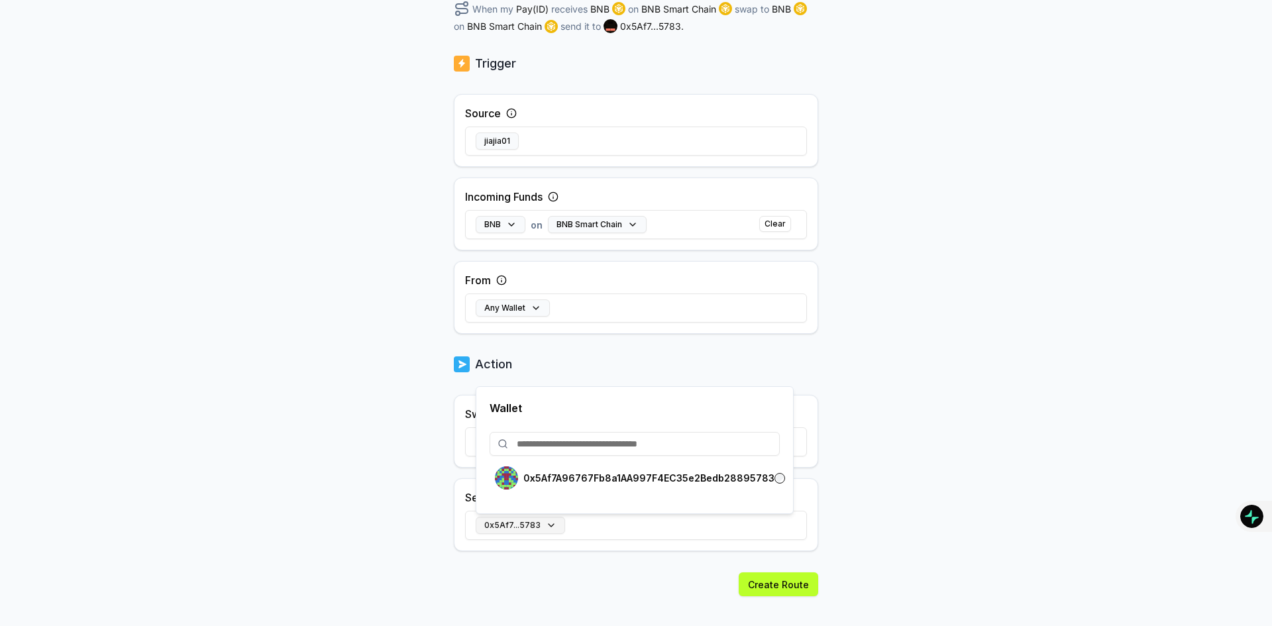
click at [553, 522] on button "0x5Af7...5783" at bounding box center [520, 525] width 89 height 17
click at [656, 440] on input at bounding box center [634, 444] width 290 height 24
click at [660, 448] on input at bounding box center [634, 444] width 290 height 24
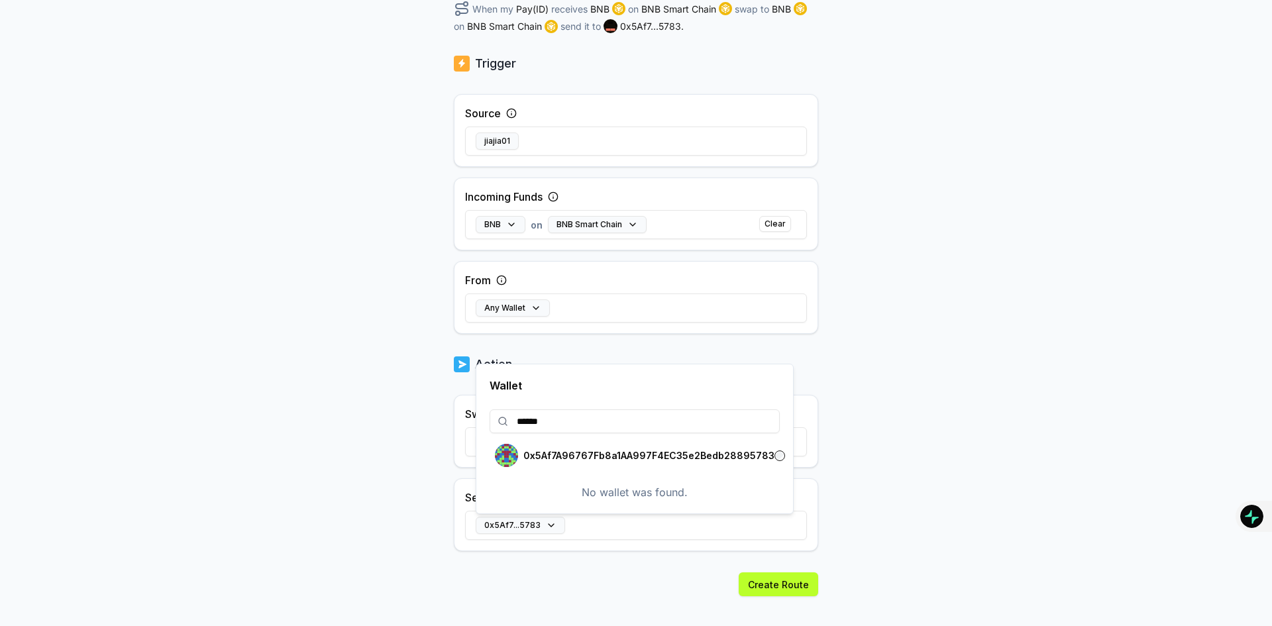
type input "*******"
drag, startPoint x: 600, startPoint y: 427, endPoint x: 424, endPoint y: 425, distance: 176.2
click at [424, 425] on body "Answer our quick survey for a chance to earn 10 USDT 📝 Alpha 0 Points Back Crea…" at bounding box center [636, 313] width 1272 height 626
click at [1035, 430] on div "Back Create Route ******** When my Pay(ID) receives BNB on BNB Smart Chain swap…" at bounding box center [636, 141] width 1272 height 589
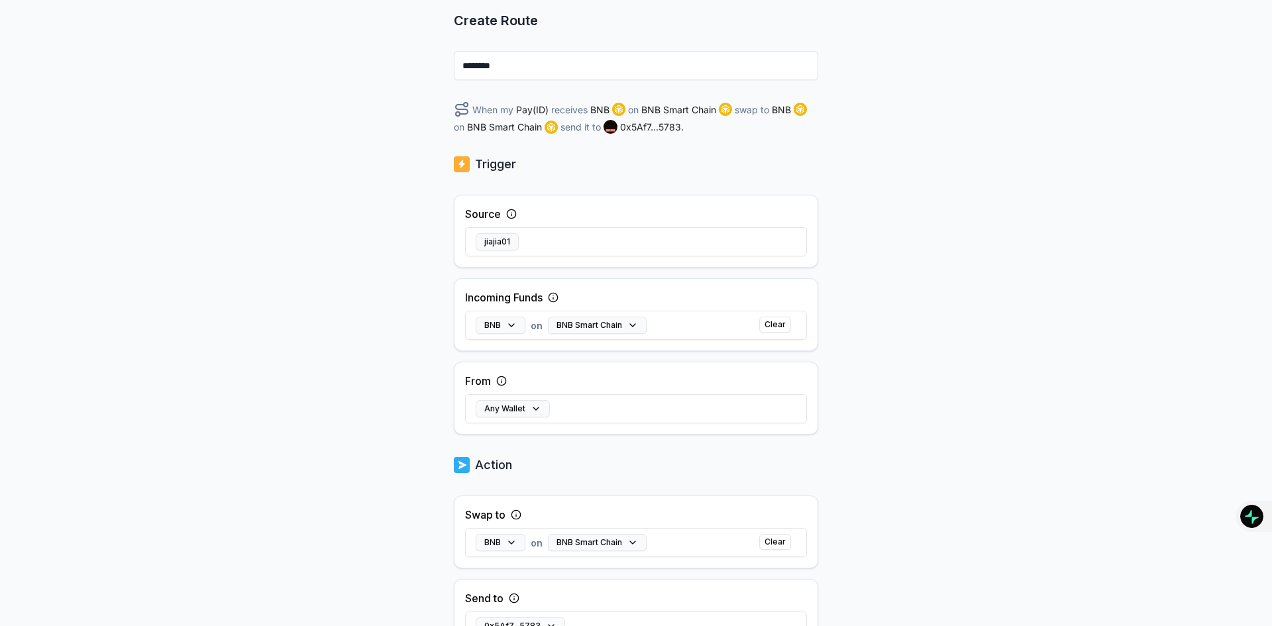
scroll to position [95, 0]
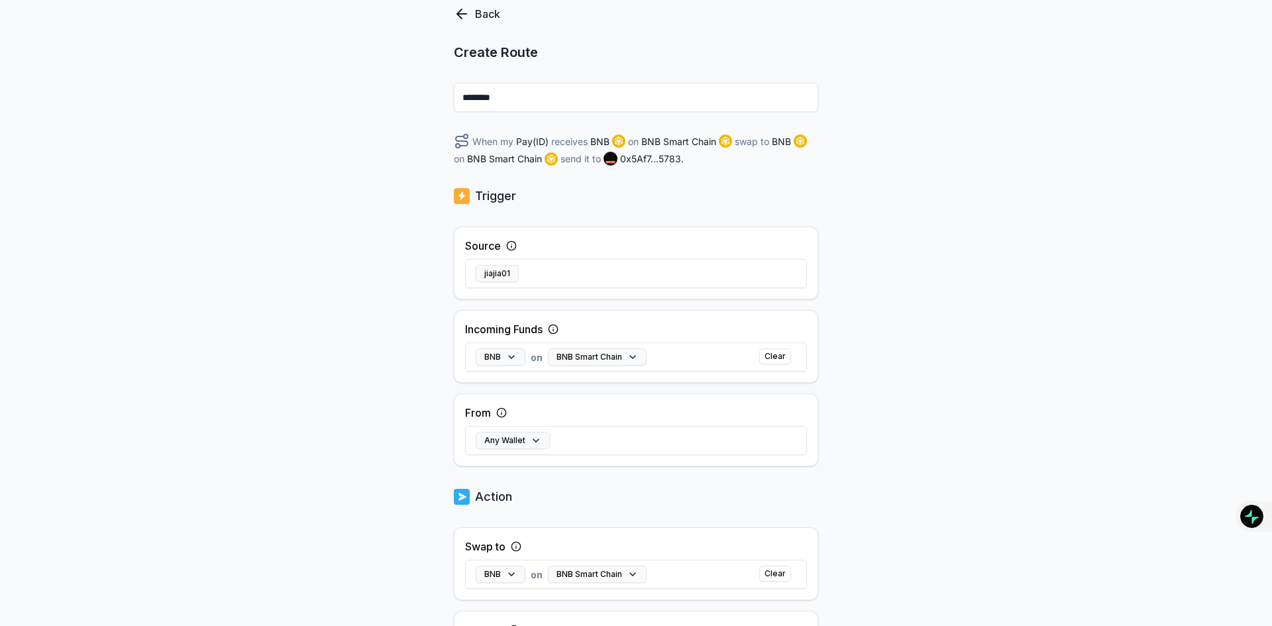
click at [682, 162] on span "0x5Af7...5783 ." at bounding box center [652, 159] width 64 height 14
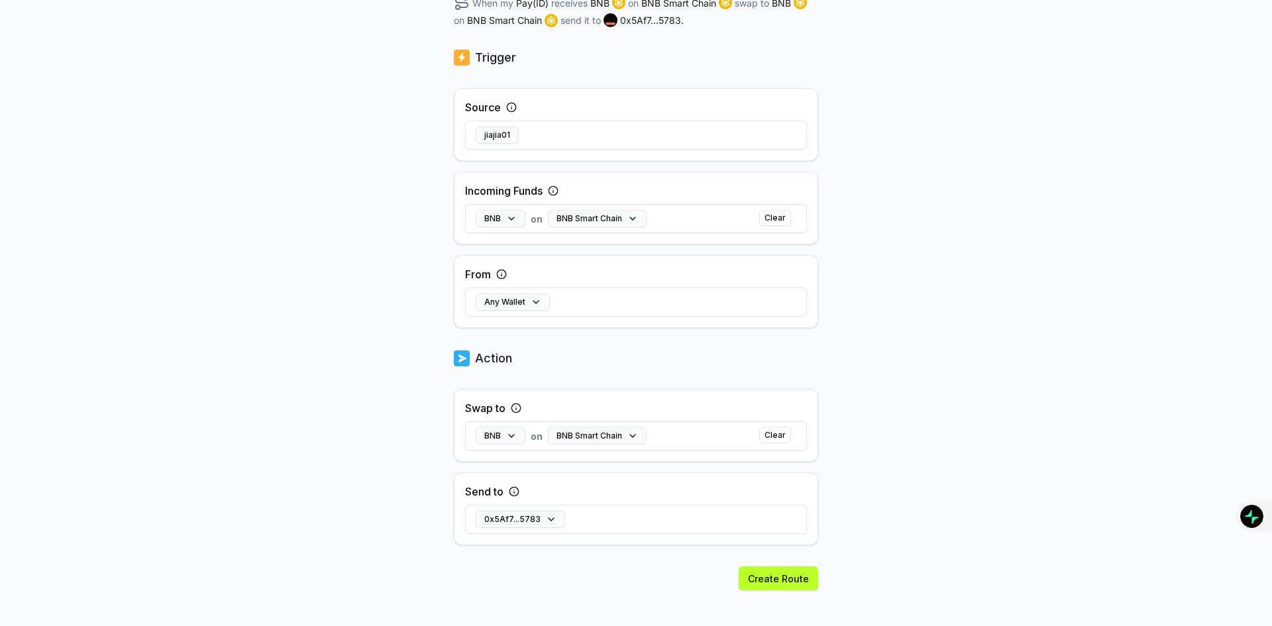
scroll to position [244, 0]
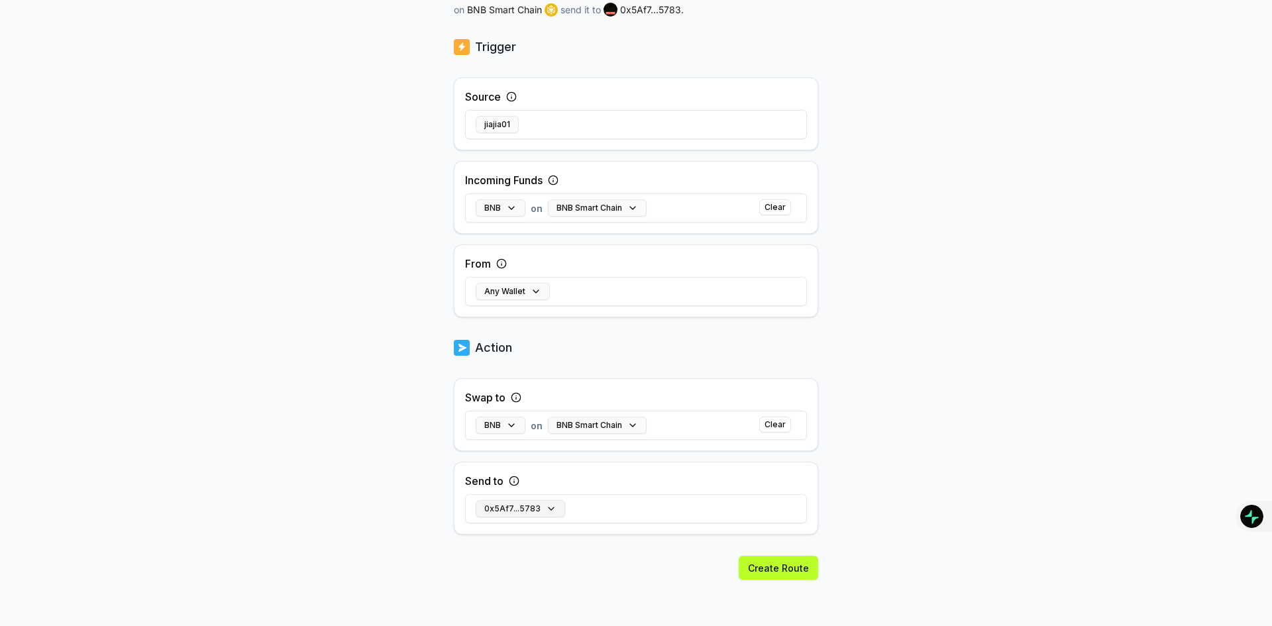
click at [547, 507] on button "0x5Af7...5783" at bounding box center [520, 508] width 89 height 17
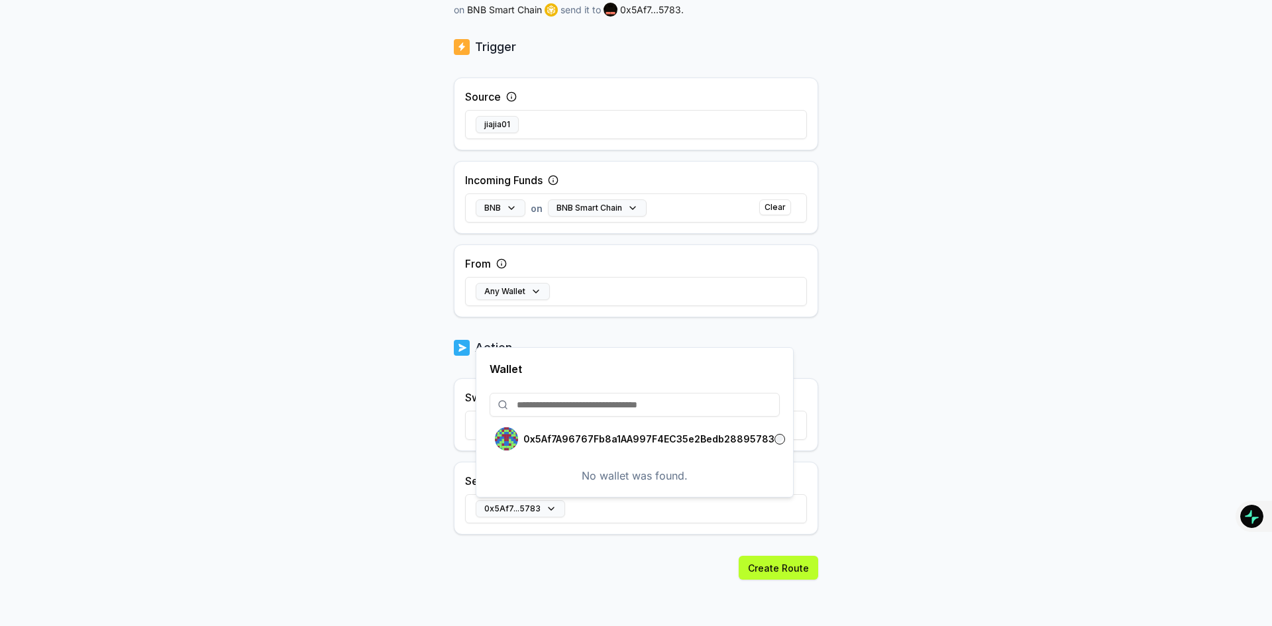
click at [711, 407] on input at bounding box center [634, 405] width 290 height 24
click at [666, 403] on input at bounding box center [634, 405] width 290 height 24
paste input "**********"
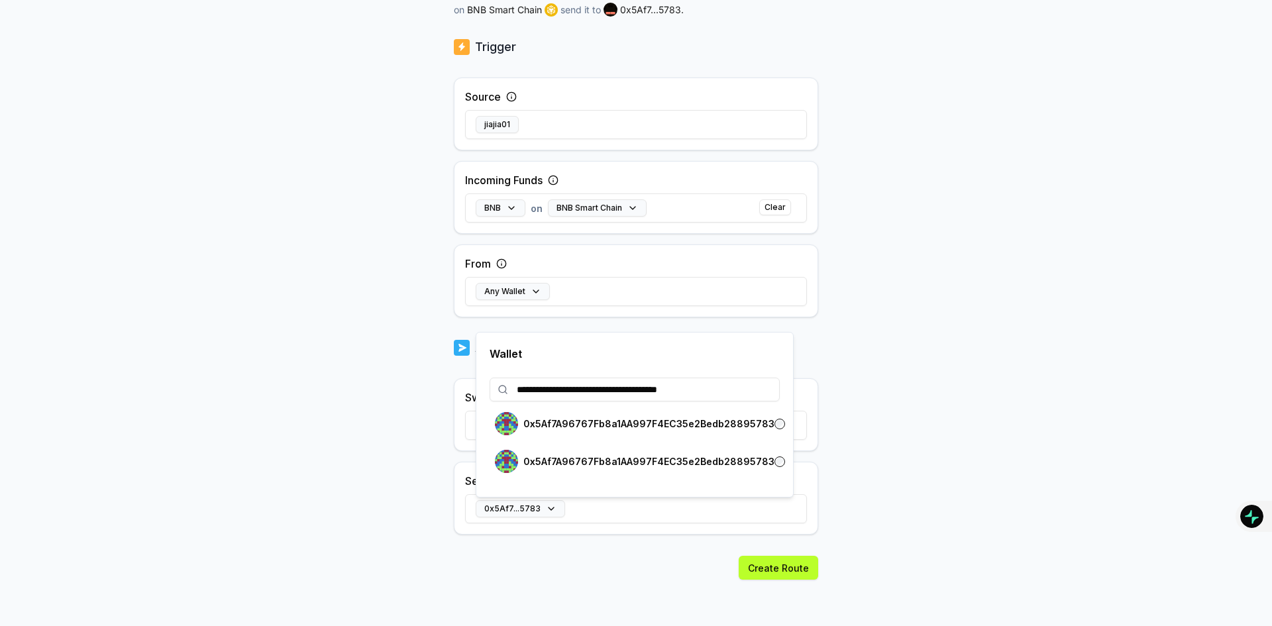
type input "**********"
click at [746, 460] on p "0x5Af7A96767Fb8a1AA997F4EC35e2Bedb28895783" at bounding box center [648, 461] width 251 height 11
click at [615, 427] on p "0x5Af7A96767Fb8a1AA997F4EC35e2Bedb28895783" at bounding box center [648, 424] width 251 height 11
click at [560, 411] on div "0x5Af7A96767Fb8a1AA997F4EC35e2Bedb28895783" at bounding box center [634, 423] width 290 height 31
click at [541, 504] on button "0x5Af7...5783" at bounding box center [520, 508] width 89 height 17
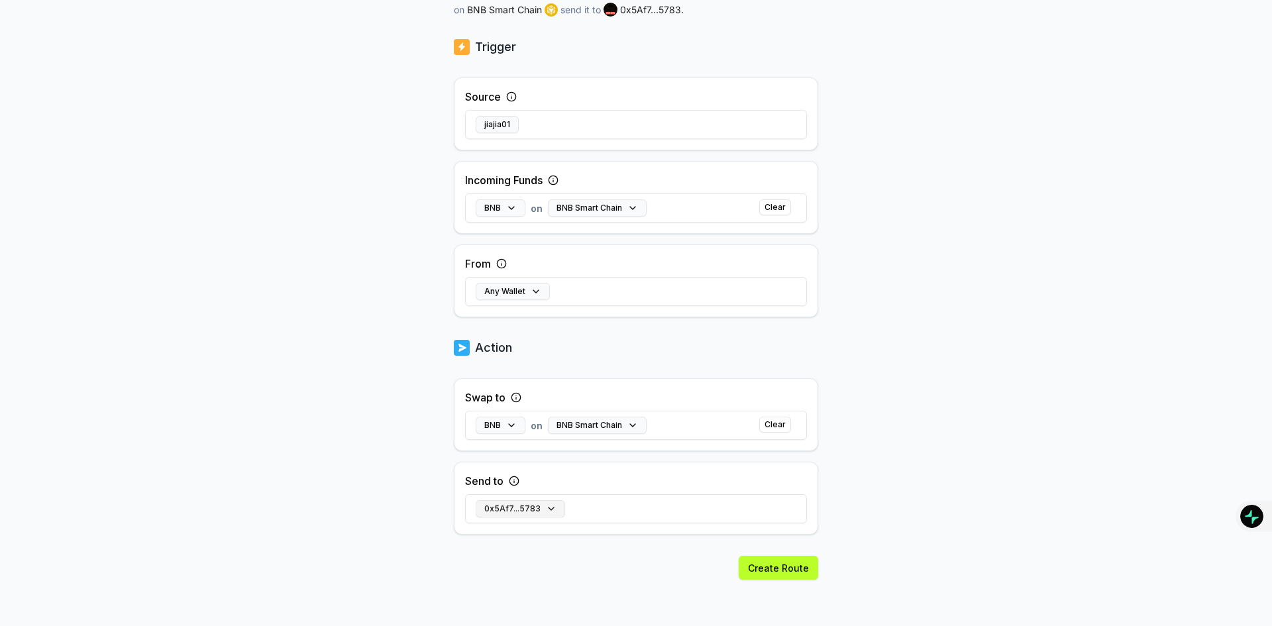
click at [541, 504] on button "0x5Af7...5783" at bounding box center [520, 508] width 89 height 17
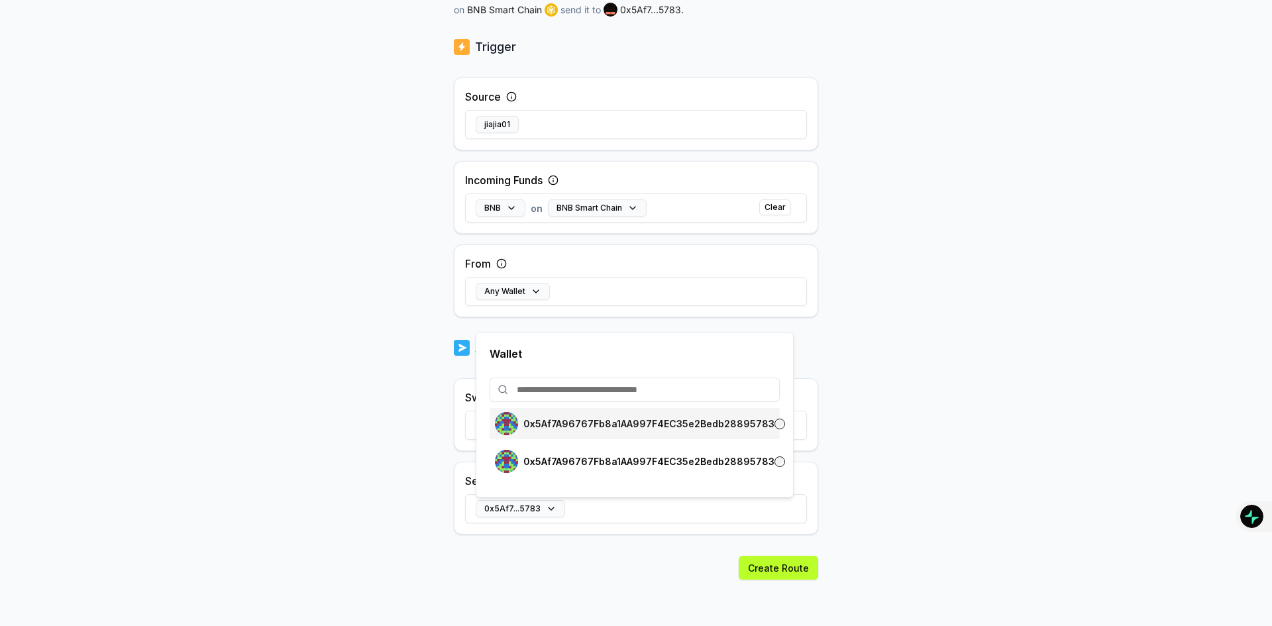
click at [641, 427] on p "0x5Af7A96767Fb8a1AA997F4EC35e2Bedb28895783" at bounding box center [648, 424] width 251 height 11
click at [650, 464] on p "0x5Af7A96767Fb8a1AA997F4EC35e2Bedb28895783" at bounding box center [648, 461] width 251 height 11
click at [604, 386] on input at bounding box center [634, 390] width 290 height 24
paste input "**********"
type input "**********"
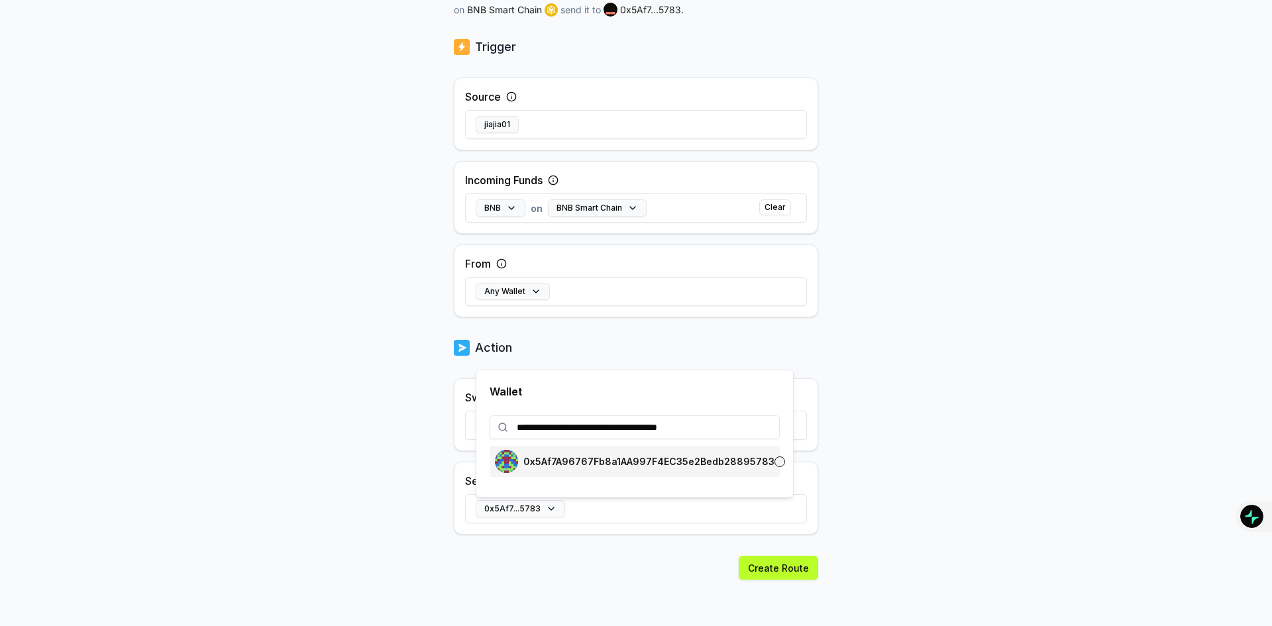
click at [699, 464] on p "0x5Af7A96767Fb8a1AA997F4EC35e2Bedb28895783" at bounding box center [648, 461] width 251 height 11
click at [790, 566] on button "Create Route" at bounding box center [778, 568] width 79 height 24
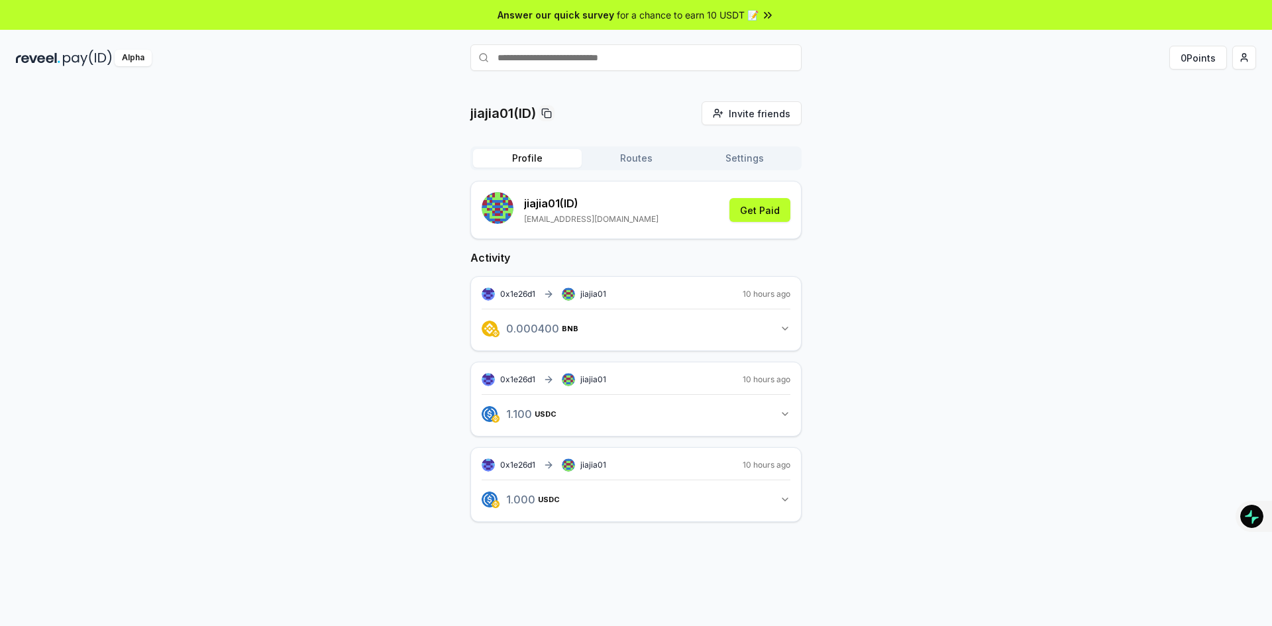
click at [921, 233] on div "jiajia01(ID) Invite friends Invite Profile Routes Settings jiajia01 (ID) 993168…" at bounding box center [636, 322] width 1240 height 442
click at [786, 334] on button "0.000400 BNB 0.0004 BNB" at bounding box center [636, 328] width 309 height 23
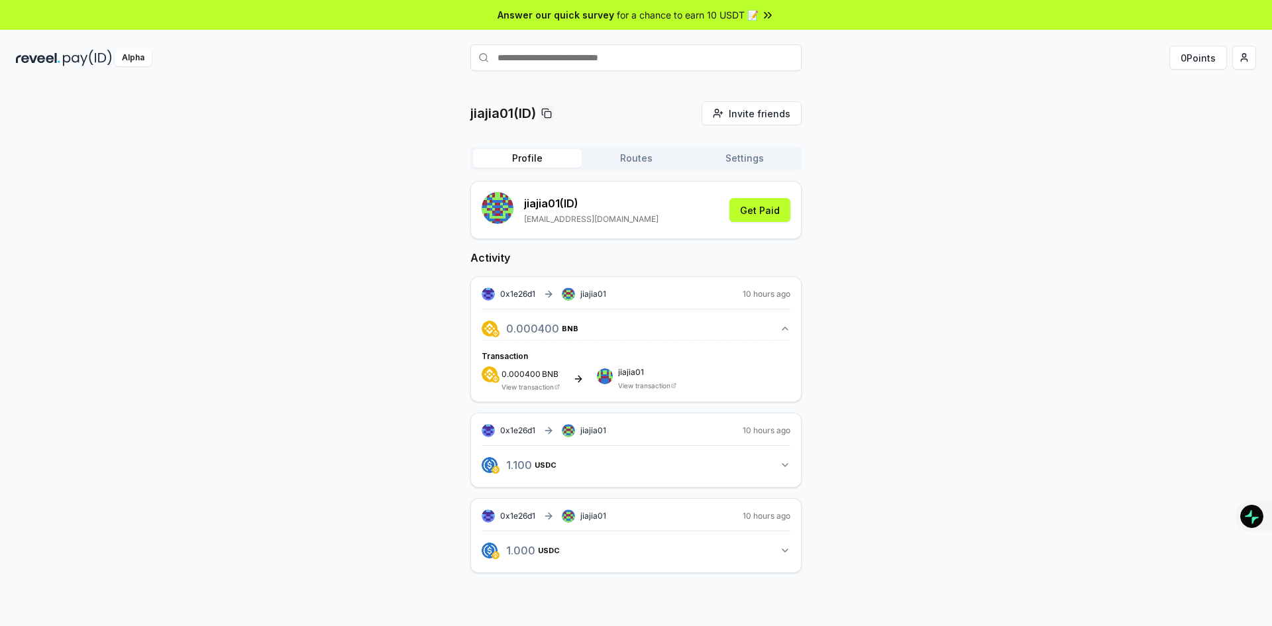
scroll to position [38, 0]
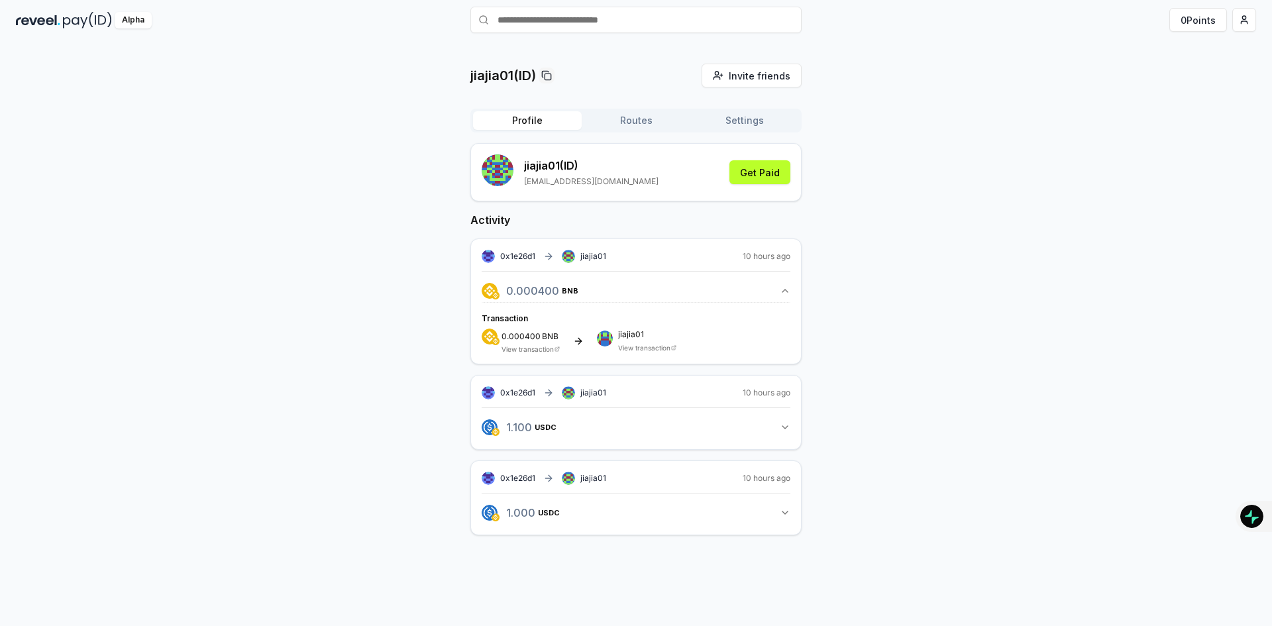
click at [784, 421] on button "1.100 USDC 1.1 USDC" at bounding box center [636, 427] width 309 height 23
click at [776, 560] on button "1.000 USDC 1 USDC" at bounding box center [636, 563] width 309 height 23
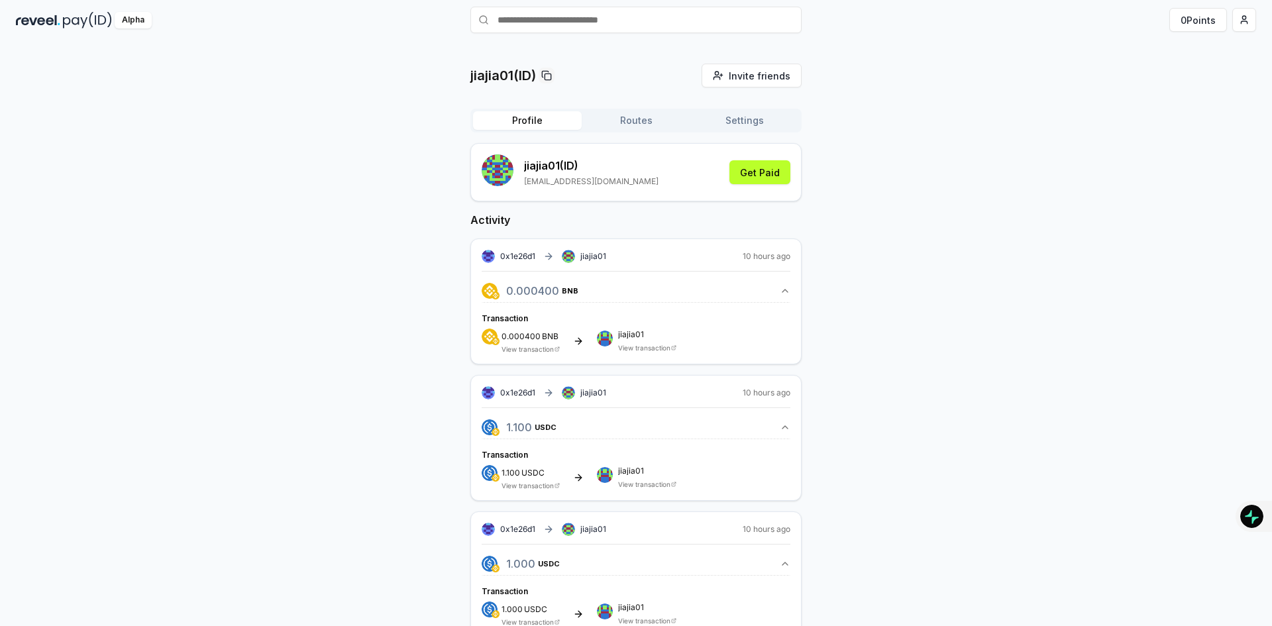
click at [674, 482] on icon at bounding box center [673, 484] width 5 height 5
click at [664, 489] on div "0x1e26d1 jiajia01 10 hours ago 1.100 USDC 1.1 USDC Transaction 1.100 USDC View …" at bounding box center [635, 438] width 331 height 126
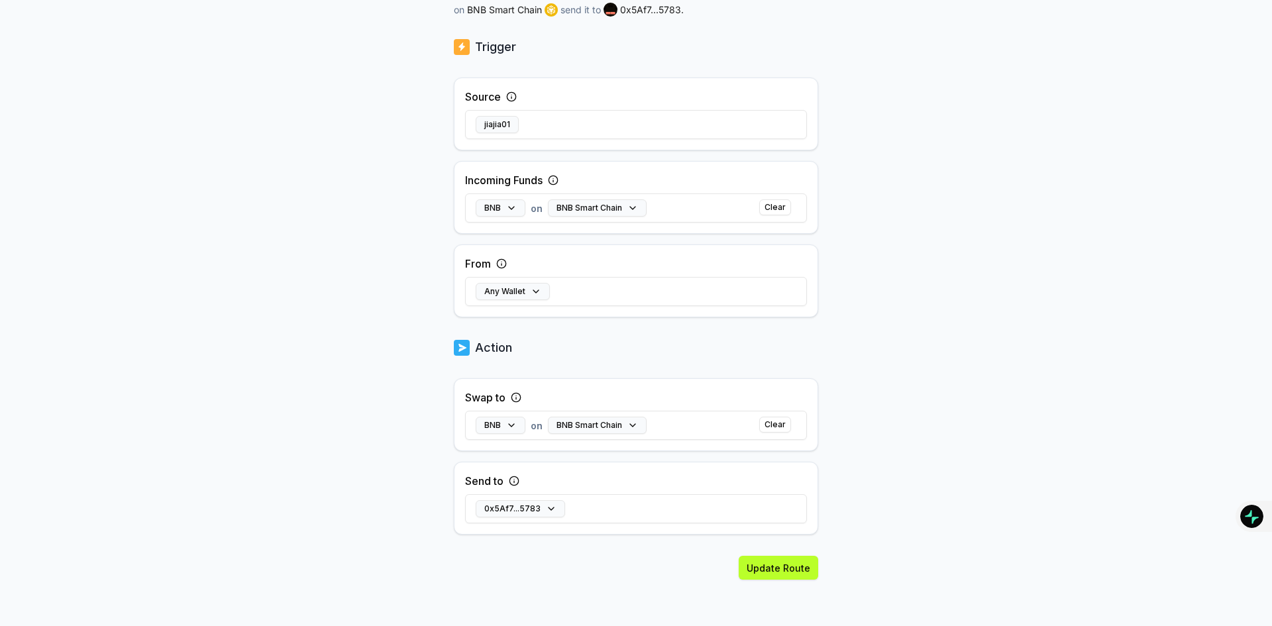
scroll to position [46, 0]
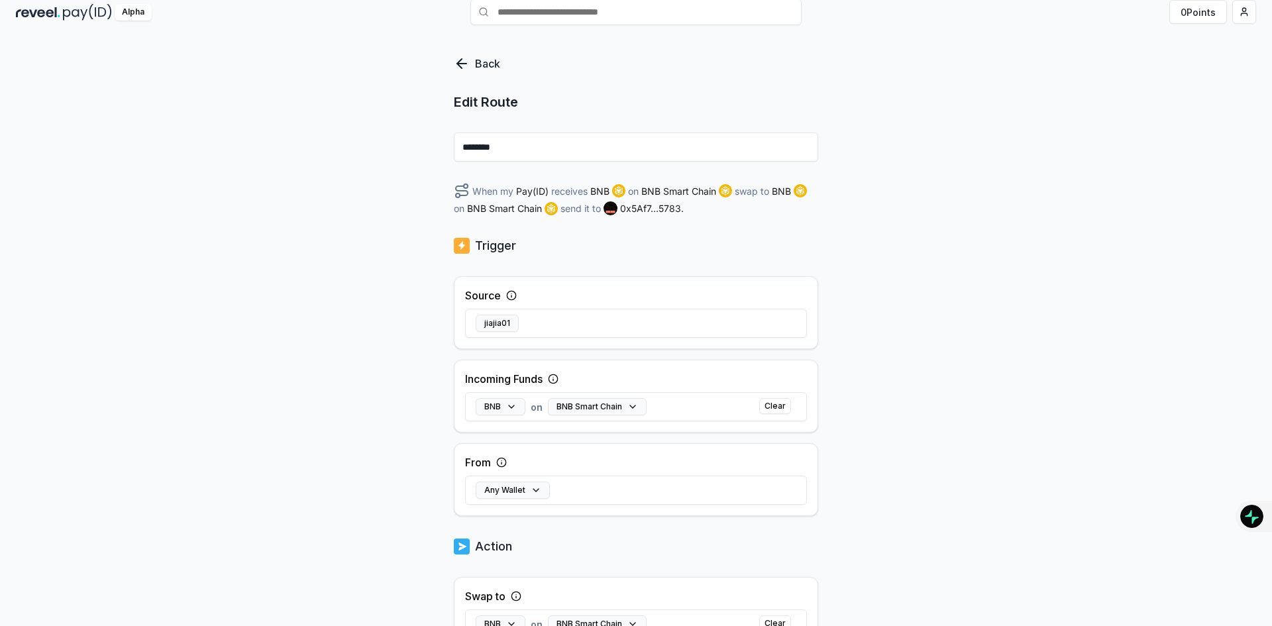
click at [460, 67] on icon at bounding box center [459, 63] width 5 height 9
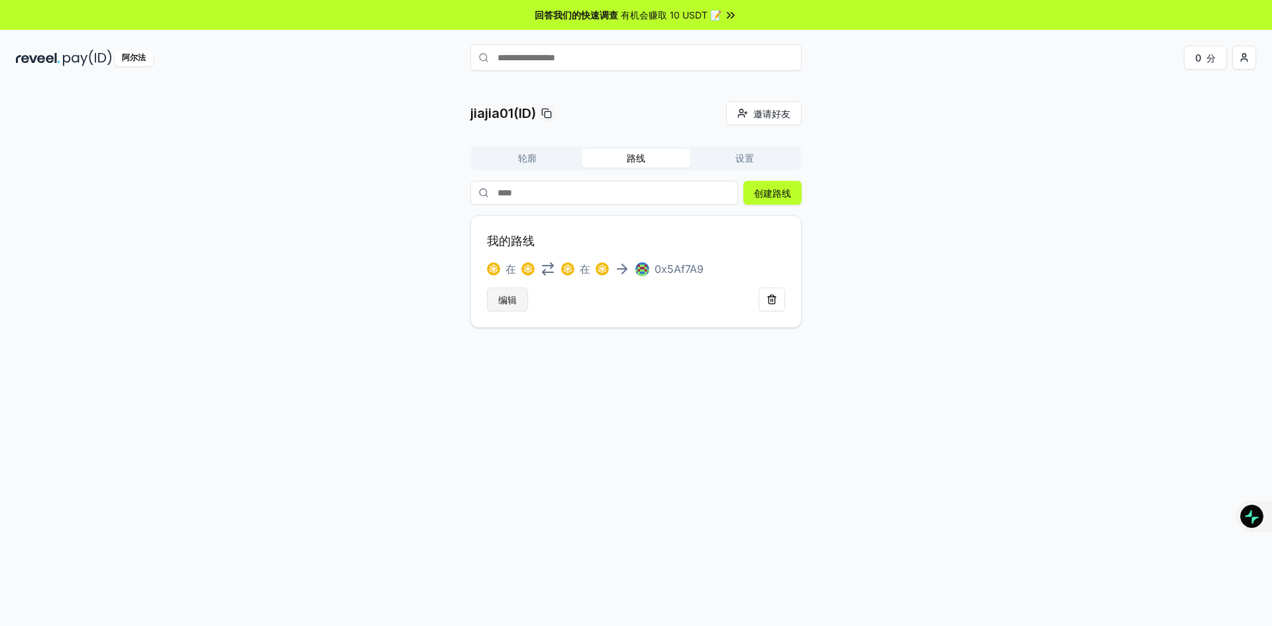
click at [505, 304] on font "编辑" at bounding box center [507, 299] width 19 height 11
drag, startPoint x: 860, startPoint y: 373, endPoint x: 811, endPoint y: 125, distance: 252.5
click at [500, 307] on button "Edit" at bounding box center [507, 299] width 40 height 24
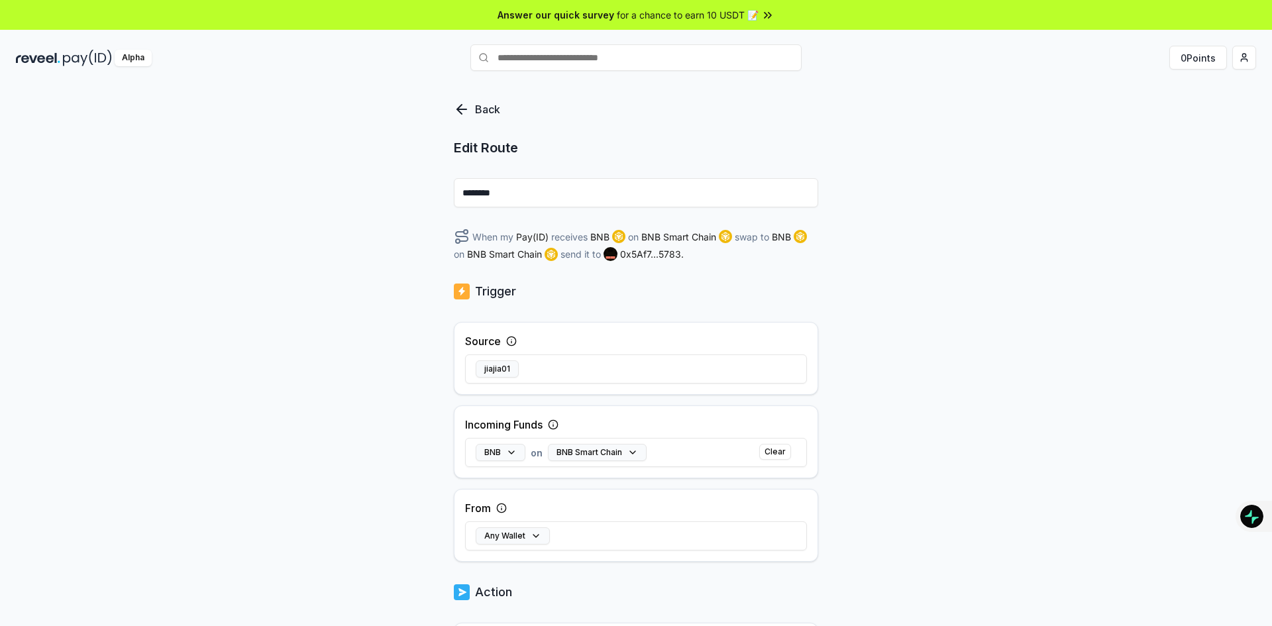
scroll to position [244, 0]
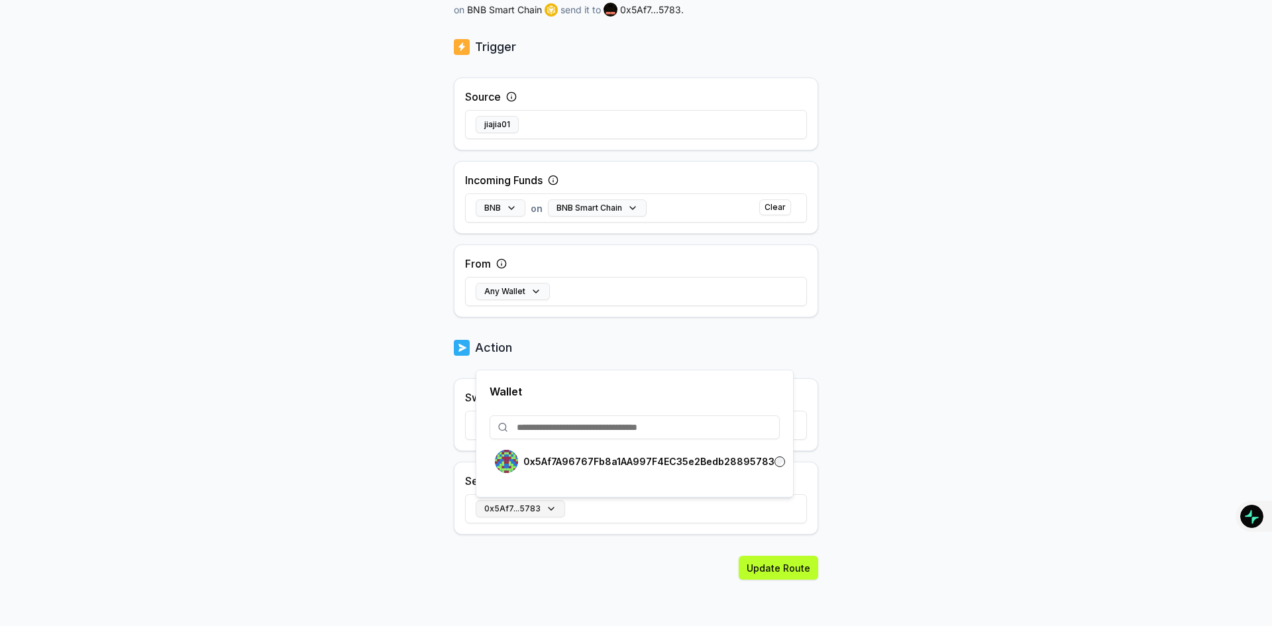
click at [554, 501] on button "0x5Af7...5783" at bounding box center [520, 508] width 89 height 17
click at [920, 465] on body "Answer our quick survey for a chance to earn 10 USDT 📝 Alpha 0 Points Back Edit…" at bounding box center [636, 313] width 1272 height 626
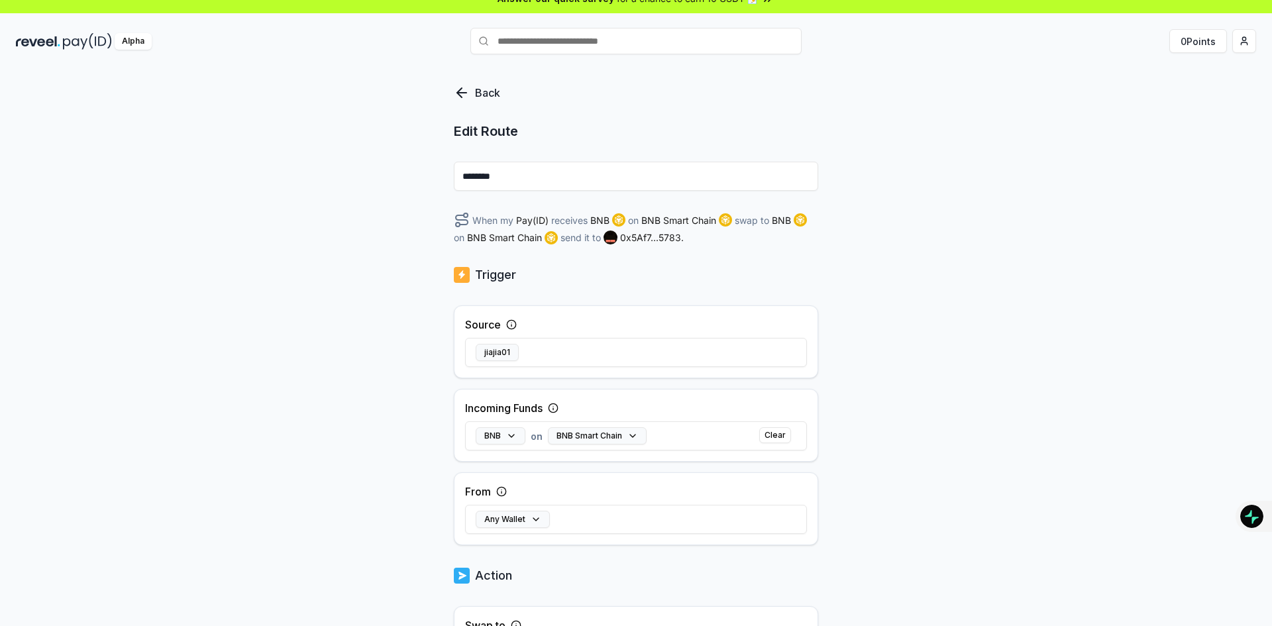
scroll to position [0, 0]
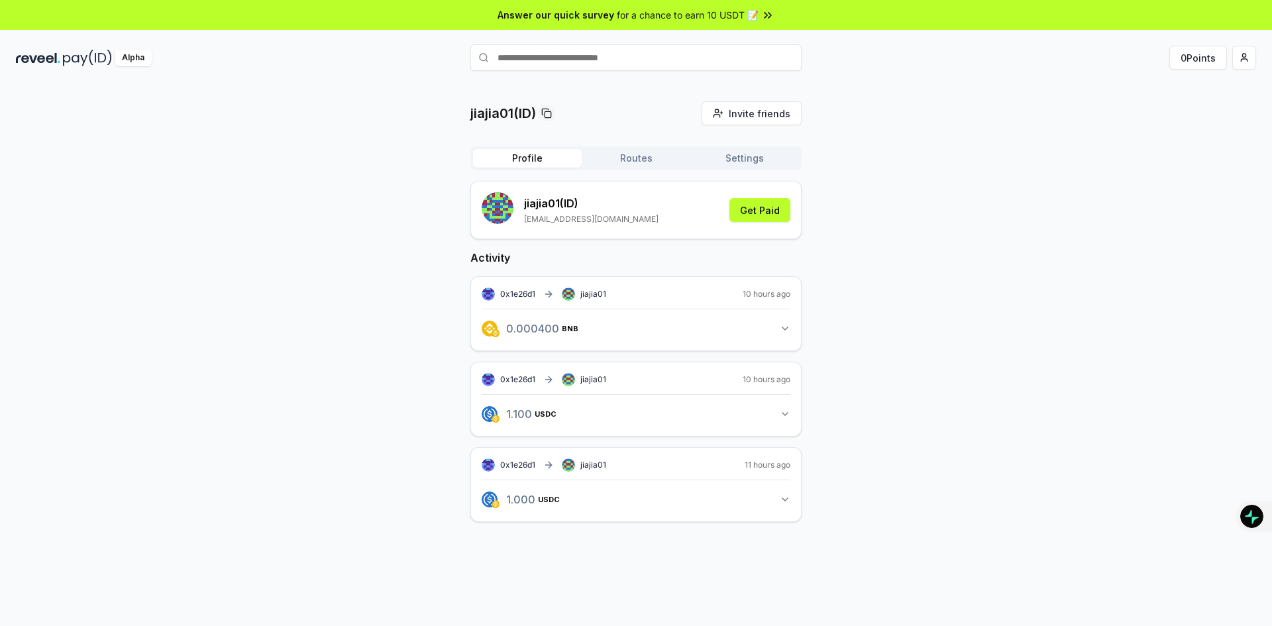
click at [782, 327] on icon "button" at bounding box center [785, 328] width 11 height 11
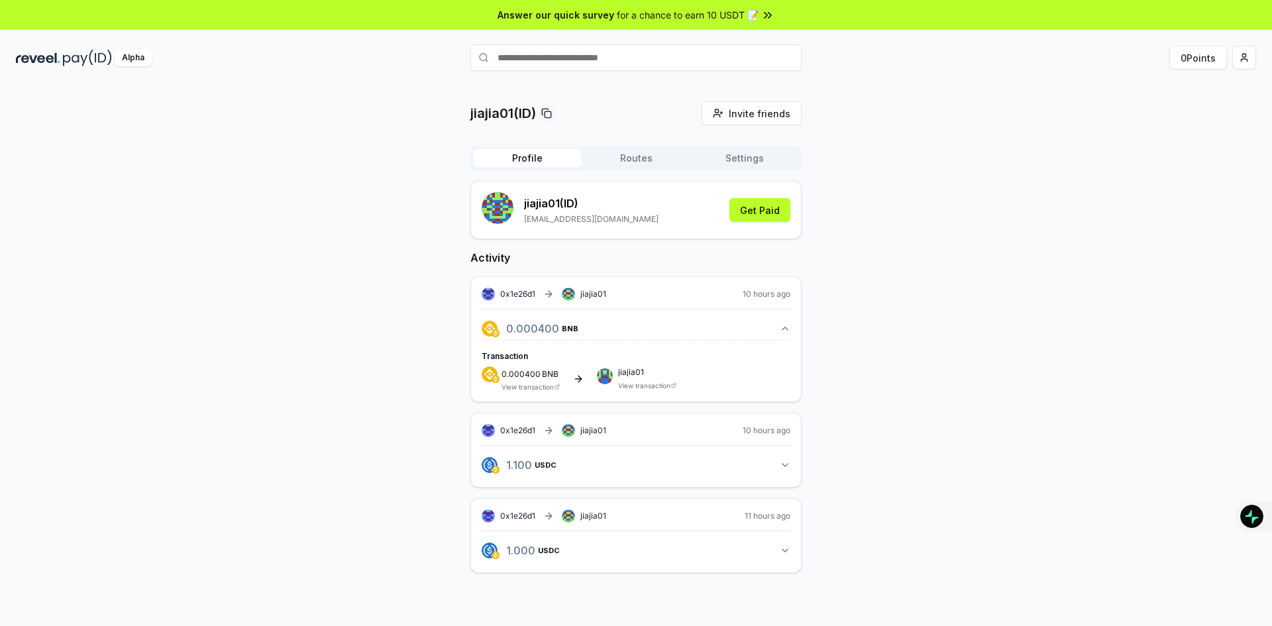
click at [740, 156] on button "Settings" at bounding box center [744, 158] width 109 height 19
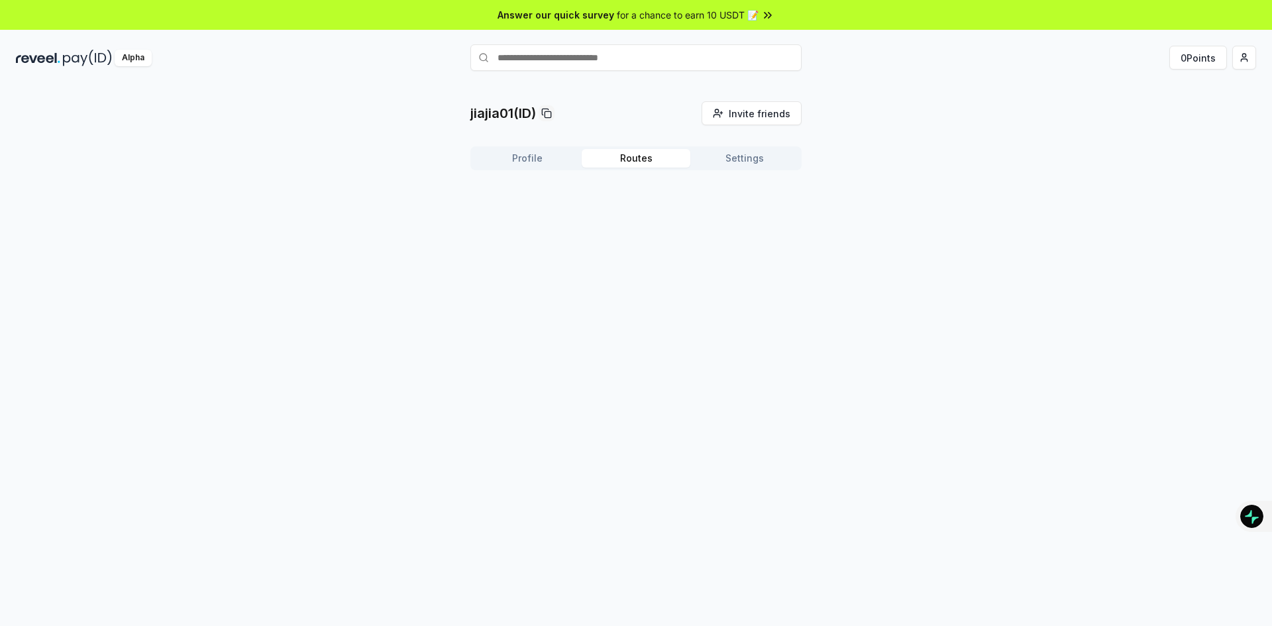
click at [640, 156] on button "Routes" at bounding box center [636, 158] width 109 height 19
click at [140, 59] on div "Alpha" at bounding box center [133, 58] width 37 height 17
